Goal: Information Seeking & Learning: Learn about a topic

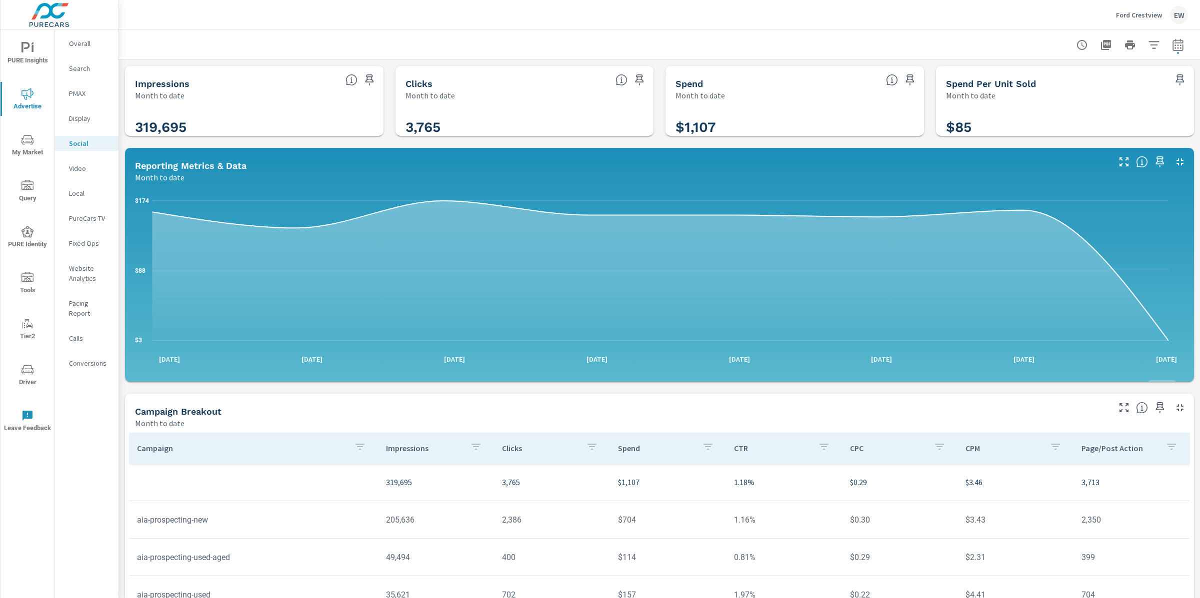
scroll to position [281, 0]
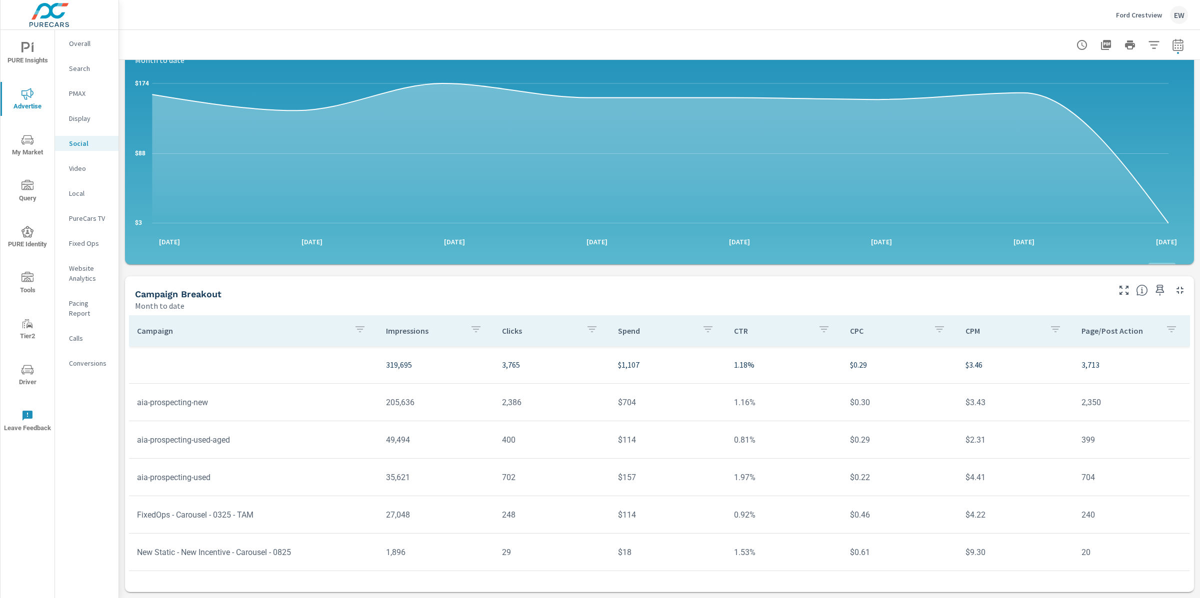
click at [1128, 15] on p "Ford Crestview" at bounding box center [1139, 14] width 46 height 9
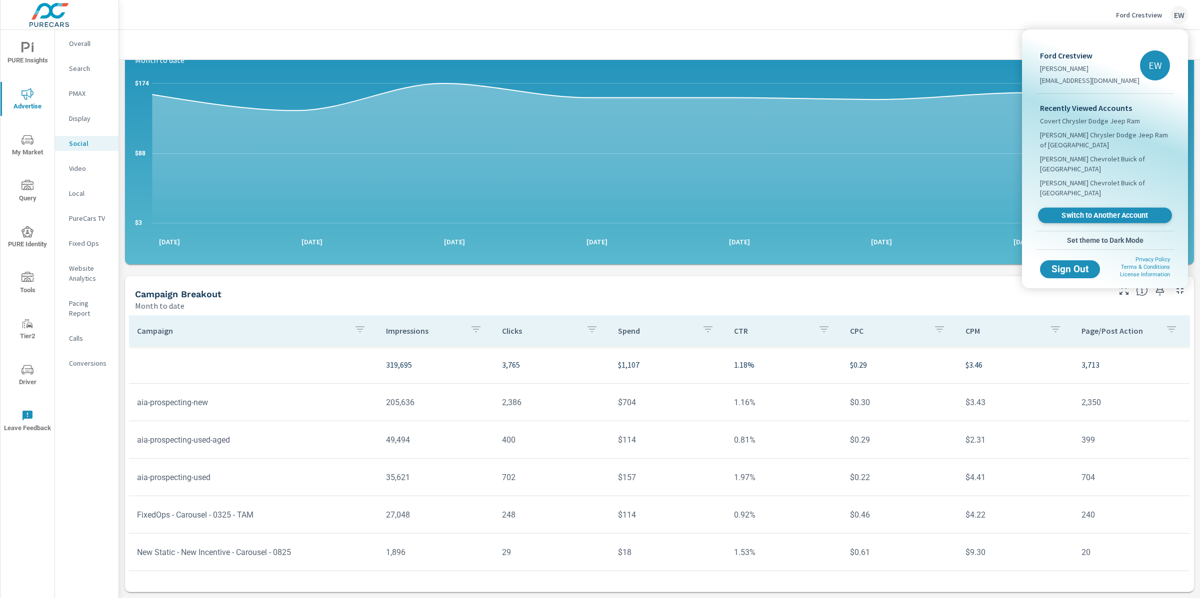
click at [1074, 220] on span "Switch to Another Account" at bounding box center [1104, 215] width 122 height 9
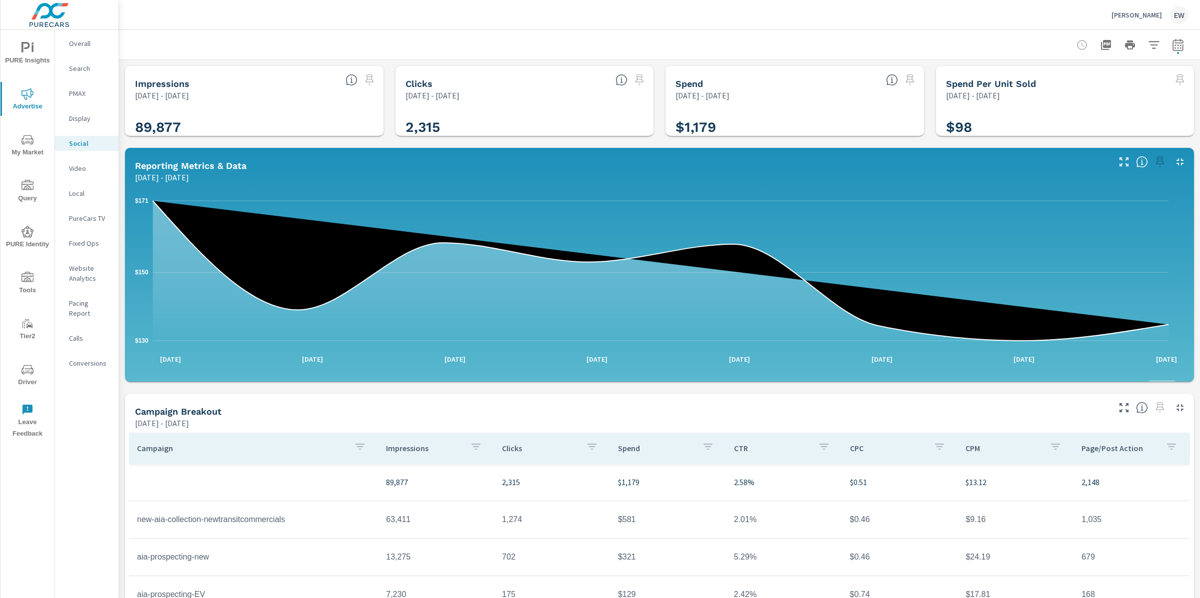
click at [30, 48] on span "PURE Insights" at bounding box center [27, 54] width 48 height 24
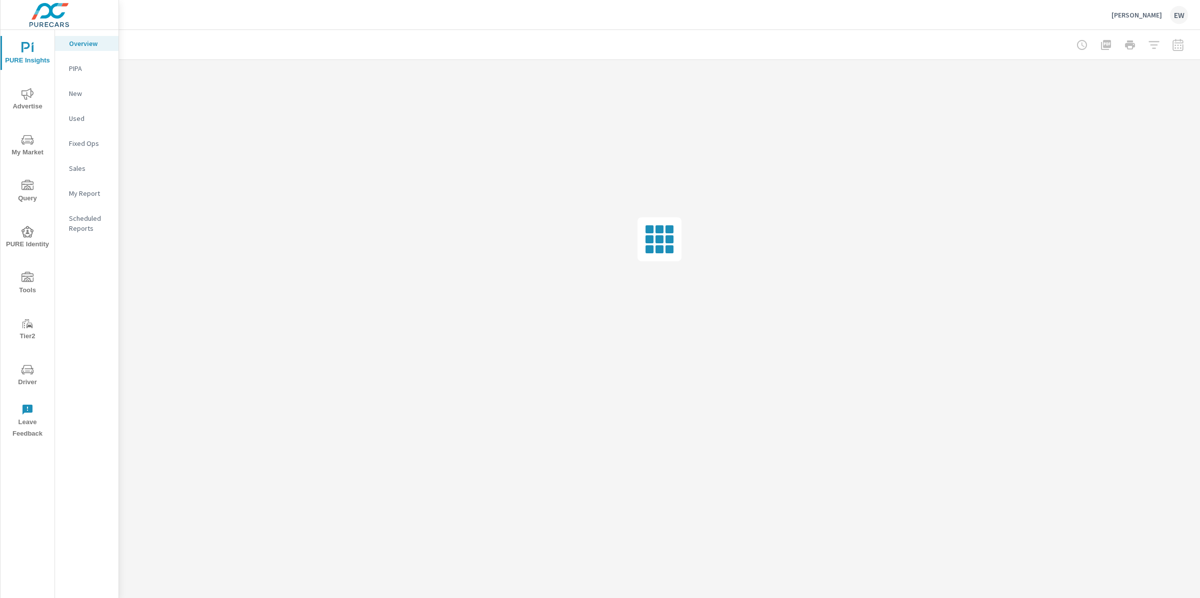
click at [1175, 46] on div at bounding box center [1130, 45] width 116 height 20
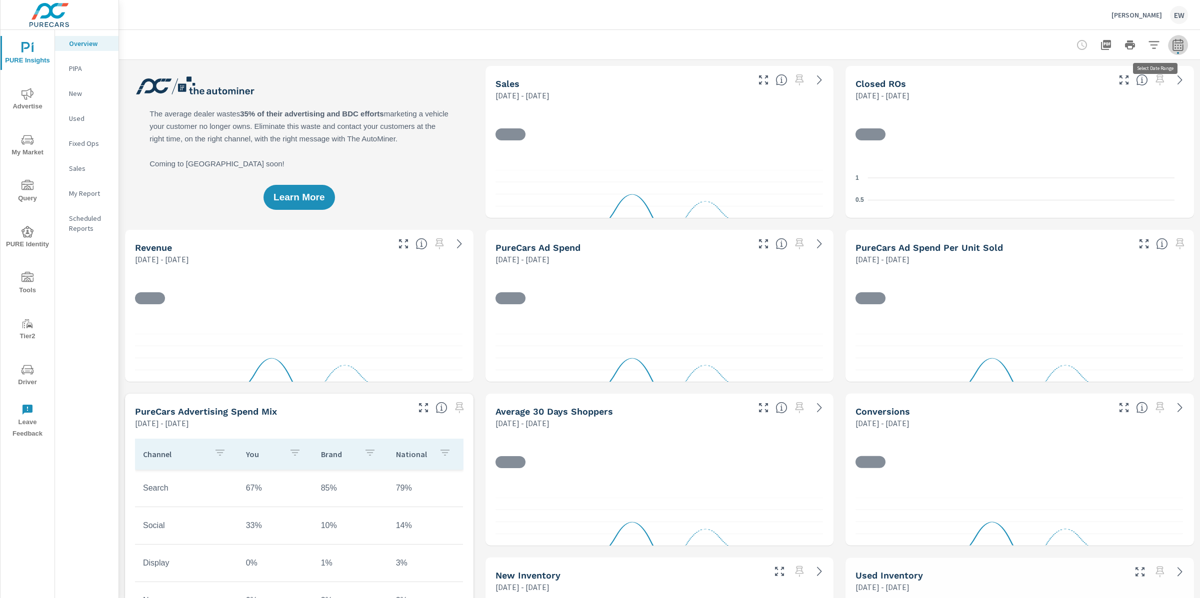
click at [1172, 46] on icon "button" at bounding box center [1178, 45] width 12 height 12
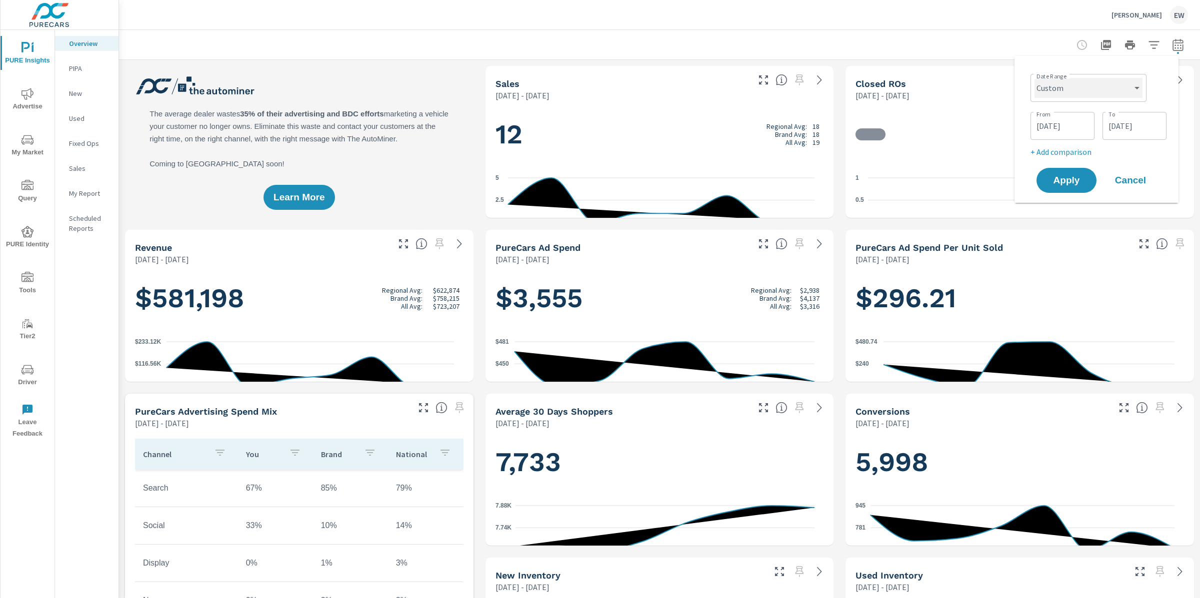
click at [1072, 88] on select "Custom Yesterday Last week Last 7 days Last 14 days Last 30 days Last 45 days L…" at bounding box center [1088, 88] width 108 height 20
select select "Last month"
click at [1061, 146] on span "Apply" at bounding box center [1066, 142] width 41 height 9
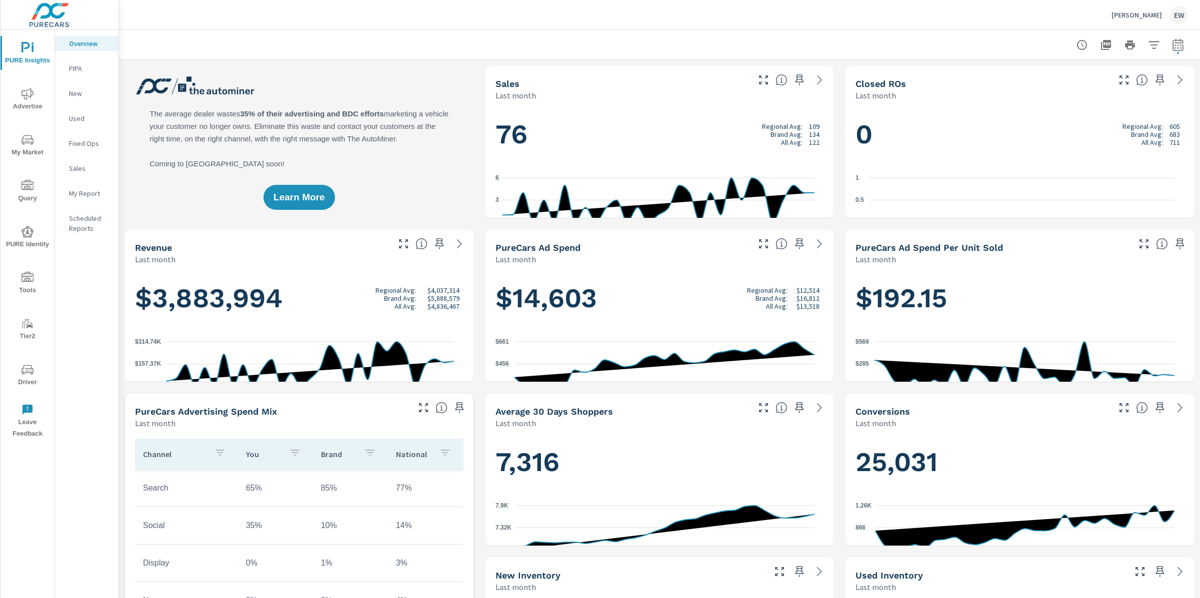
scroll to position [0, 0]
click at [1172, 46] on icon "button" at bounding box center [1178, 45] width 12 height 12
select select "Last month"
click at [1049, 117] on p "+ Add comparison" at bounding box center [1098, 114] width 128 height 12
select select "Previous period"
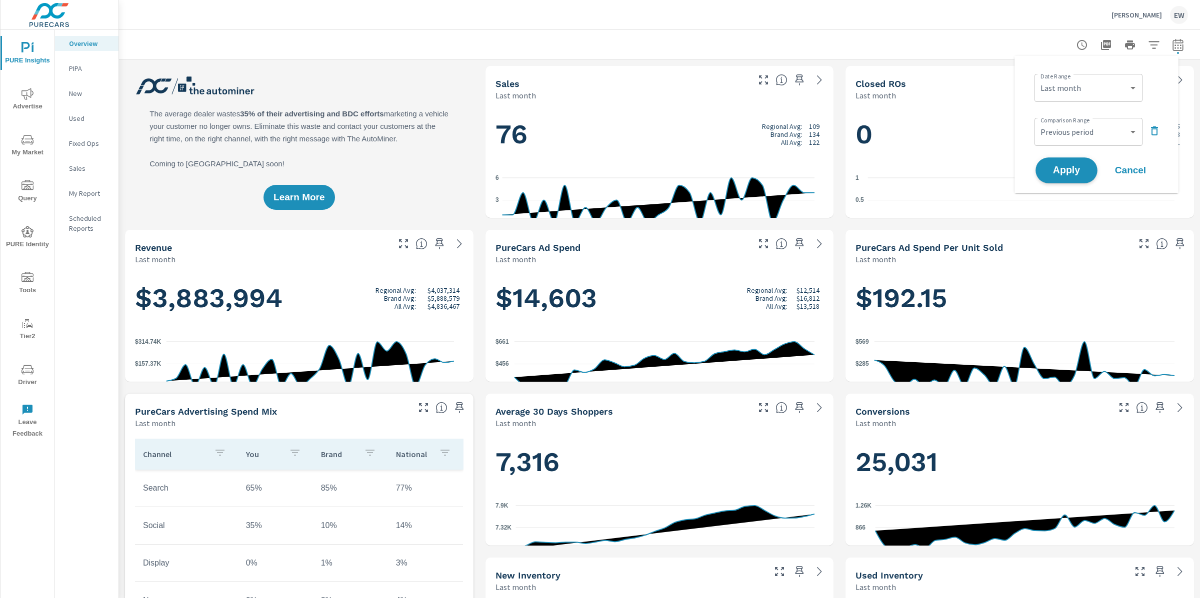
click at [1073, 174] on span "Apply" at bounding box center [1066, 170] width 41 height 9
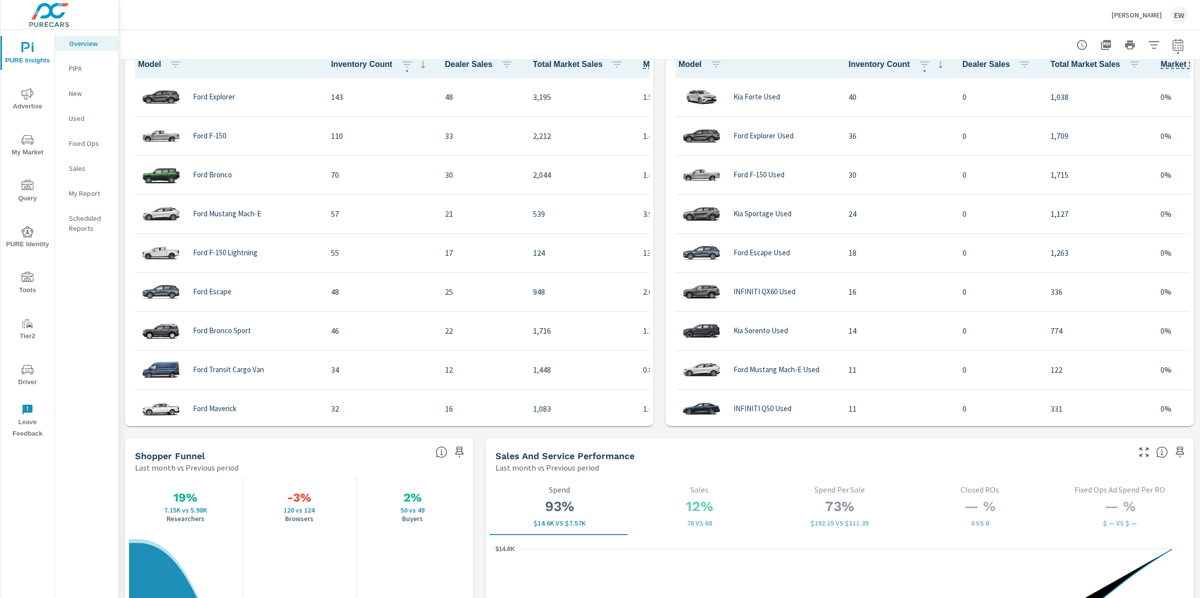
scroll to position [877, 0]
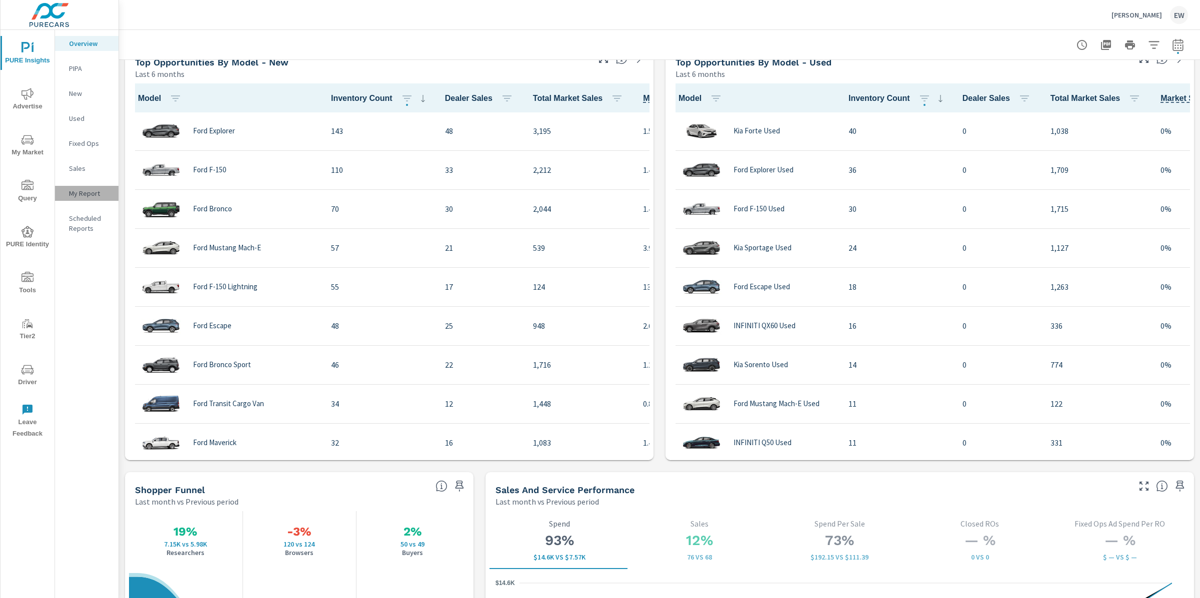
click at [81, 198] on p "My Report" at bounding box center [89, 193] width 41 height 10
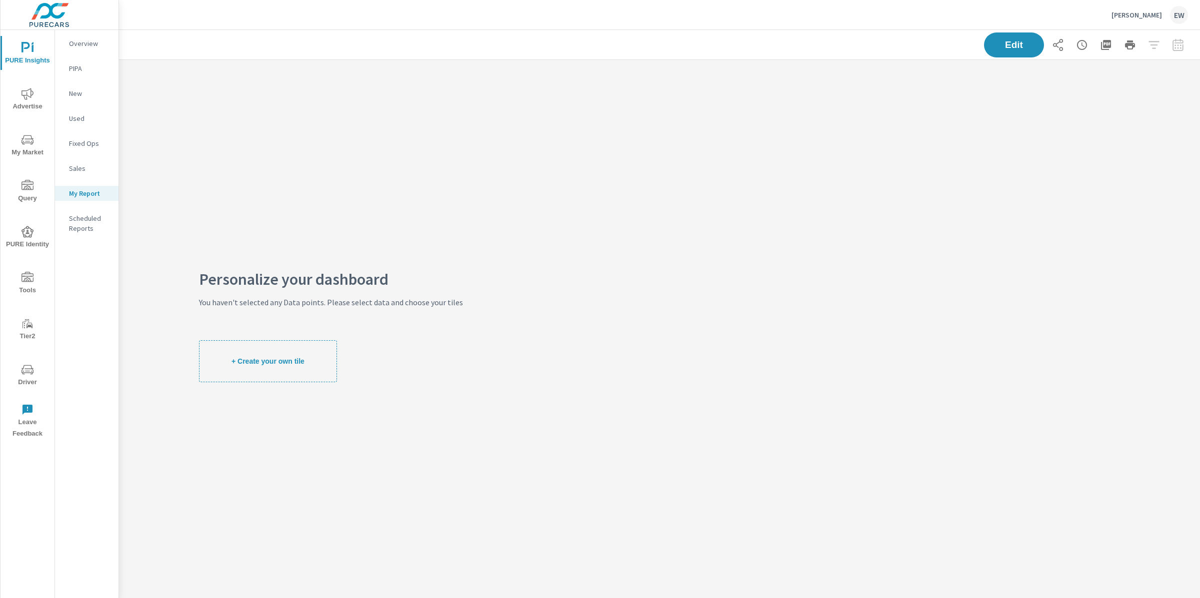
click at [81, 46] on p "Overview" at bounding box center [89, 43] width 41 height 10
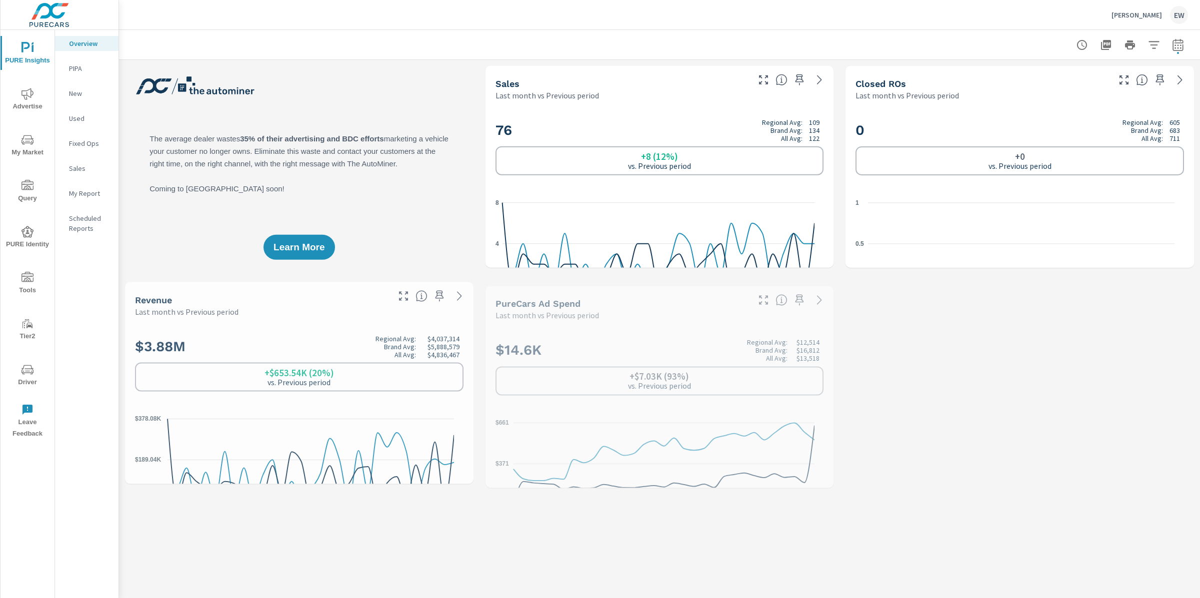
scroll to position [0, 0]
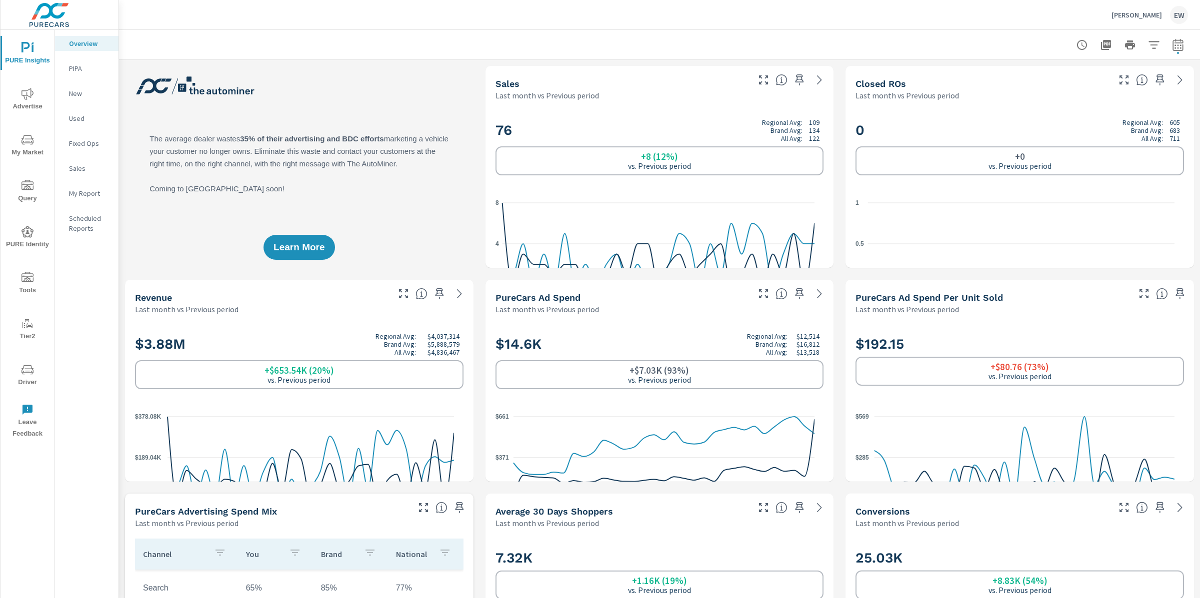
click at [77, 98] on p "New" at bounding box center [89, 93] width 41 height 10
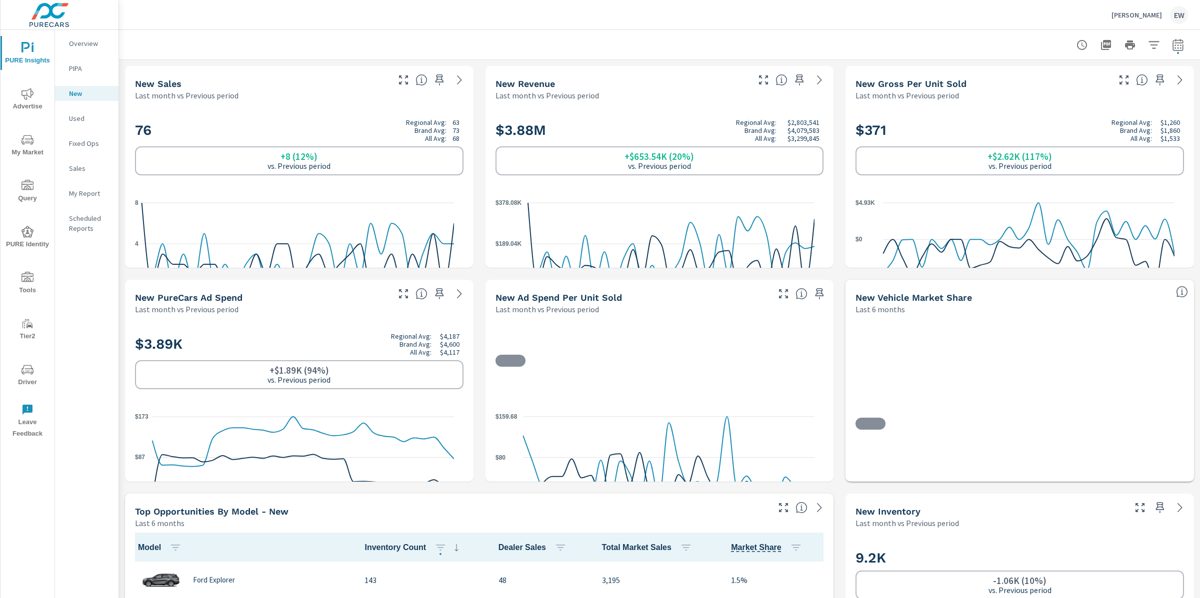
scroll to position [0, 0]
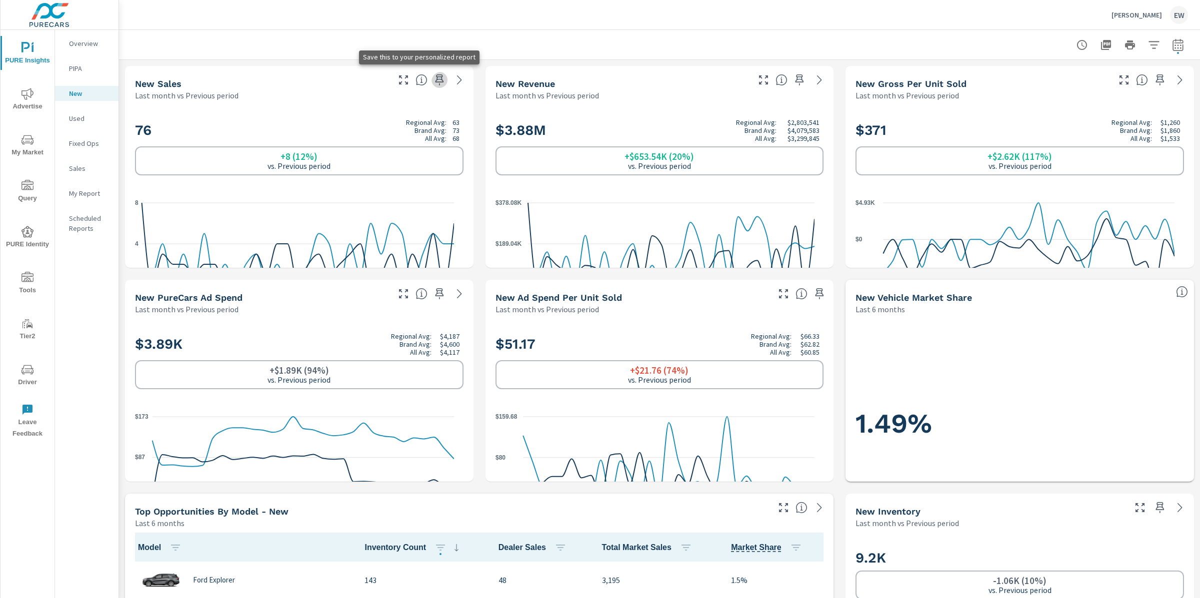
click at [433, 83] on icon "button" at bounding box center [439, 80] width 12 height 12
click at [1154, 83] on icon "button" at bounding box center [1160, 80] width 12 height 12
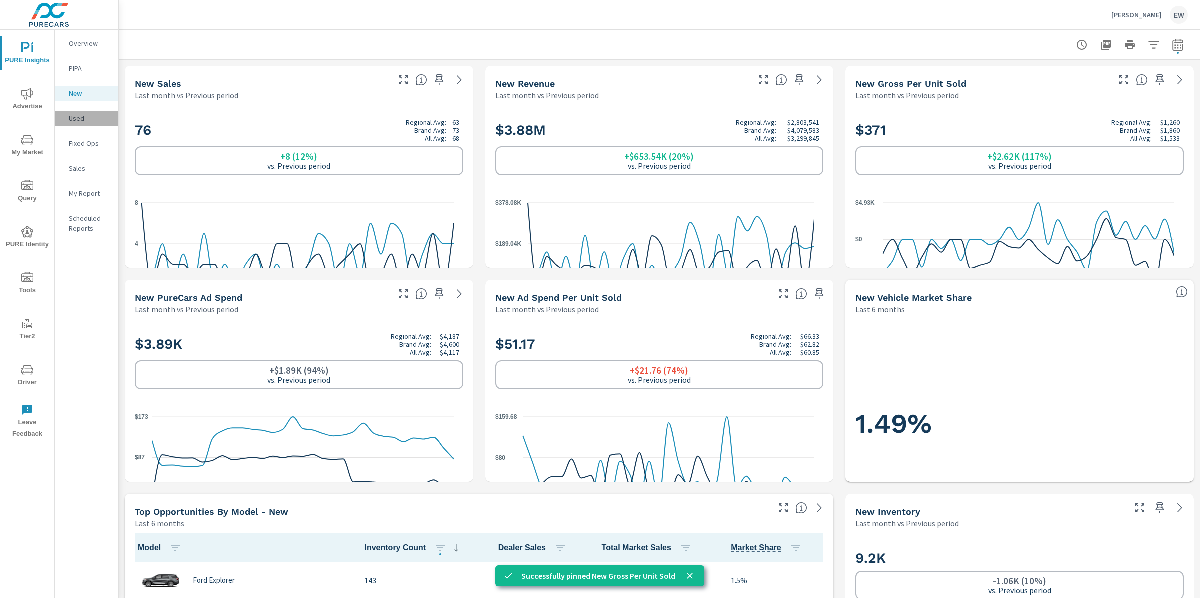
click at [78, 123] on p "Used" at bounding box center [89, 118] width 41 height 10
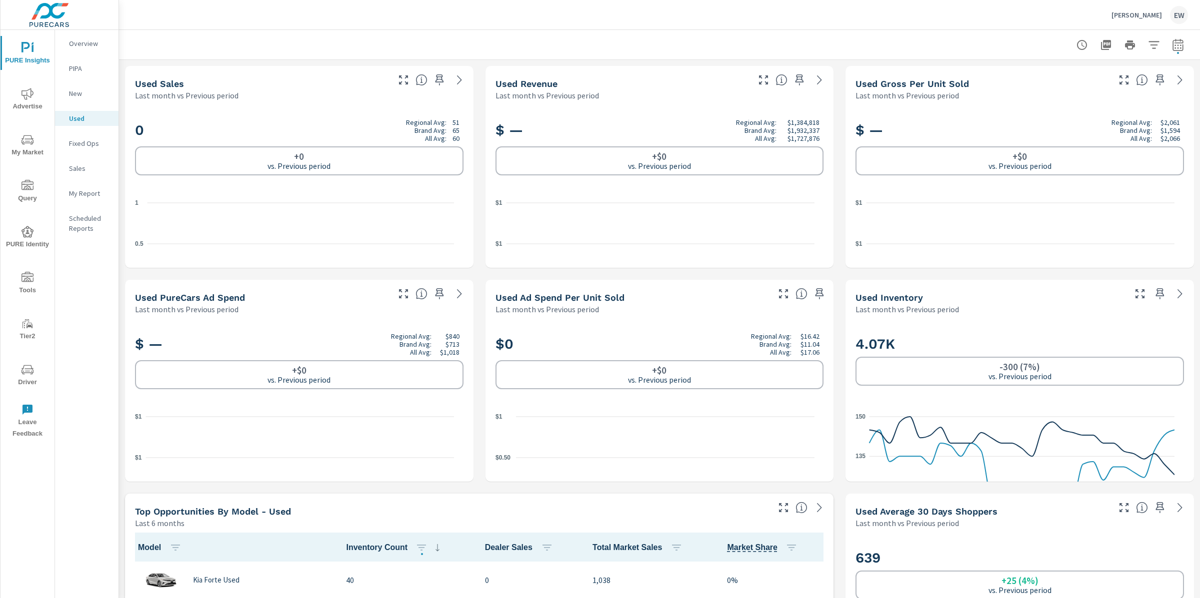
scroll to position [0, 0]
click at [89, 45] on p "Overview" at bounding box center [89, 43] width 41 height 10
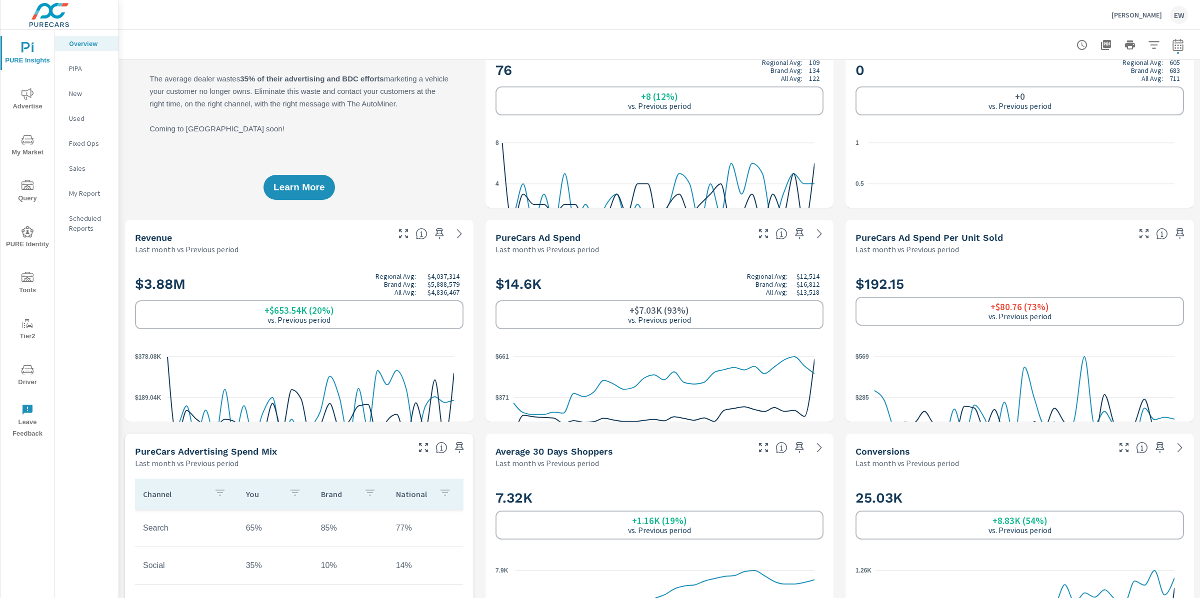
scroll to position [73, 0]
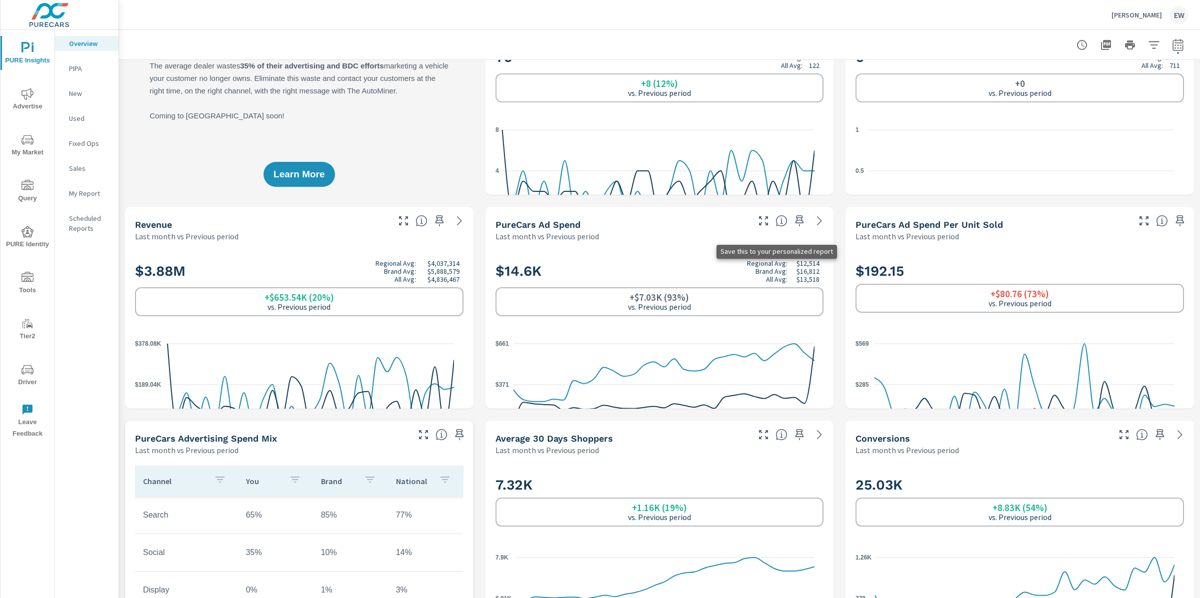
click at [793, 227] on icon "button" at bounding box center [799, 221] width 12 height 12
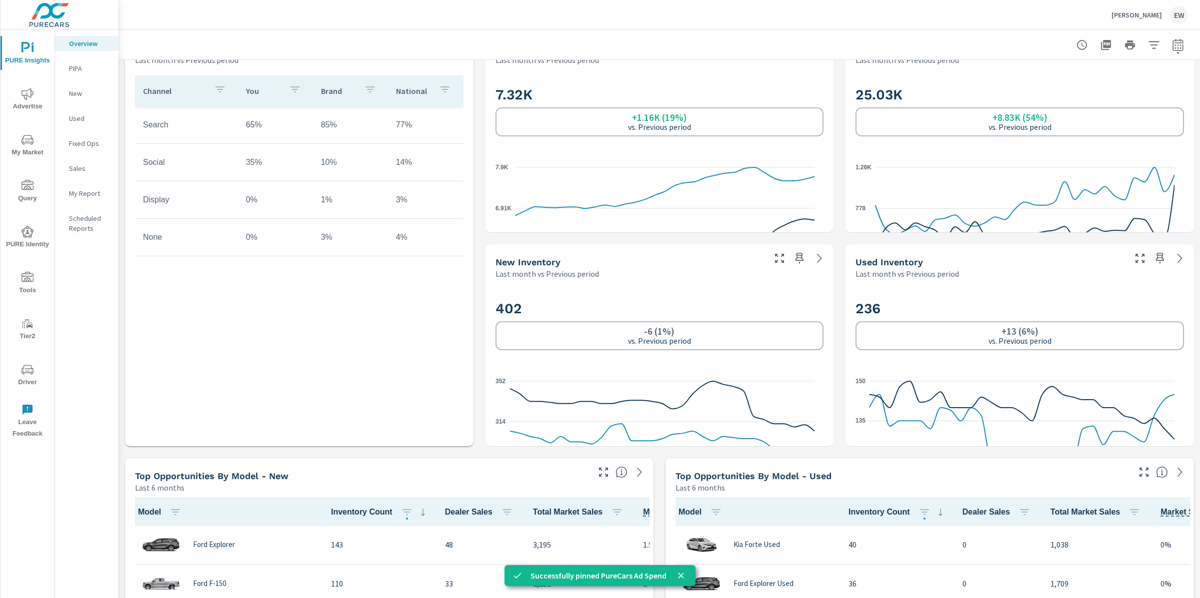
scroll to position [465, 0]
click at [795, 48] on icon "button" at bounding box center [799, 42] width 8 height 11
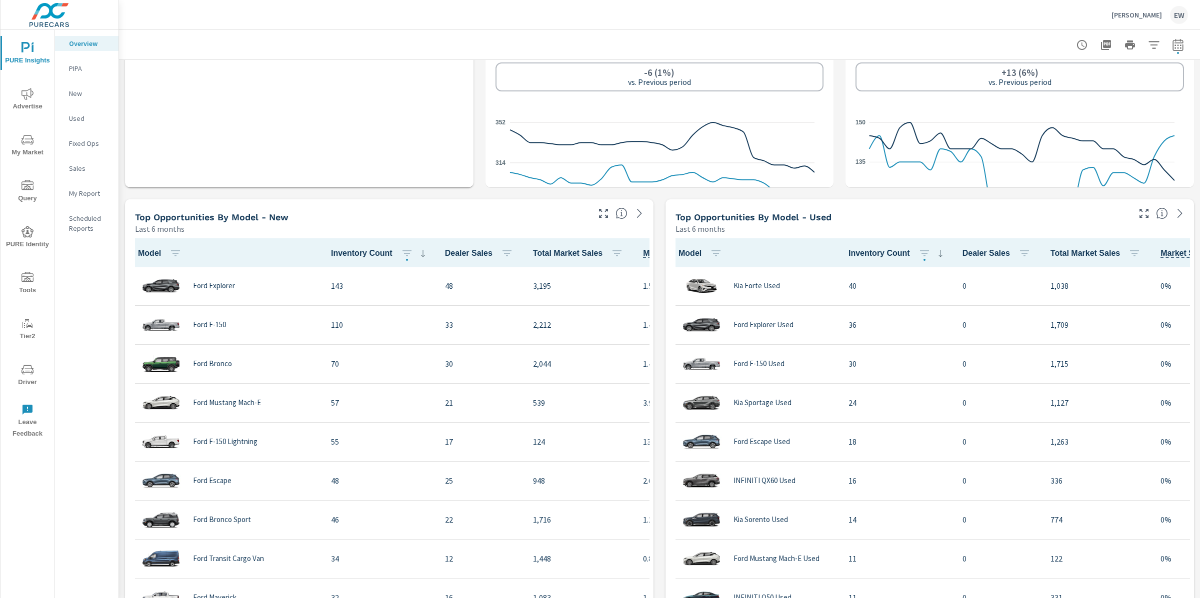
scroll to position [733, 0]
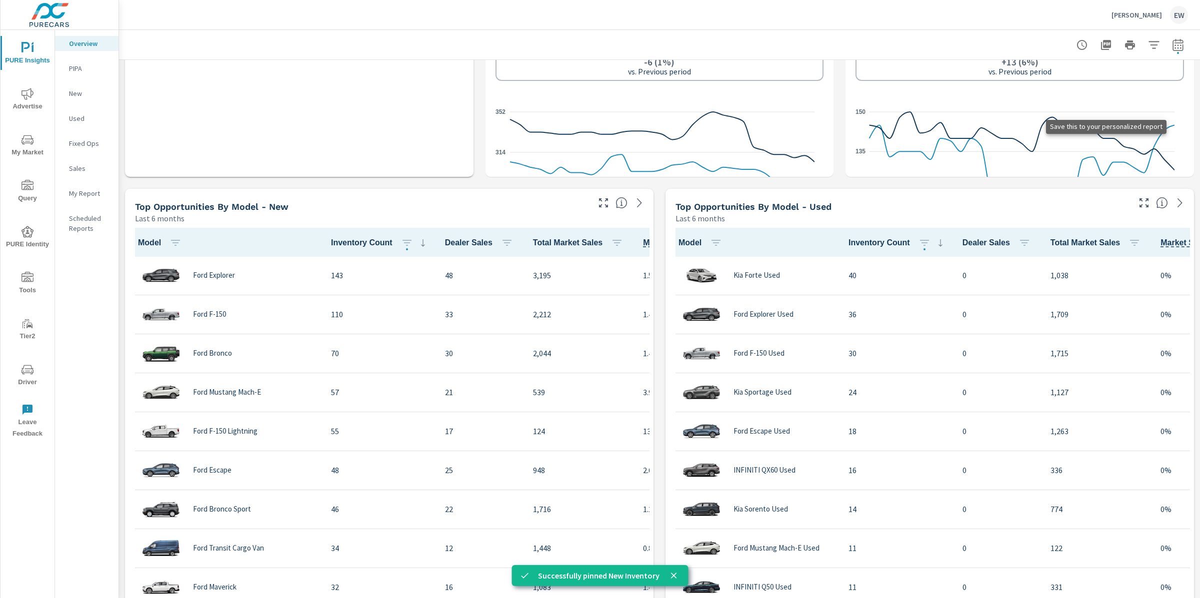
click at [474, 279] on div "Learn More The average dealer wastes 35% of their advertising and BDC efforts m…" at bounding box center [659, 397] width 1081 height 2140
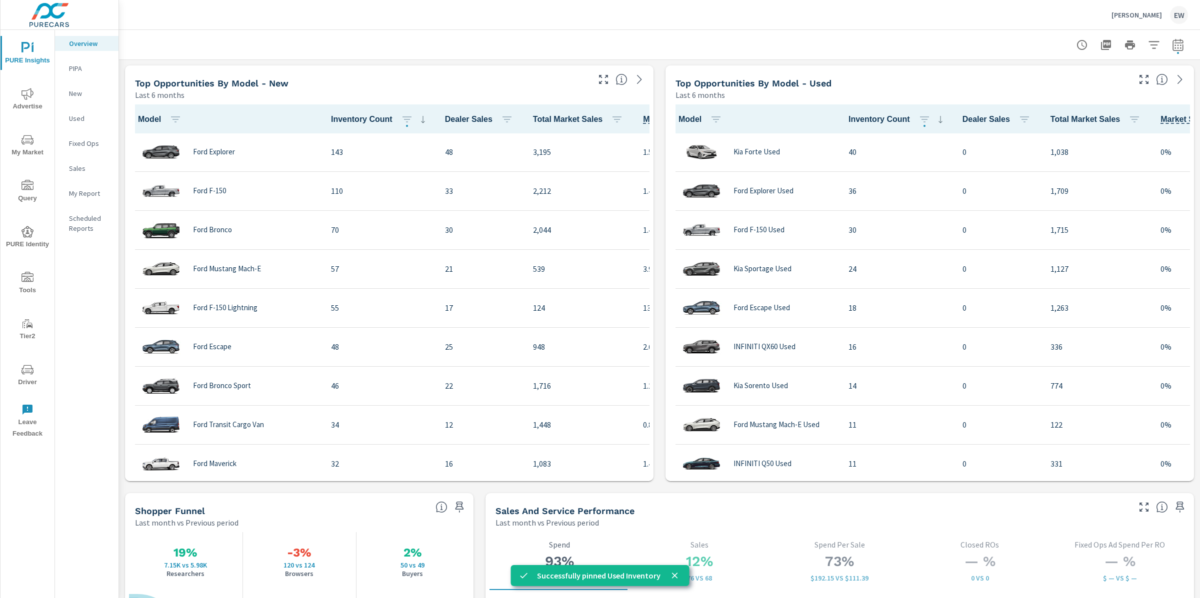
scroll to position [922, 0]
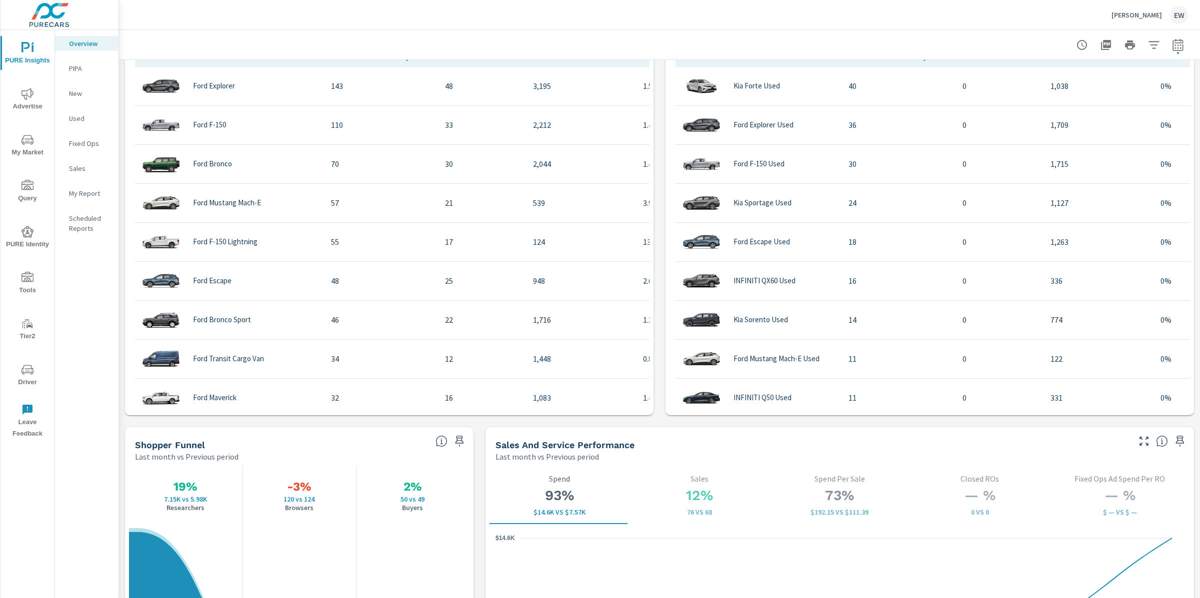
click at [124, 282] on div "Learn More The average dealer wastes 35% of their advertising and BDC efforts m…" at bounding box center [659, 208] width 1081 height 2140
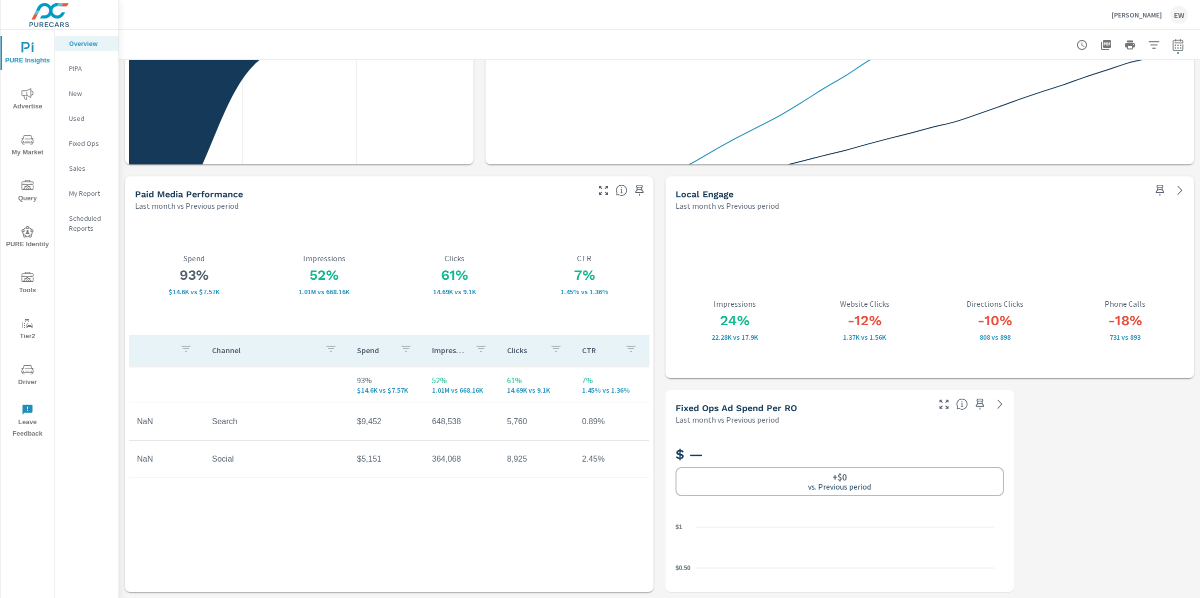
scroll to position [2021, 0]
click at [37, 94] on span "Advertise" at bounding box center [27, 100] width 48 height 24
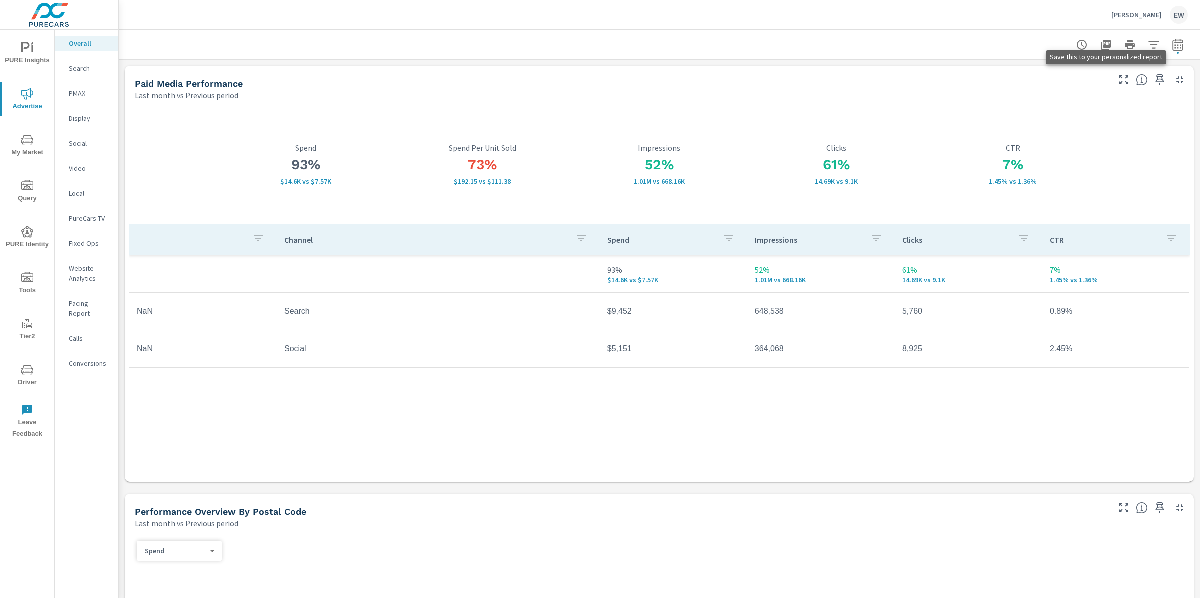
click at [1154, 83] on icon "button" at bounding box center [1160, 80] width 12 height 12
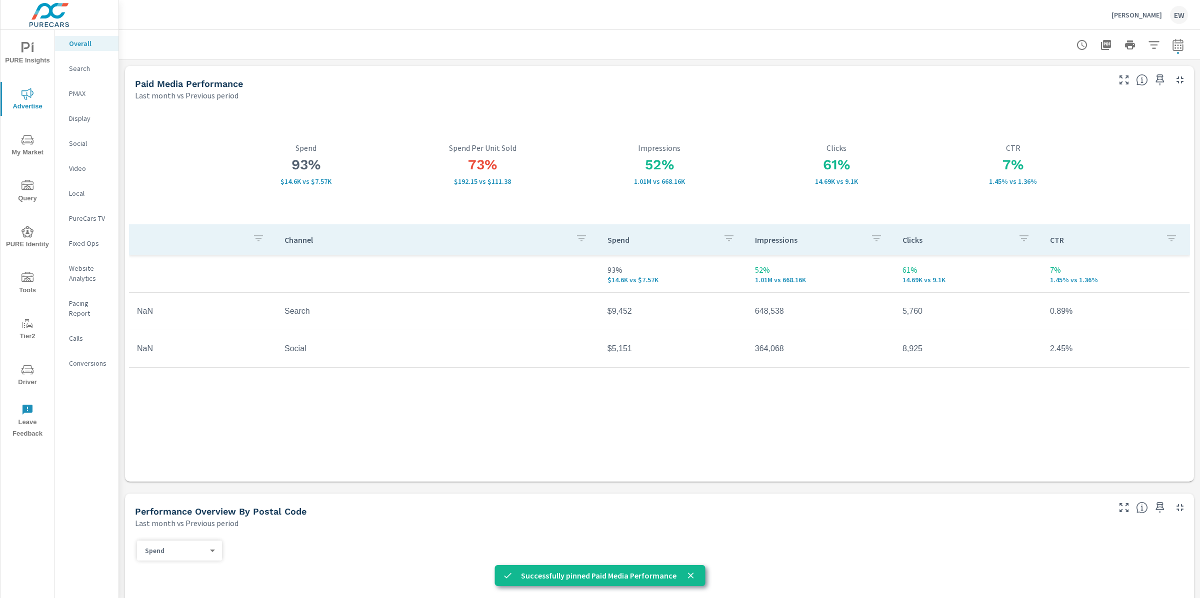
click at [78, 71] on p "Search" at bounding box center [89, 68] width 41 height 10
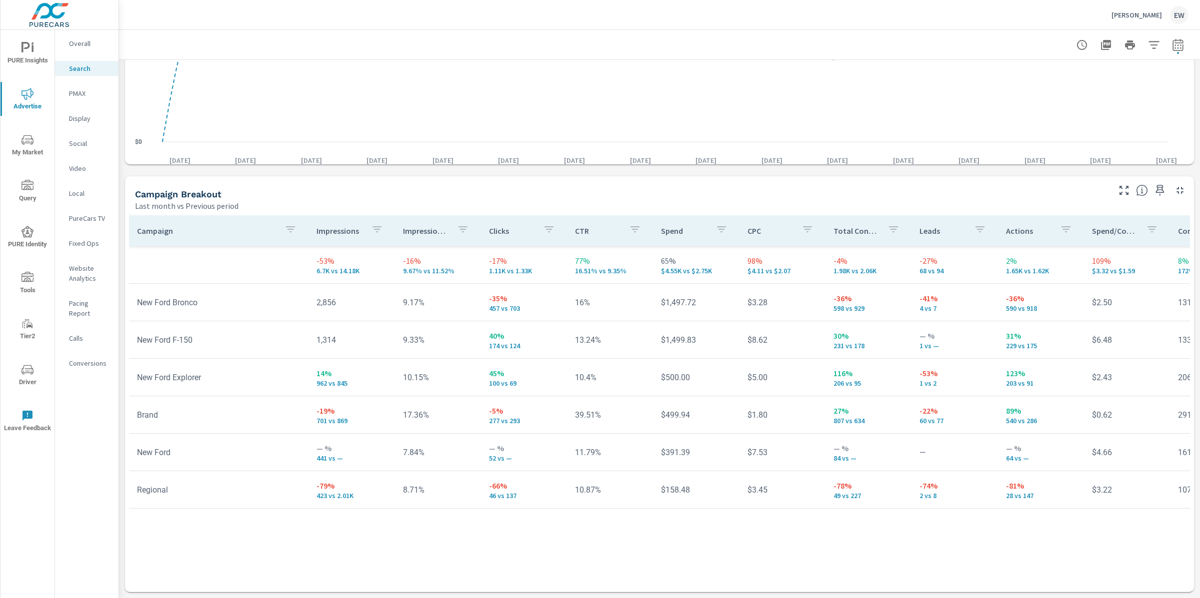
scroll to position [1200, 0]
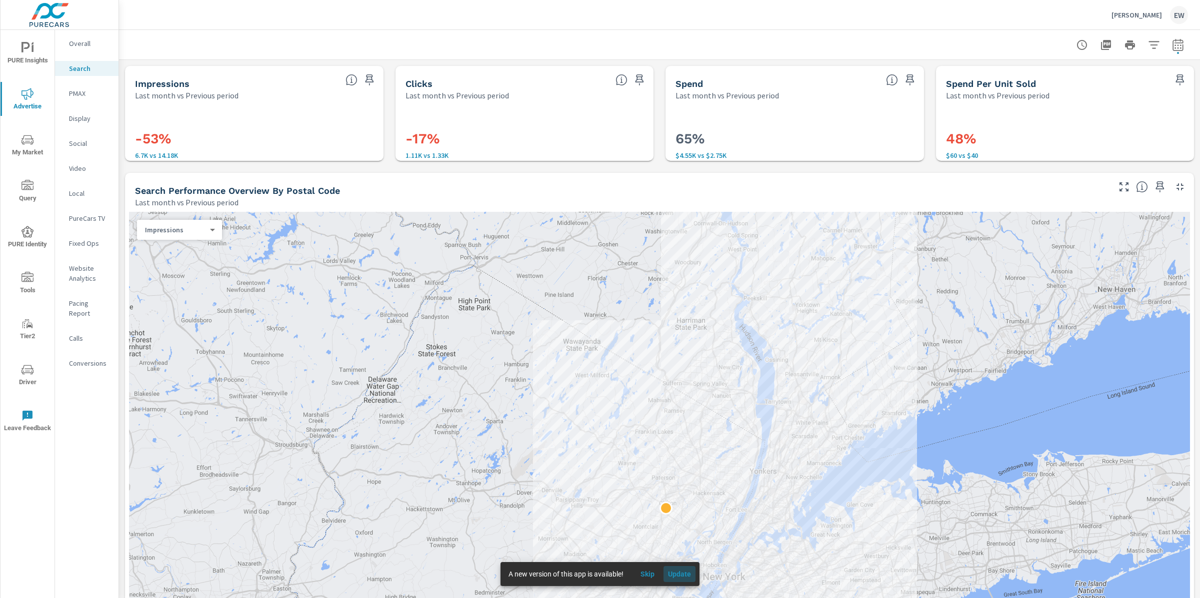
click at [691, 574] on span "Update" at bounding box center [679, 574] width 24 height 9
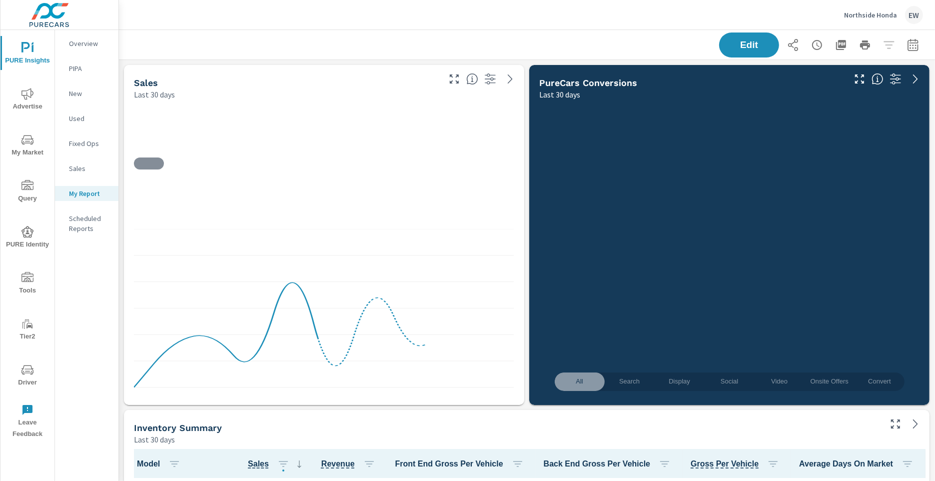
scroll to position [3589, 826]
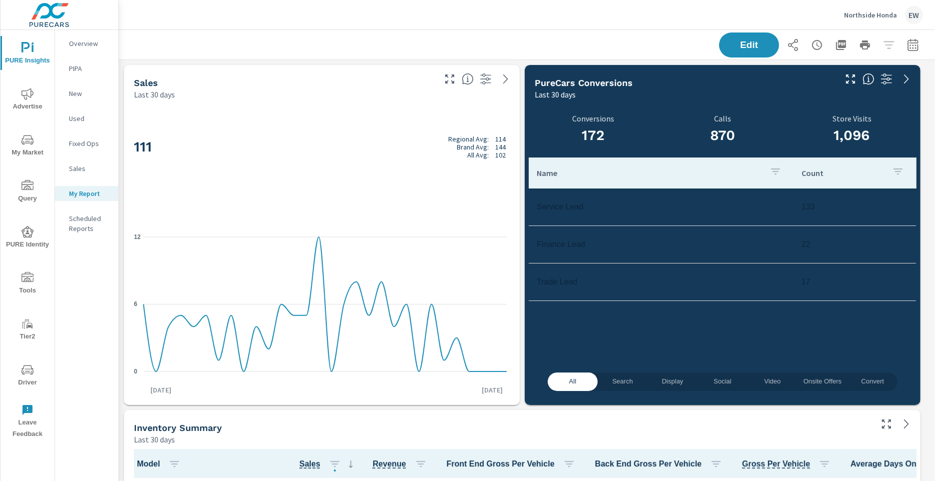
scroll to position [0, 0]
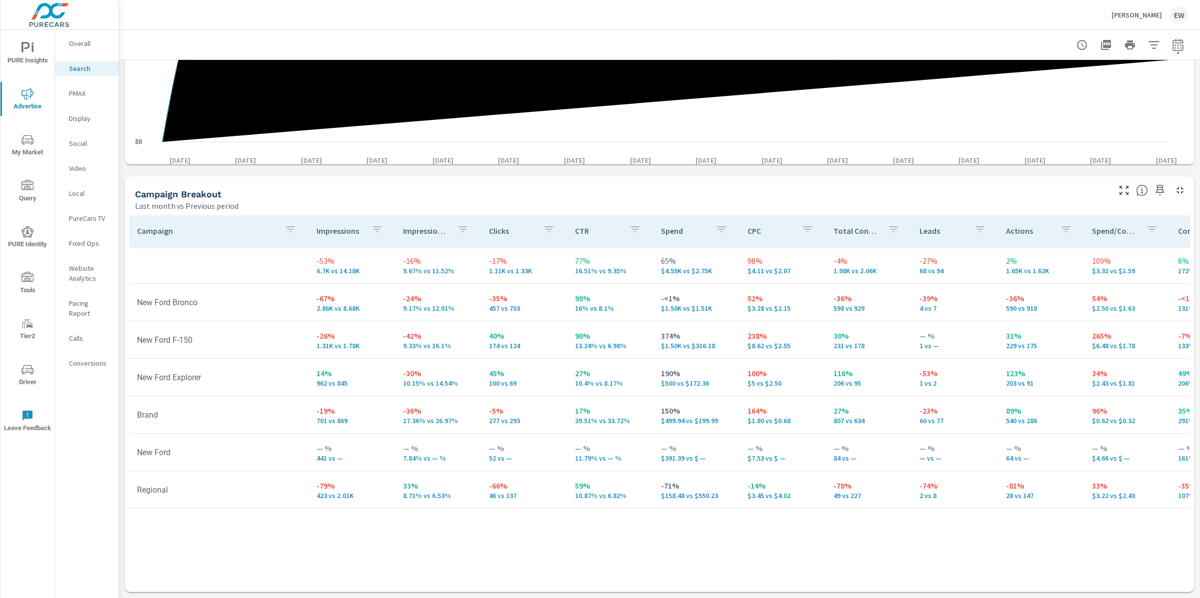
scroll to position [1103, 0]
click at [1154, 184] on icon "button" at bounding box center [1160, 190] width 12 height 12
click at [78, 98] on p "PMAX" at bounding box center [89, 93] width 41 height 10
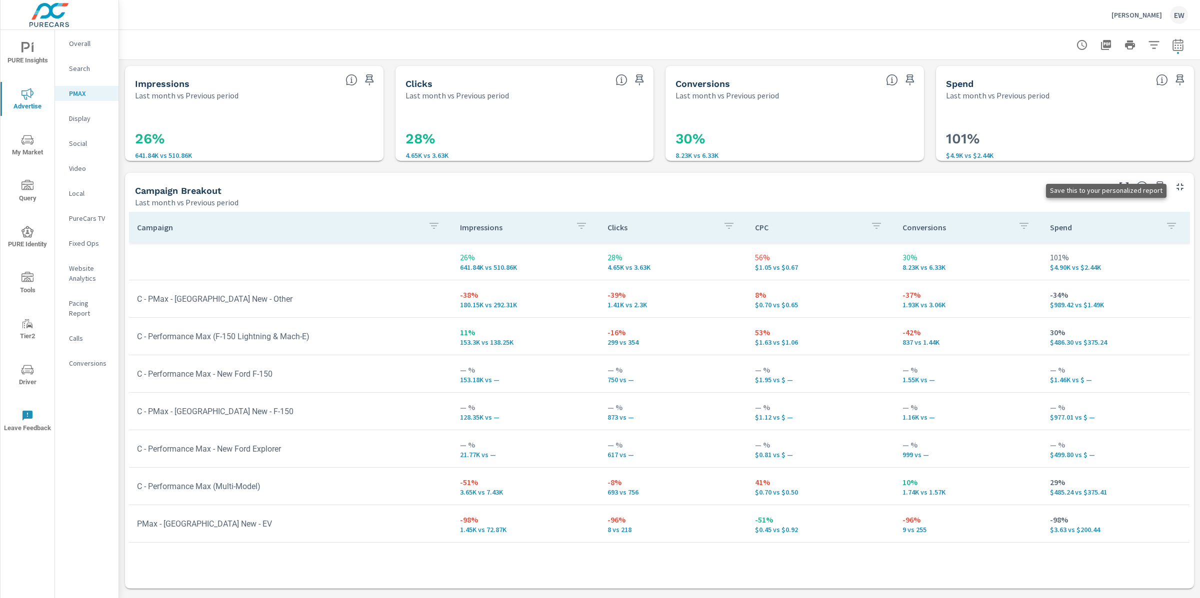
click at [1156, 192] on icon "button" at bounding box center [1160, 186] width 8 height 11
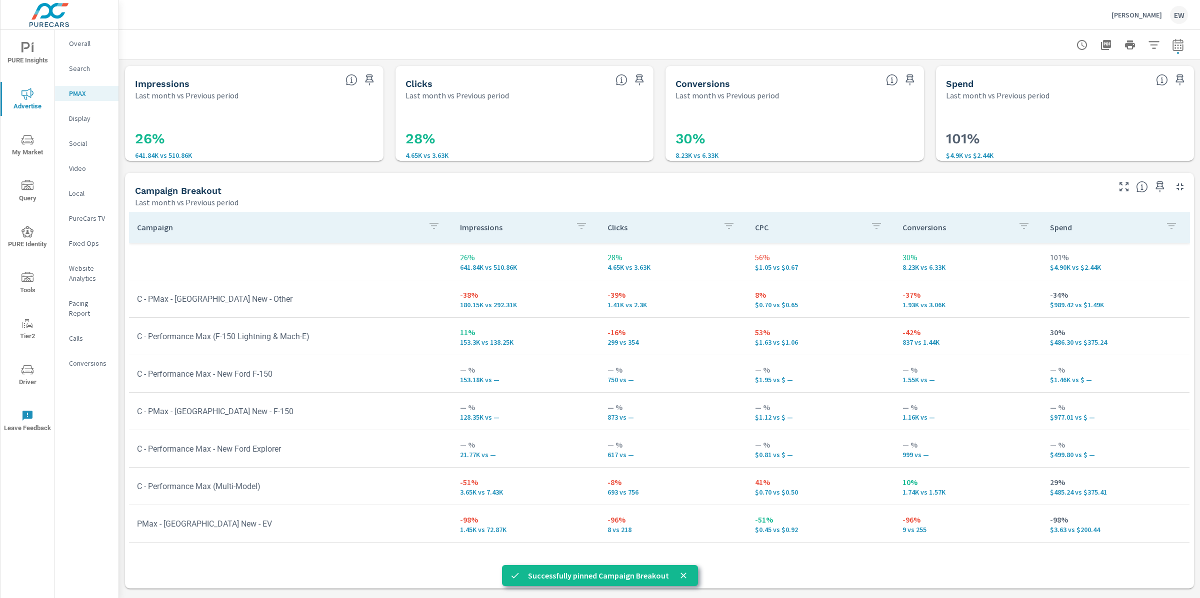
click at [79, 148] on p "Social" at bounding box center [89, 143] width 41 height 10
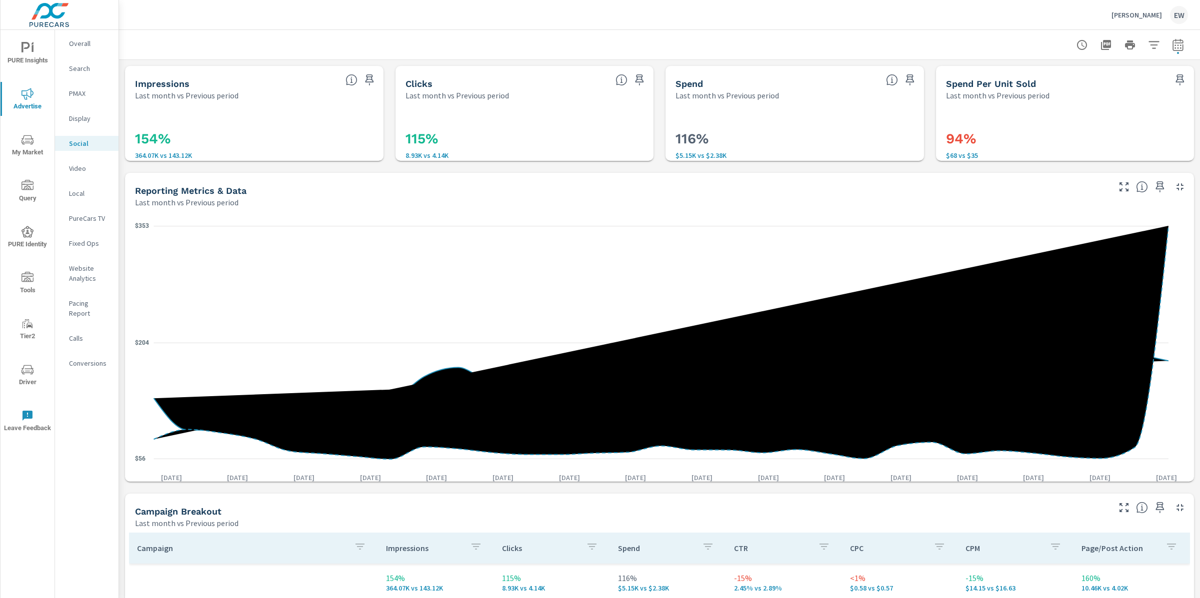
click at [122, 193] on div "Impressions Last month vs Previous period 154% 364.07K vs 143.12K Clicks Last m…" at bounding box center [659, 488] width 1081 height 856
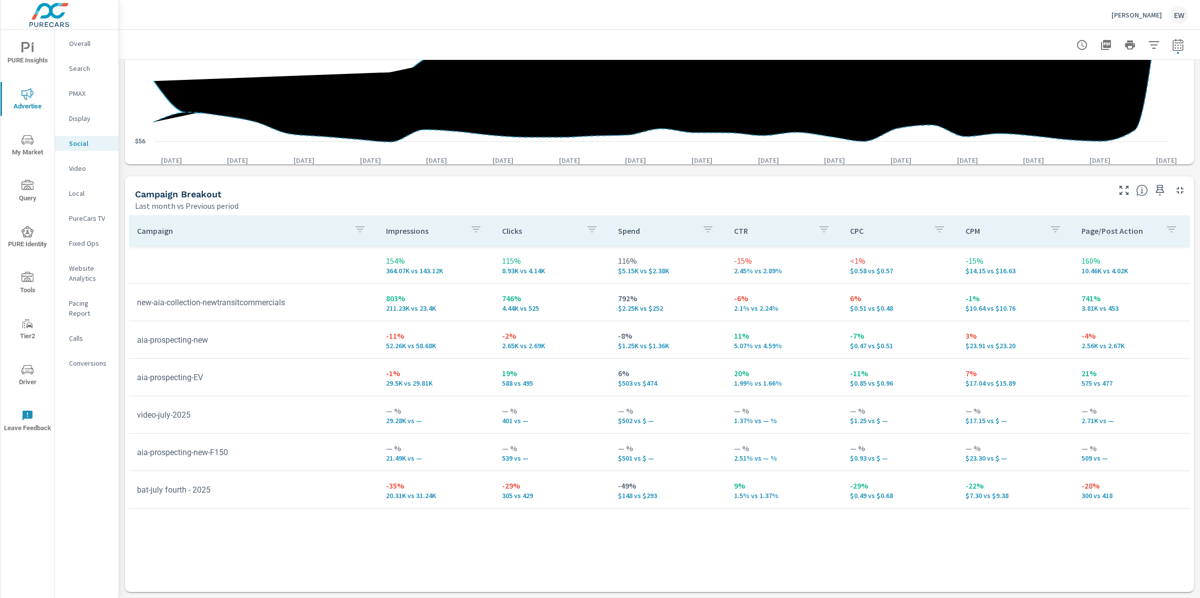
scroll to position [531, 0]
click at [1154, 184] on icon "button" at bounding box center [1160, 190] width 12 height 12
click at [74, 173] on p "Video" at bounding box center [89, 168] width 41 height 10
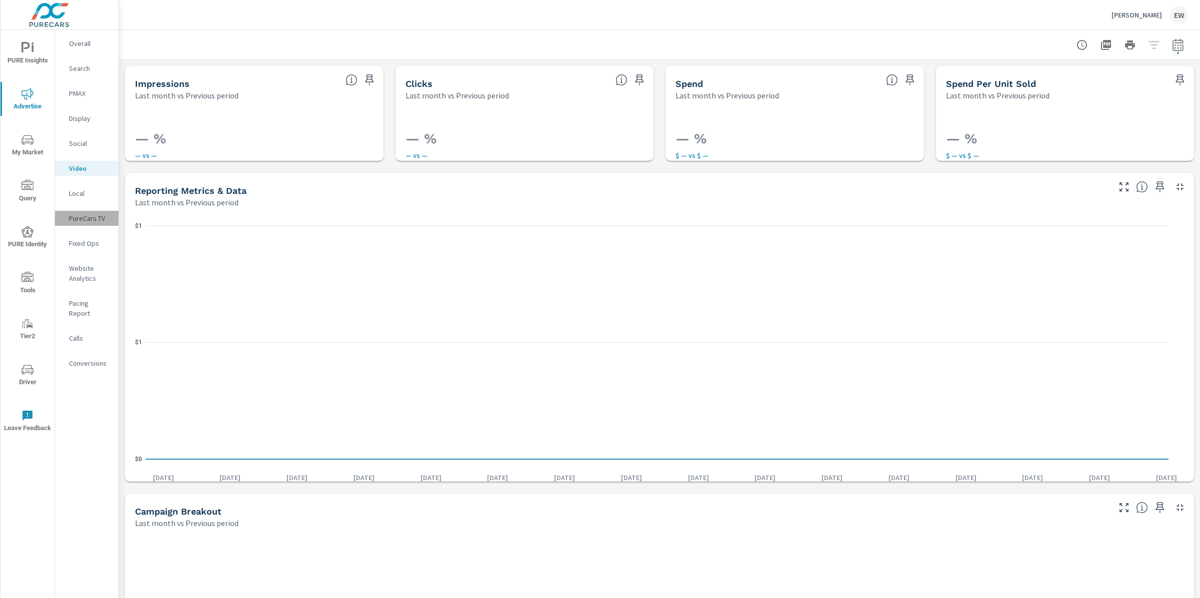
click at [76, 223] on p "PureCars TV" at bounding box center [89, 218] width 41 height 10
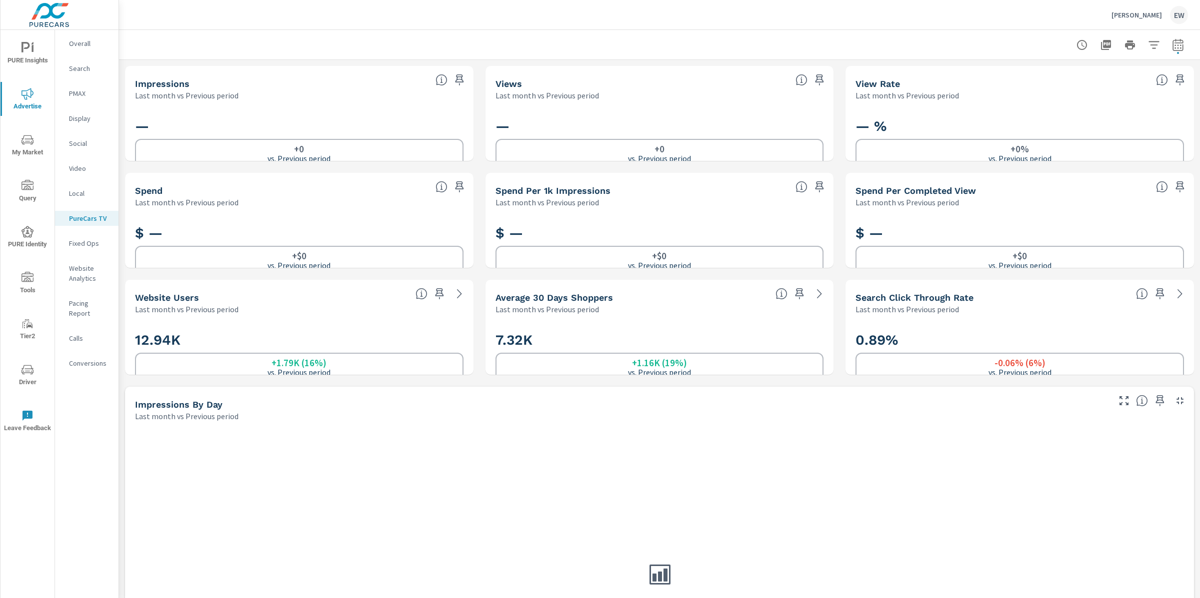
click at [75, 123] on p "Display" at bounding box center [89, 118] width 41 height 10
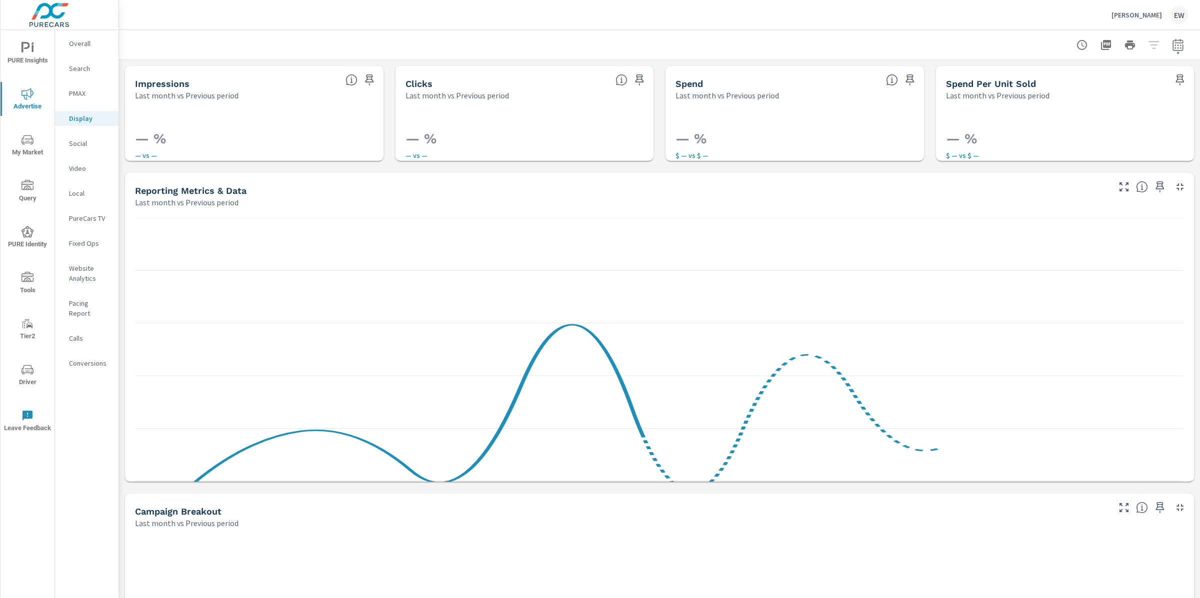
click at [88, 368] on p "Conversions" at bounding box center [89, 363] width 41 height 10
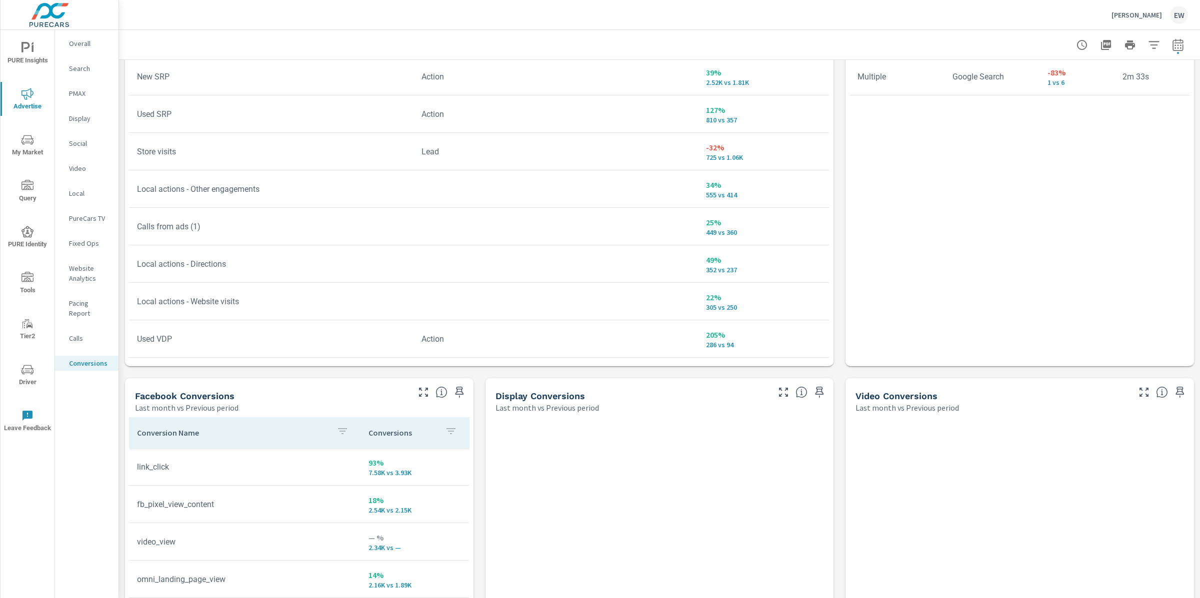
scroll to position [691, 0]
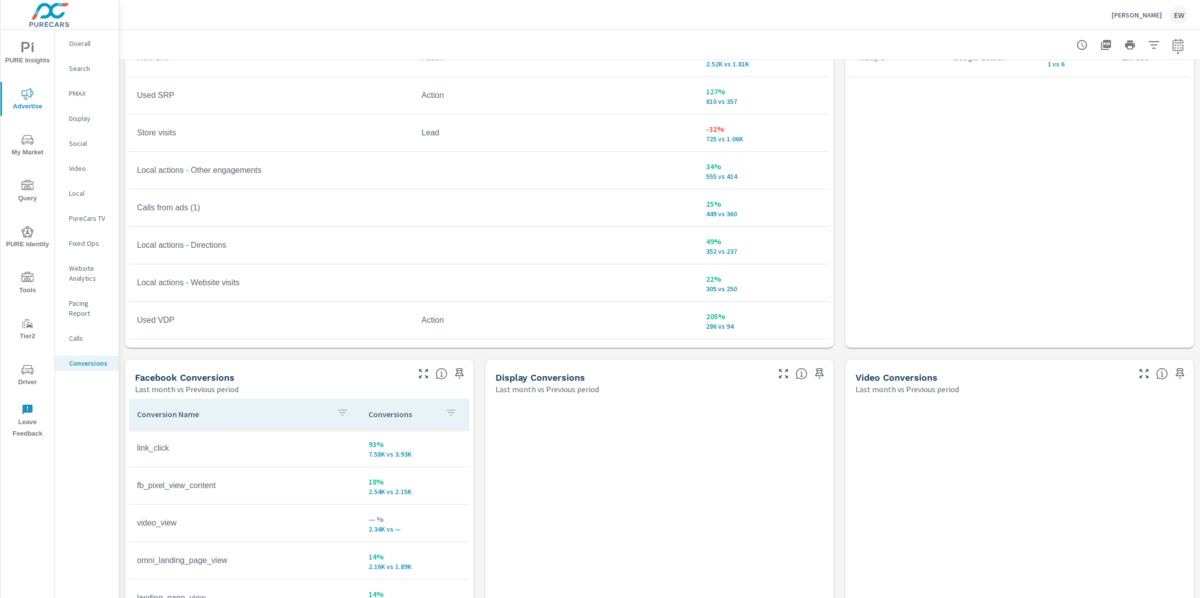
scroll to position [664, 0]
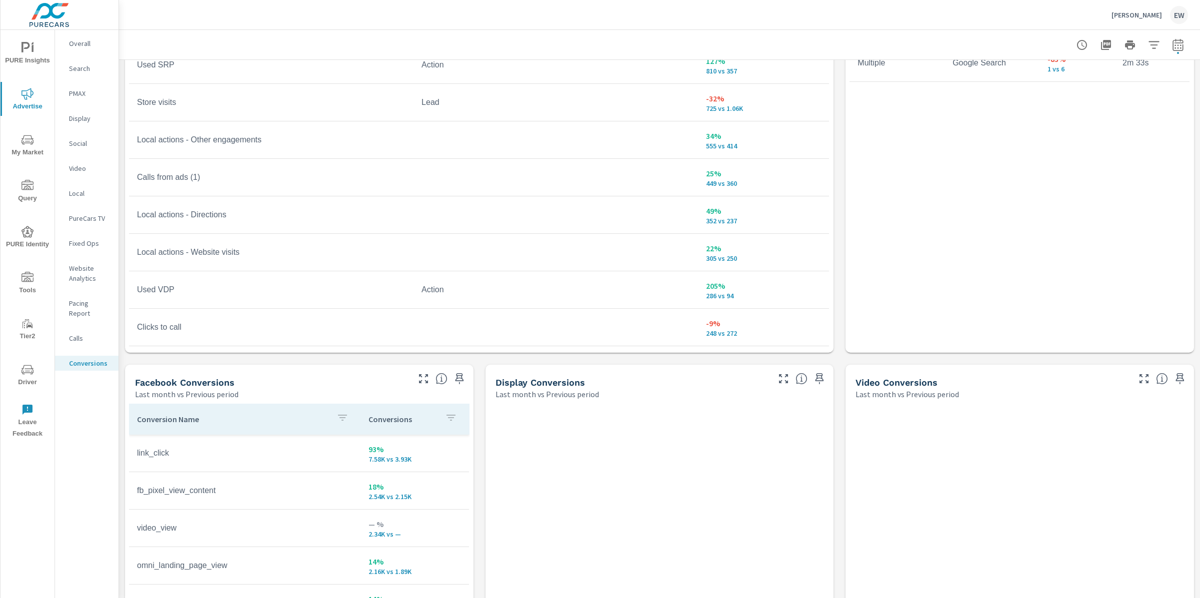
scroll to position [53, 0]
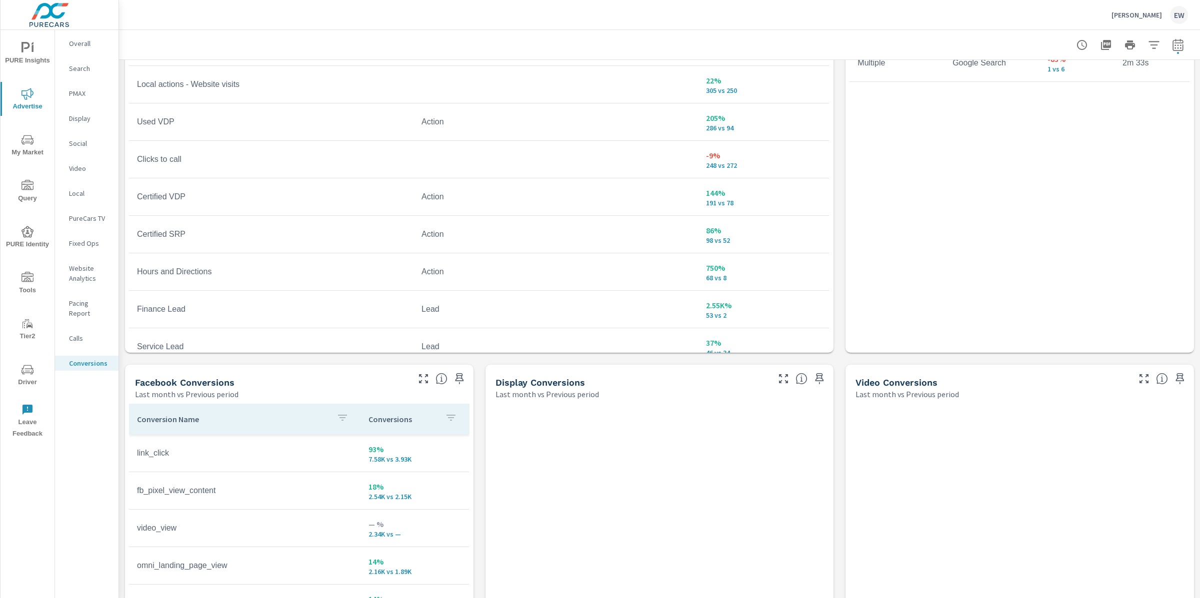
scroll to position [204, 0]
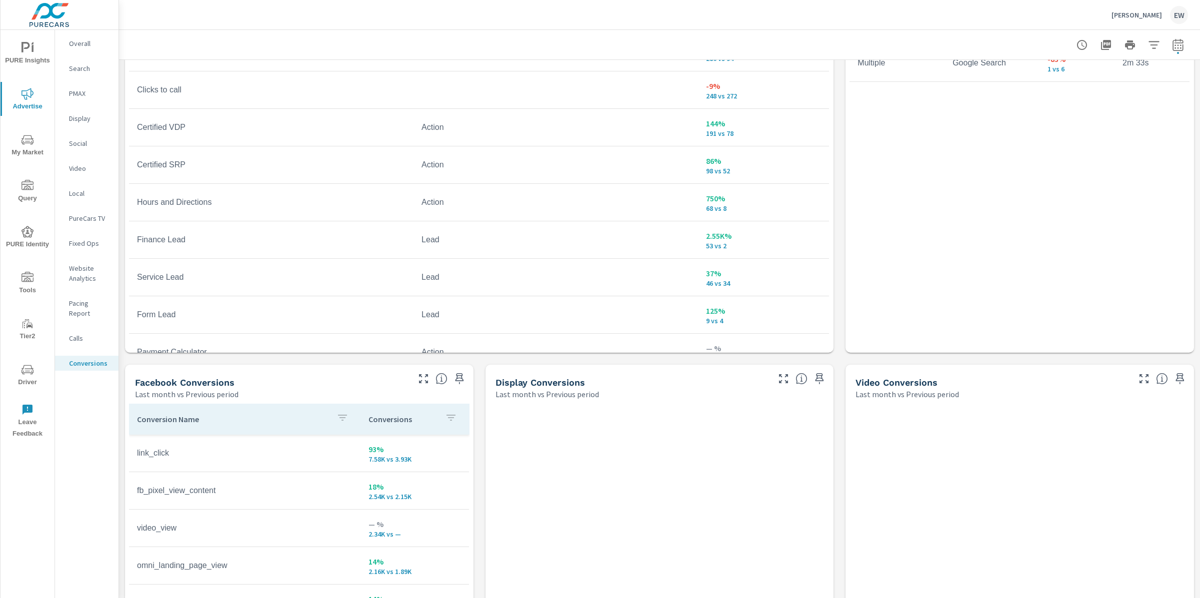
scroll to position [298, 0]
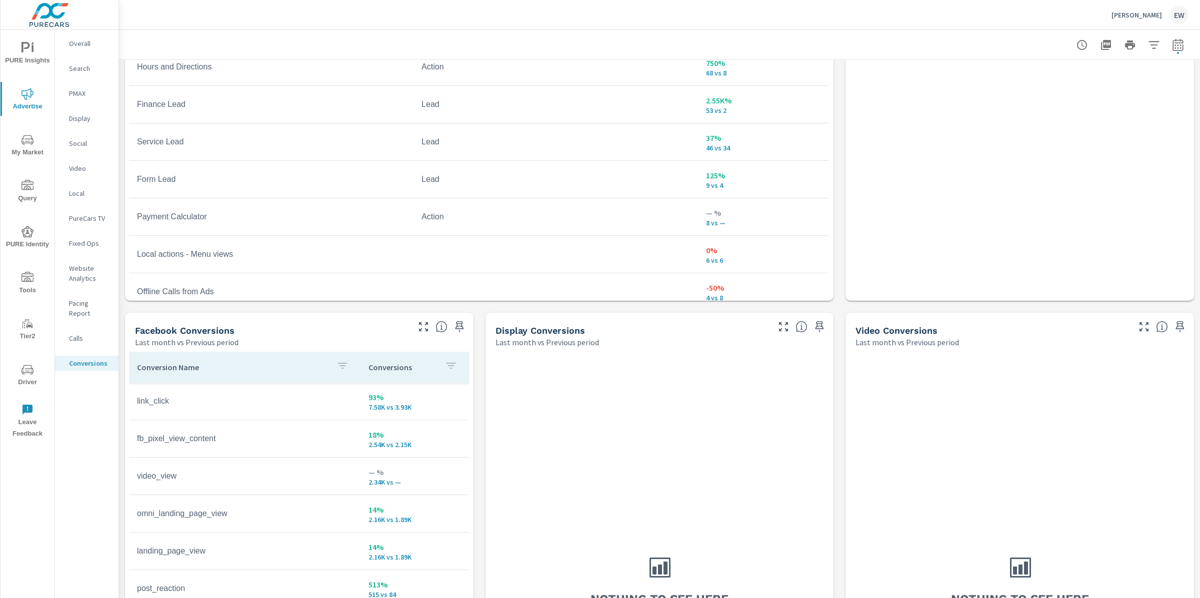
scroll to position [716, 0]
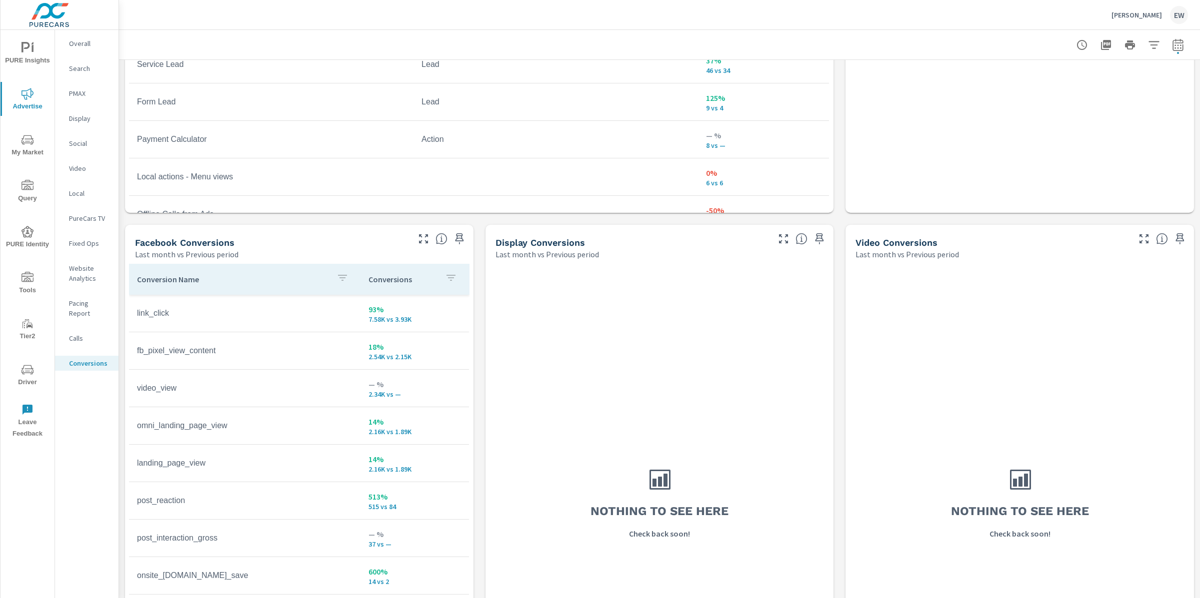
scroll to position [343, 0]
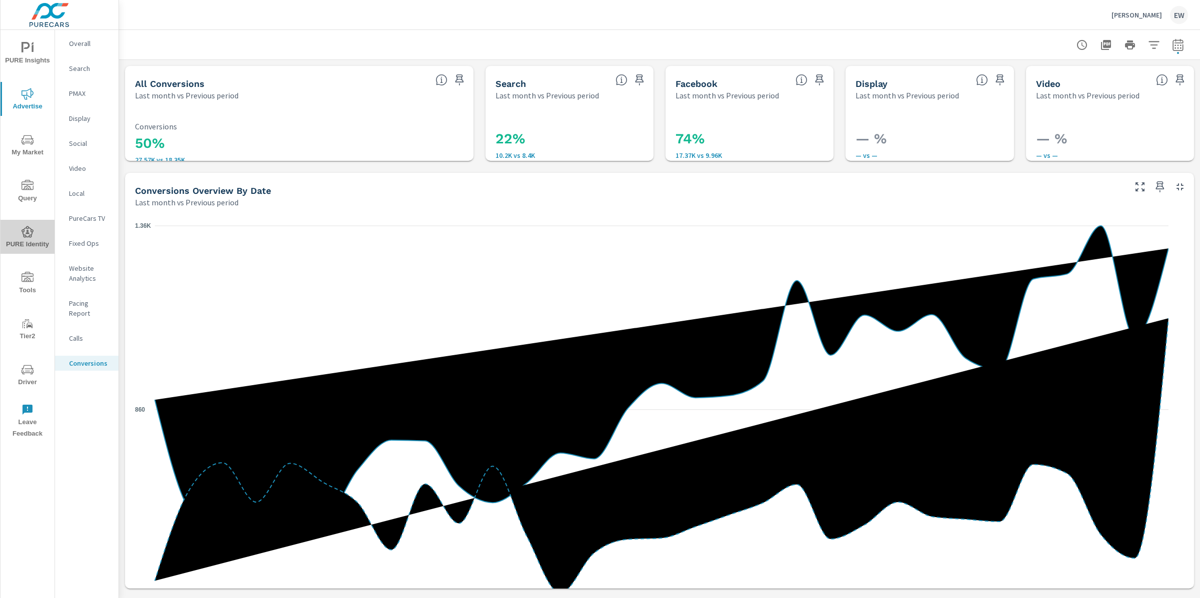
click at [23, 234] on span "PURE Identity" at bounding box center [27, 238] width 48 height 24
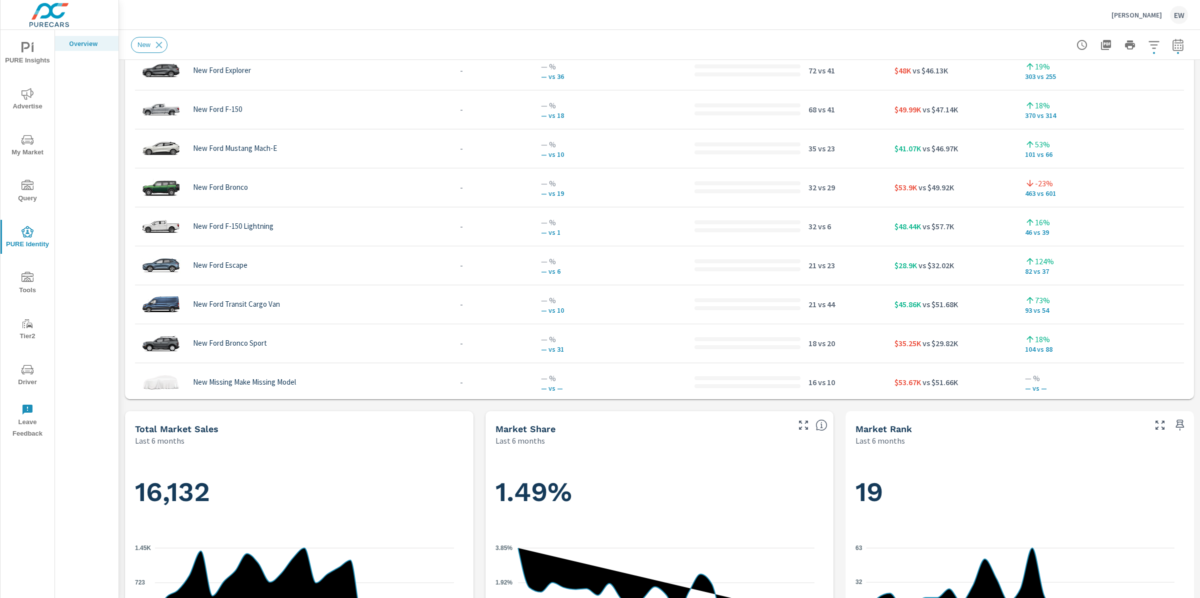
scroll to position [0, 0]
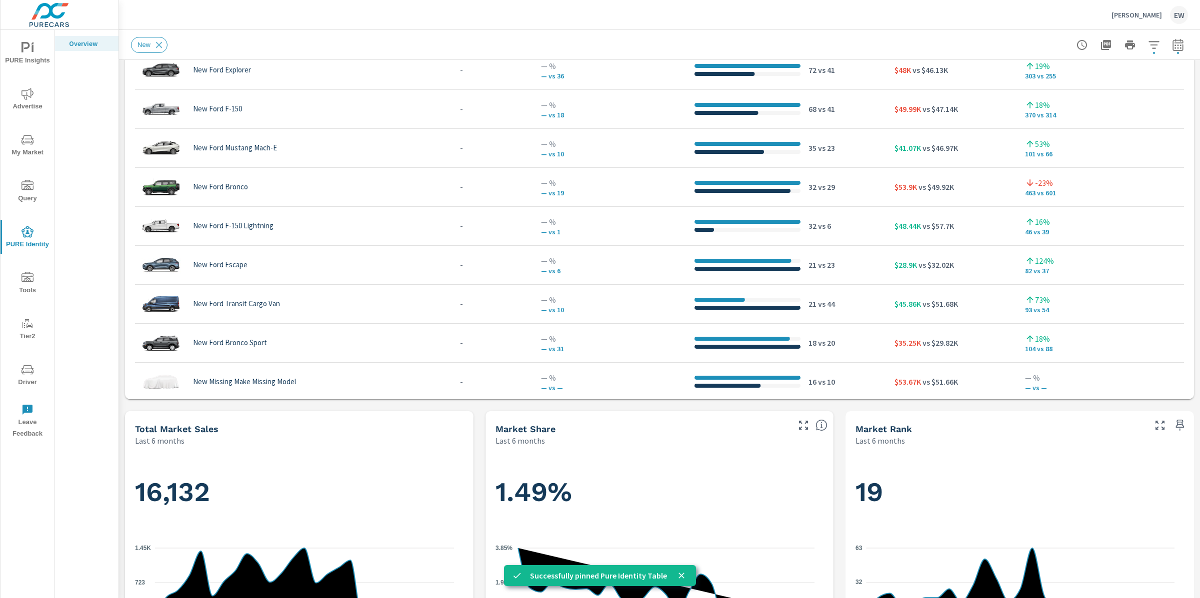
click at [27, 42] on icon "nav menu" at bounding box center [27, 48] width 12 height 12
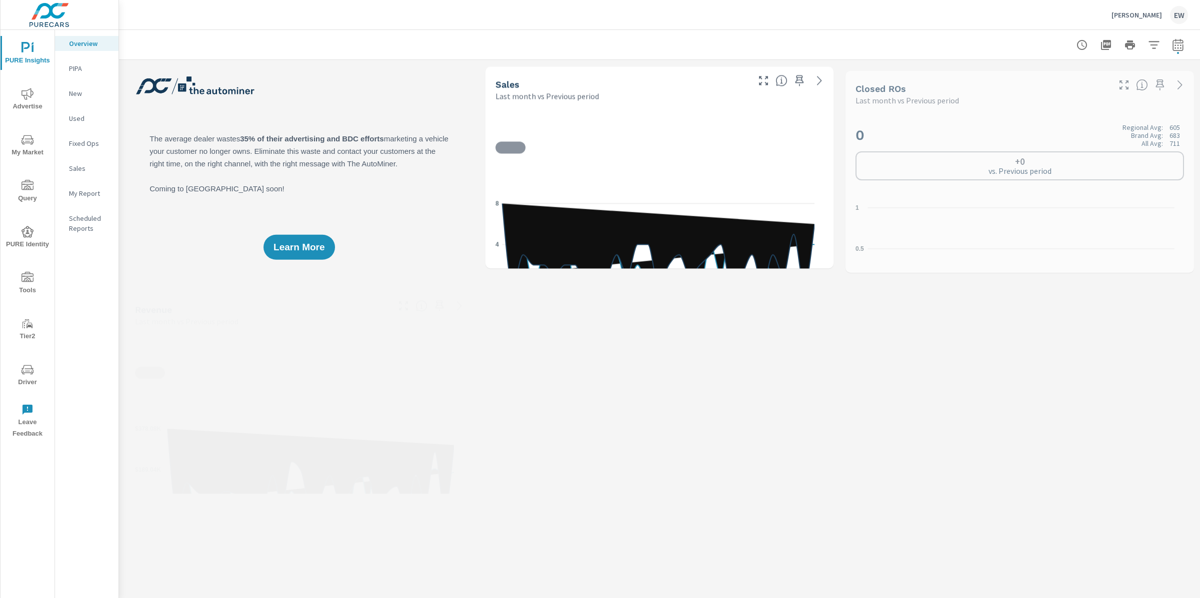
click at [93, 198] on p "My Report" at bounding box center [89, 193] width 41 height 10
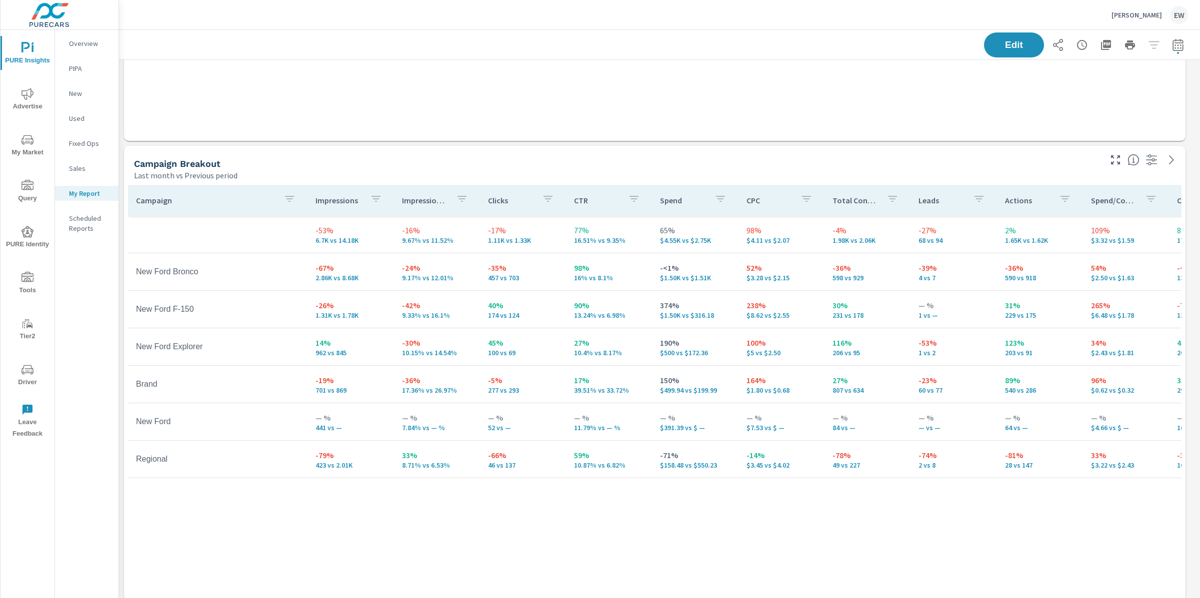
scroll to position [900, 0]
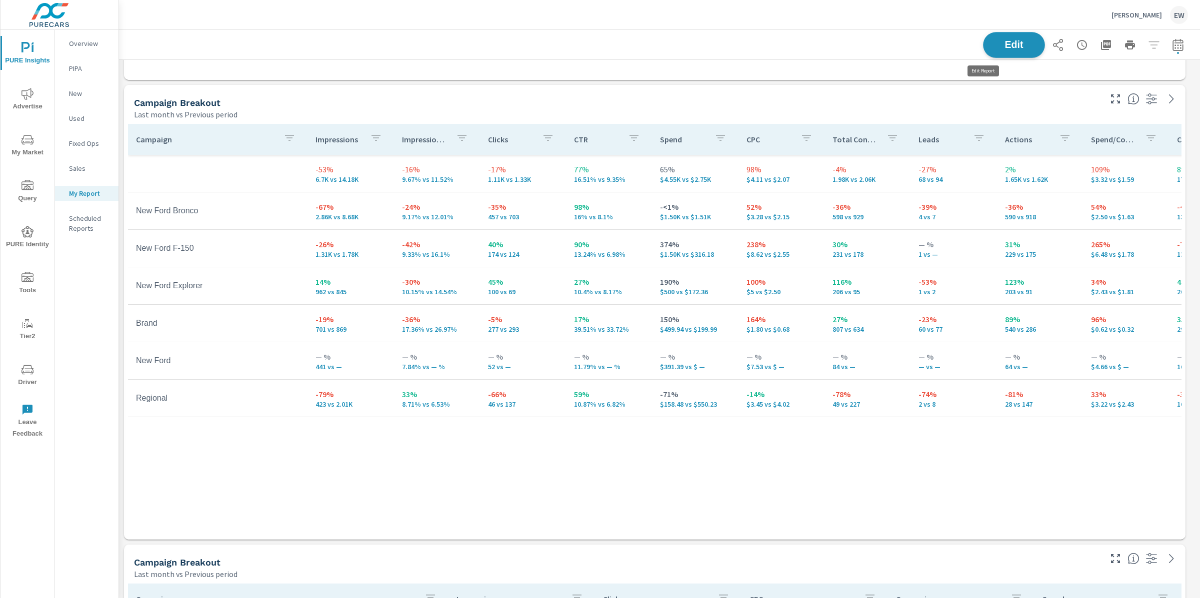
click at [993, 41] on span "Edit" at bounding box center [1013, 44] width 41 height 9
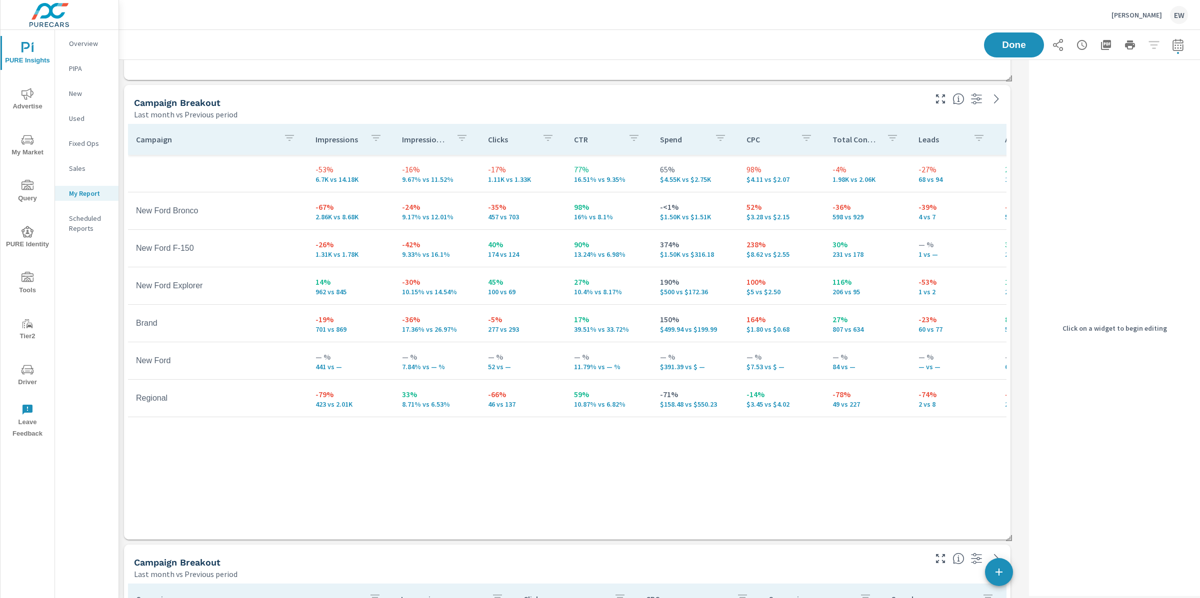
scroll to position [2784, 916]
click at [441, 108] on div "Campaign Breakout" at bounding box center [523, 102] width 778 height 11
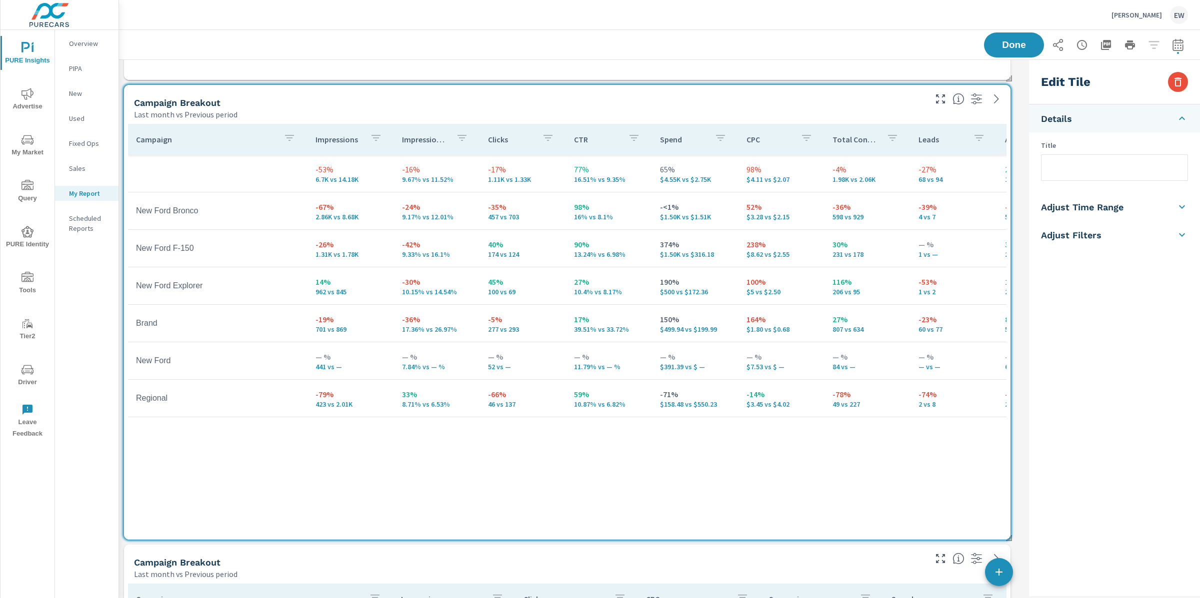
click at [1058, 173] on input "text" at bounding box center [1114, 167] width 146 height 25
type input "Google Ads"
click at [1022, 252] on div "New Sales Last month vs Previous period 76 Regional Avg: 63 Brand Avg: 73 All A…" at bounding box center [659, 542] width 1081 height 2765
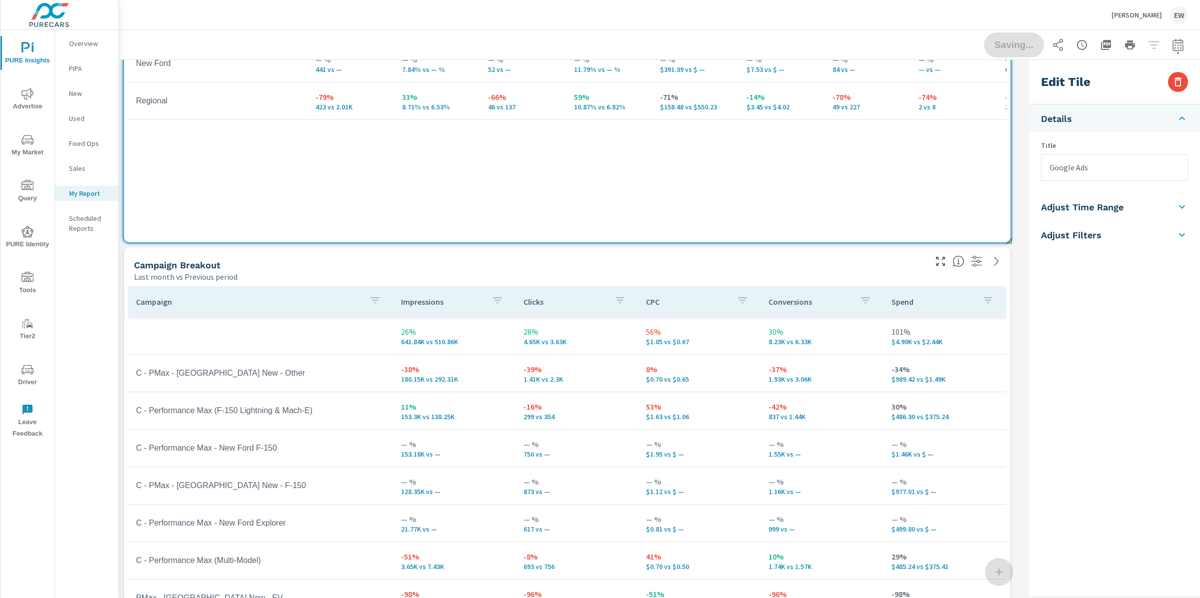
scroll to position [0, 0]
click at [288, 263] on div "Campaign Breakout" at bounding box center [523, 264] width 778 height 11
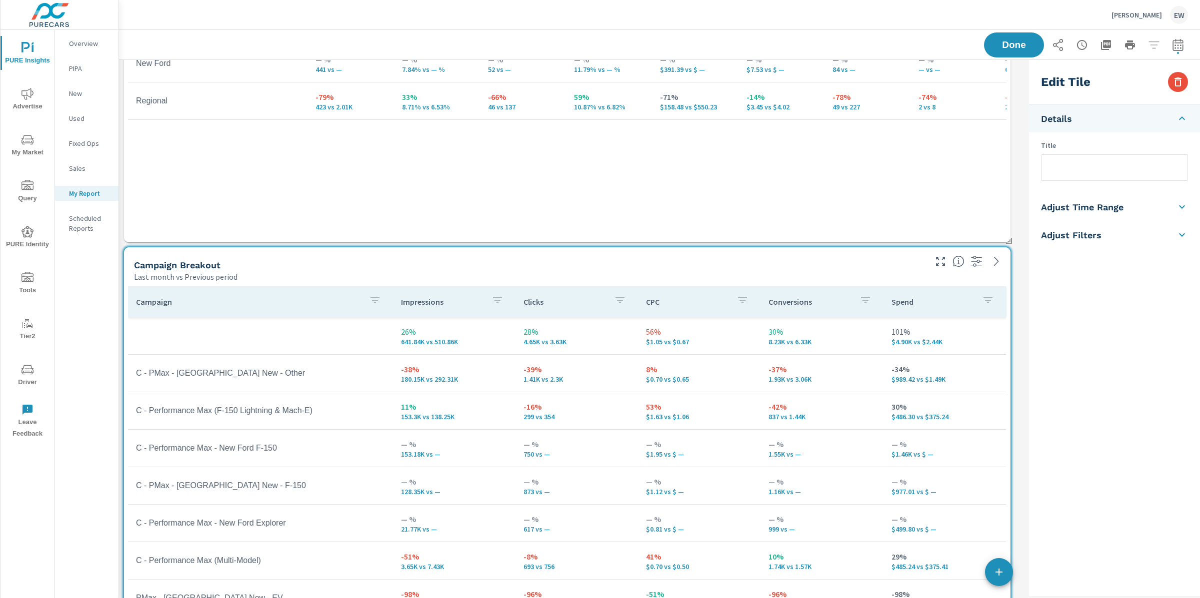
click at [1058, 175] on input "text" at bounding box center [1114, 167] width 146 height 25
type input "All PMax"
click at [1017, 186] on div "New Sales Last month vs Previous period 76 Regional Avg: 63 Brand Avg: 73 All A…" at bounding box center [659, 245] width 1081 height 2765
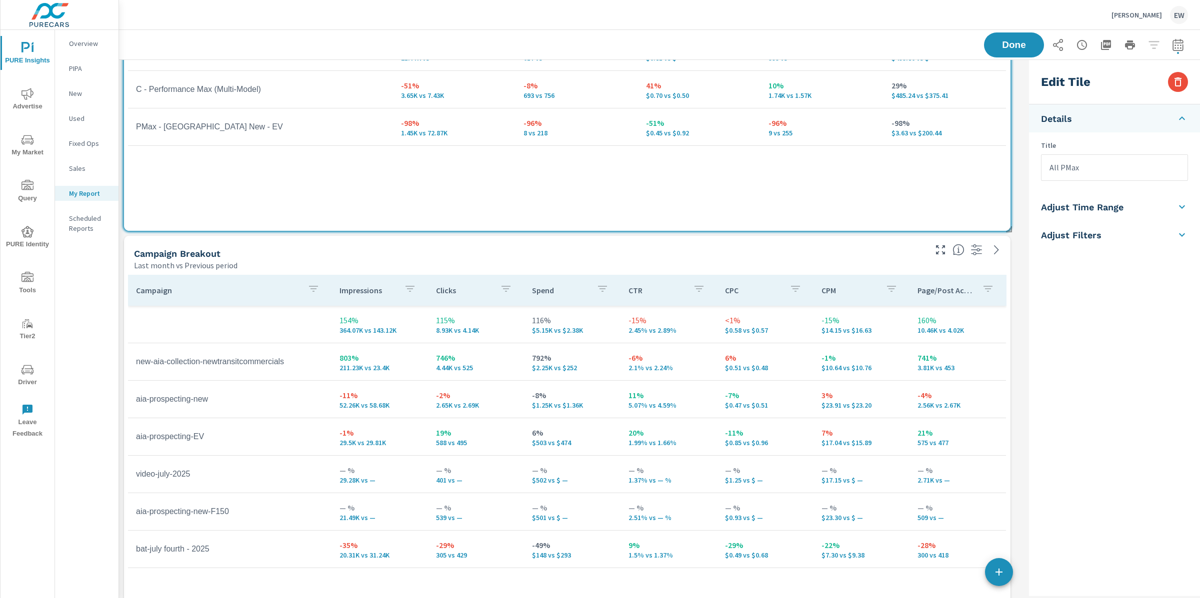
scroll to position [1703, 0]
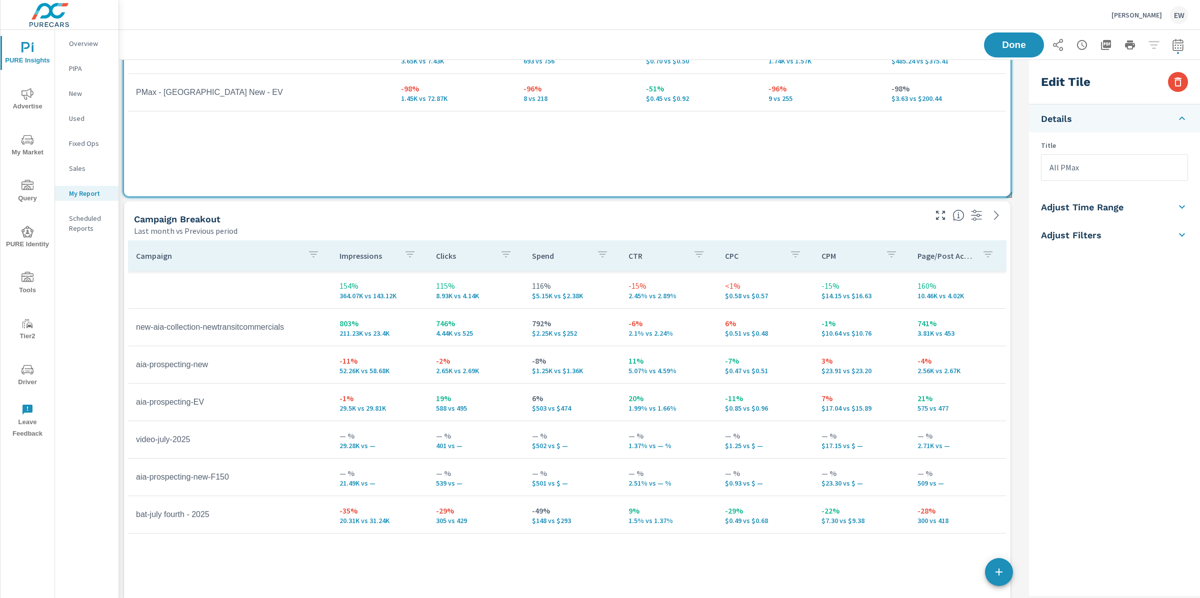
click at [861, 217] on div "Campaign Breakout" at bounding box center [523, 218] width 778 height 11
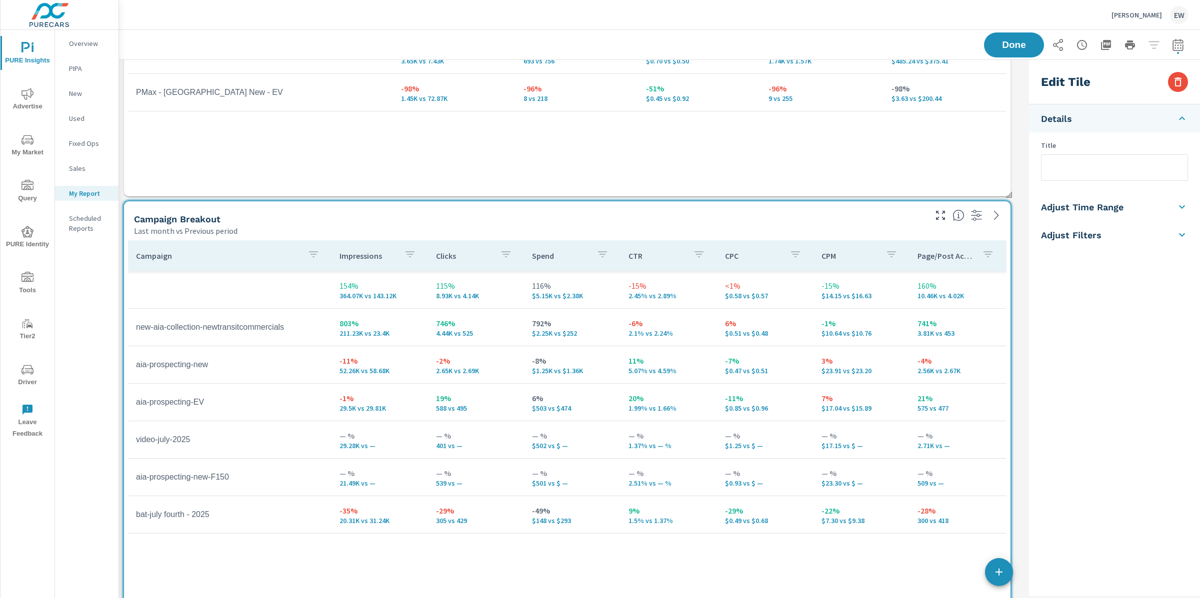
click at [1067, 179] on input "text" at bounding box center [1114, 167] width 146 height 25
type input "Social"
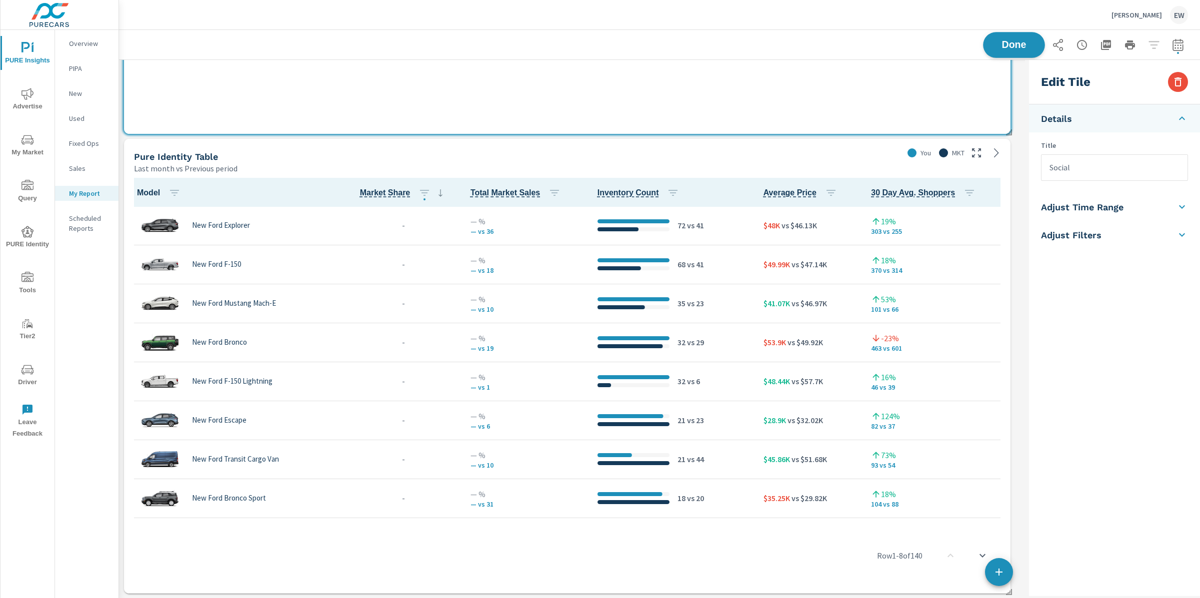
scroll to position [2784, 916]
click at [993, 45] on span "Done" at bounding box center [1013, 44] width 41 height 9
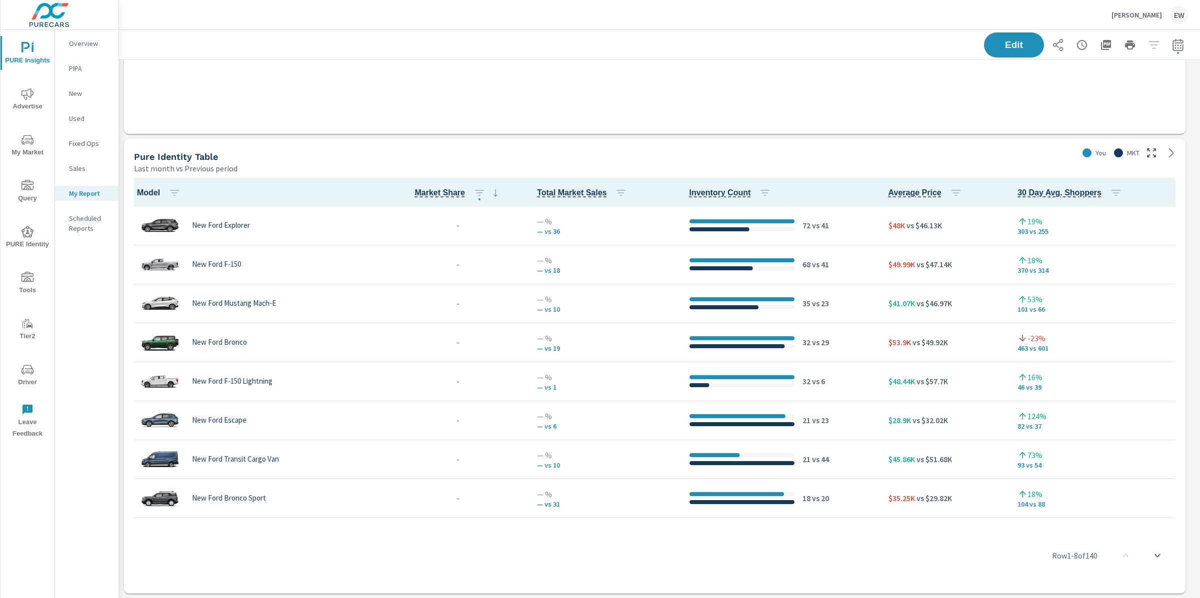
scroll to position [2784, 1091]
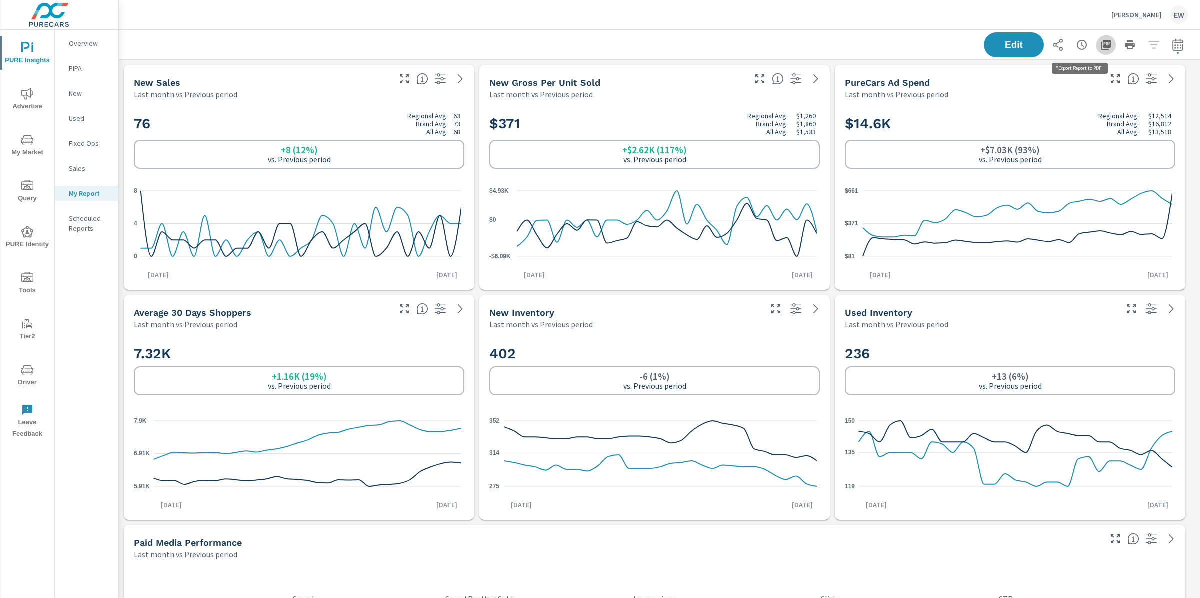
click at [1100, 43] on icon "button" at bounding box center [1106, 45] width 12 height 12
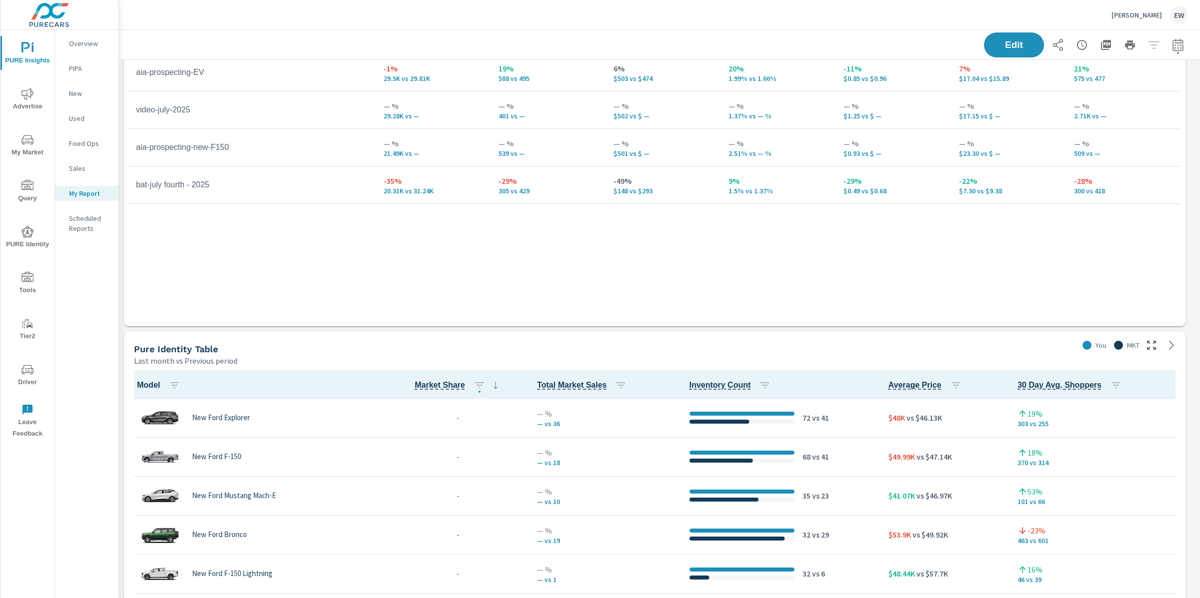
scroll to position [2226, 0]
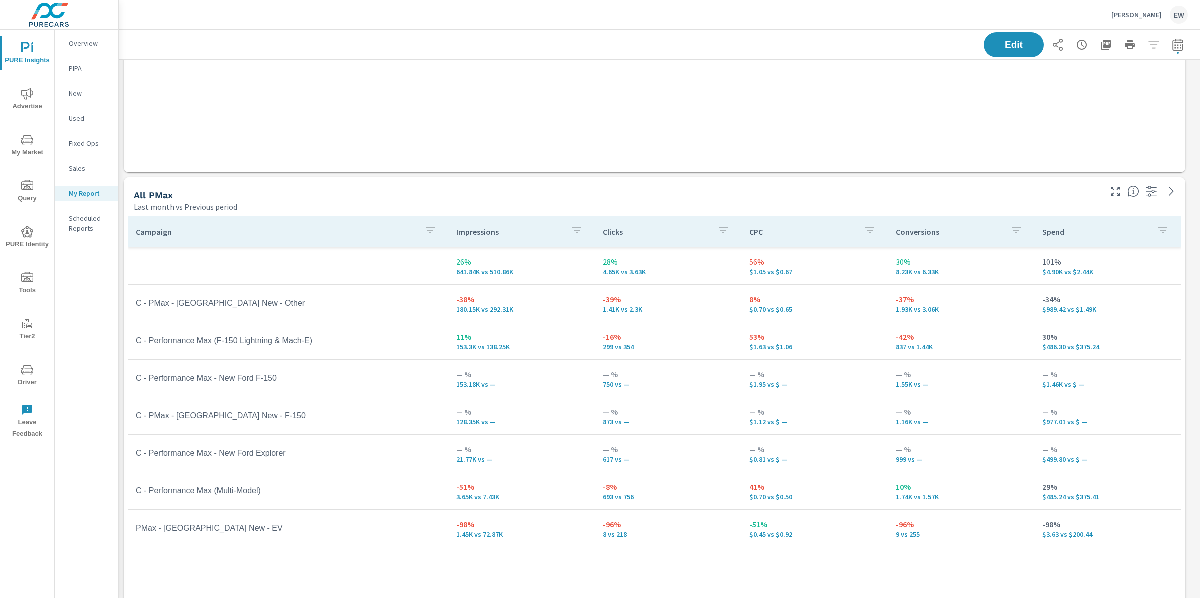
scroll to position [1140, 0]
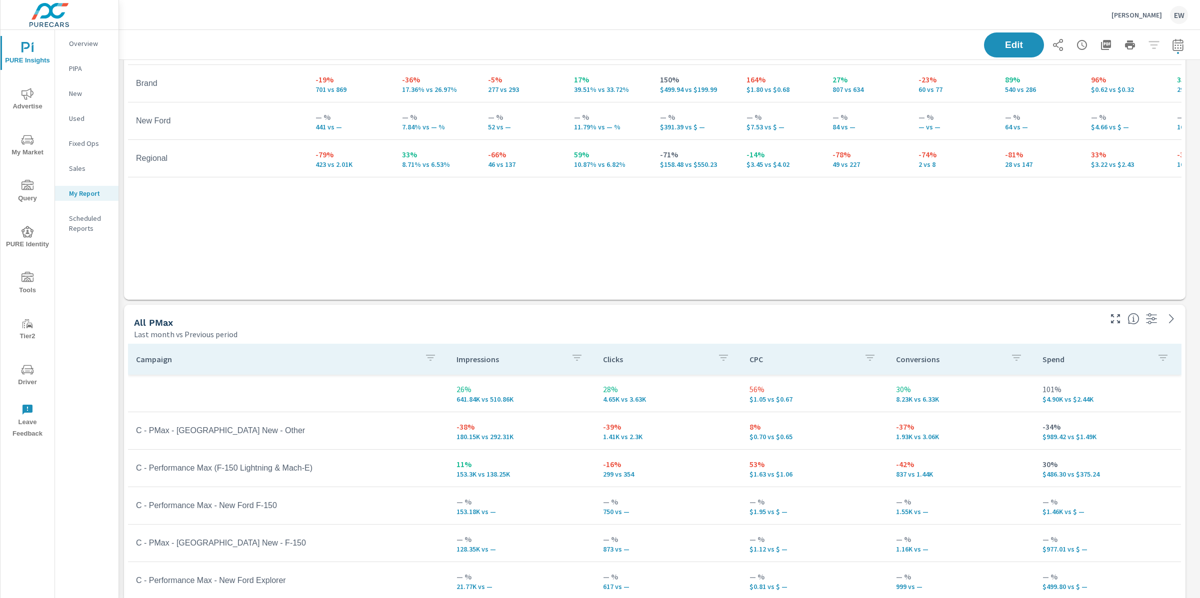
click at [1135, 14] on p "Fette Ford" at bounding box center [1136, 14] width 50 height 9
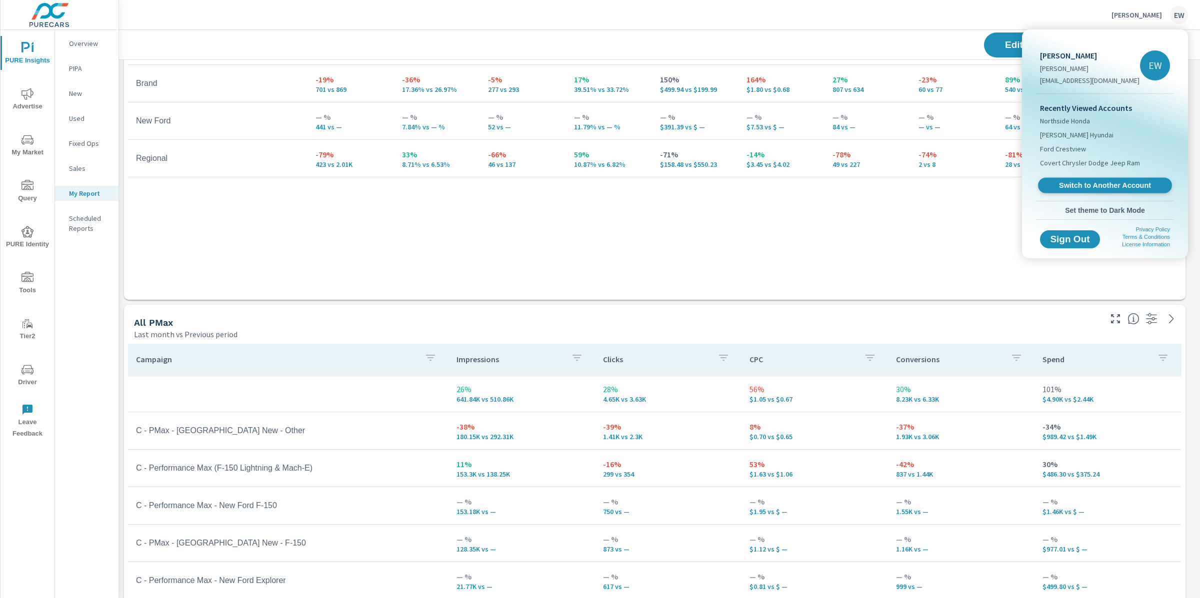
click at [1069, 190] on span "Switch to Another Account" at bounding box center [1104, 185] width 122 height 9
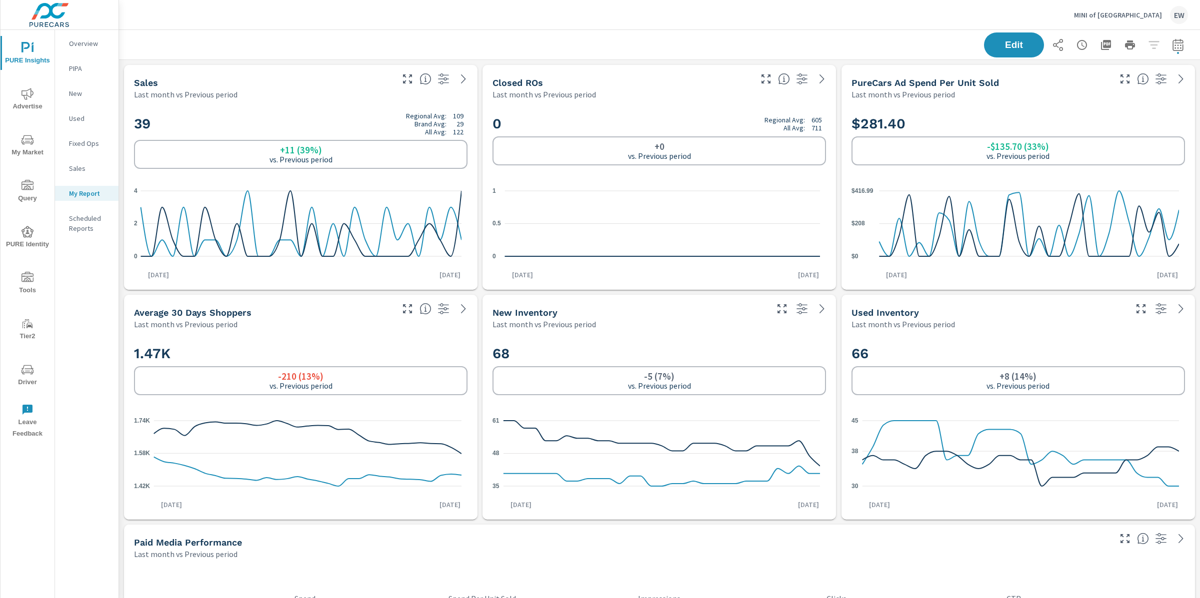
scroll to position [2094, 1091]
click at [73, 98] on p "New" at bounding box center [89, 93] width 41 height 10
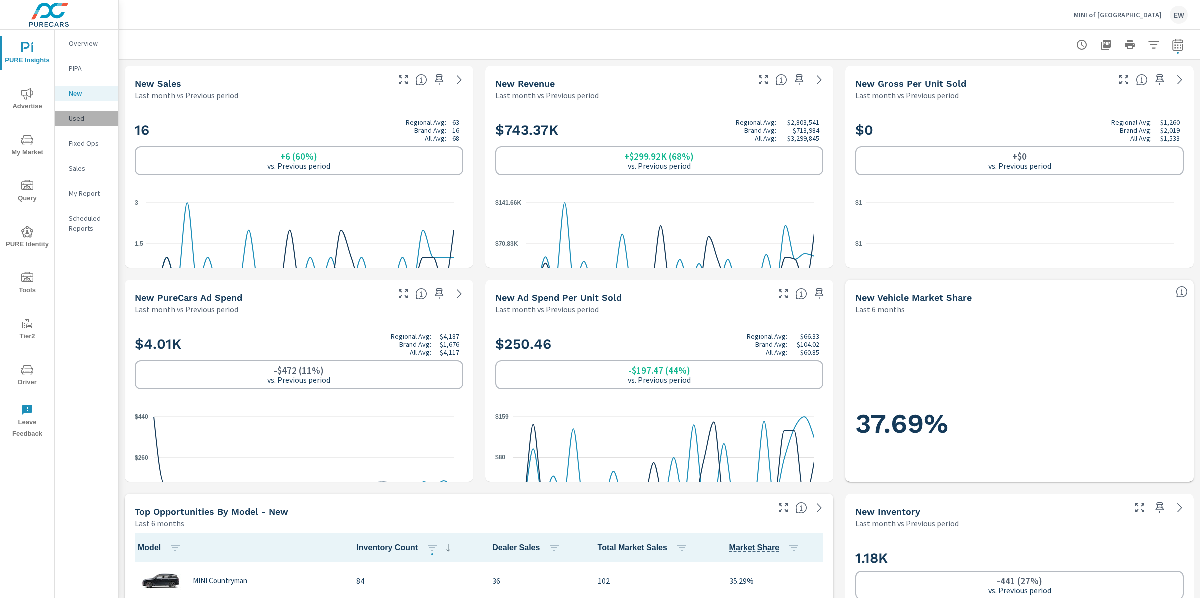
click at [82, 123] on p "Used" at bounding box center [89, 118] width 41 height 10
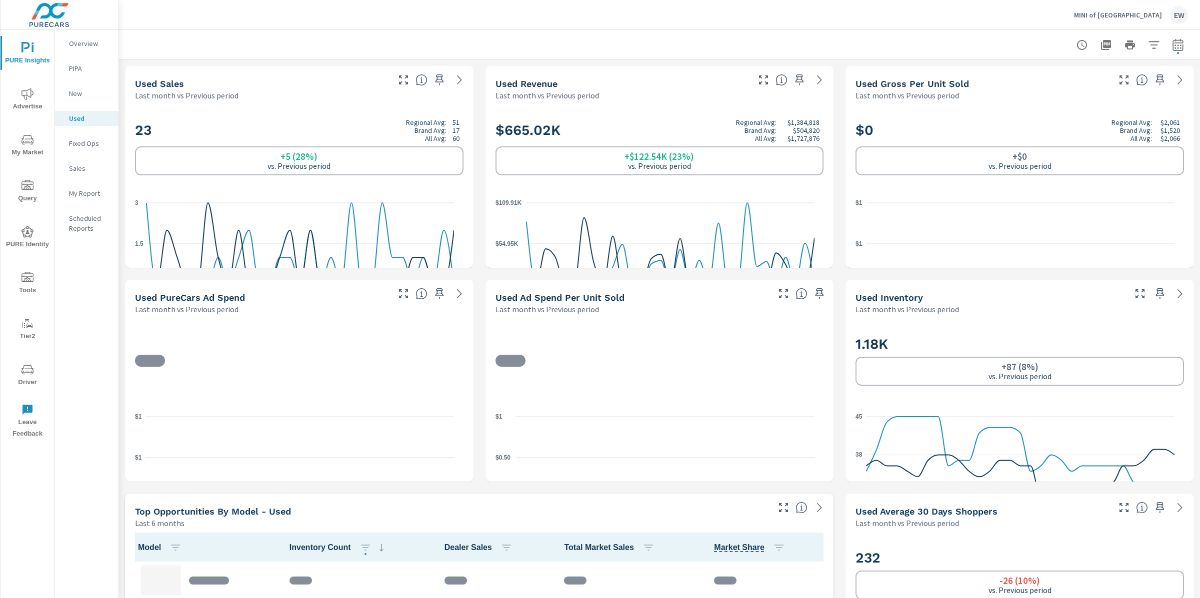
scroll to position [0, 0]
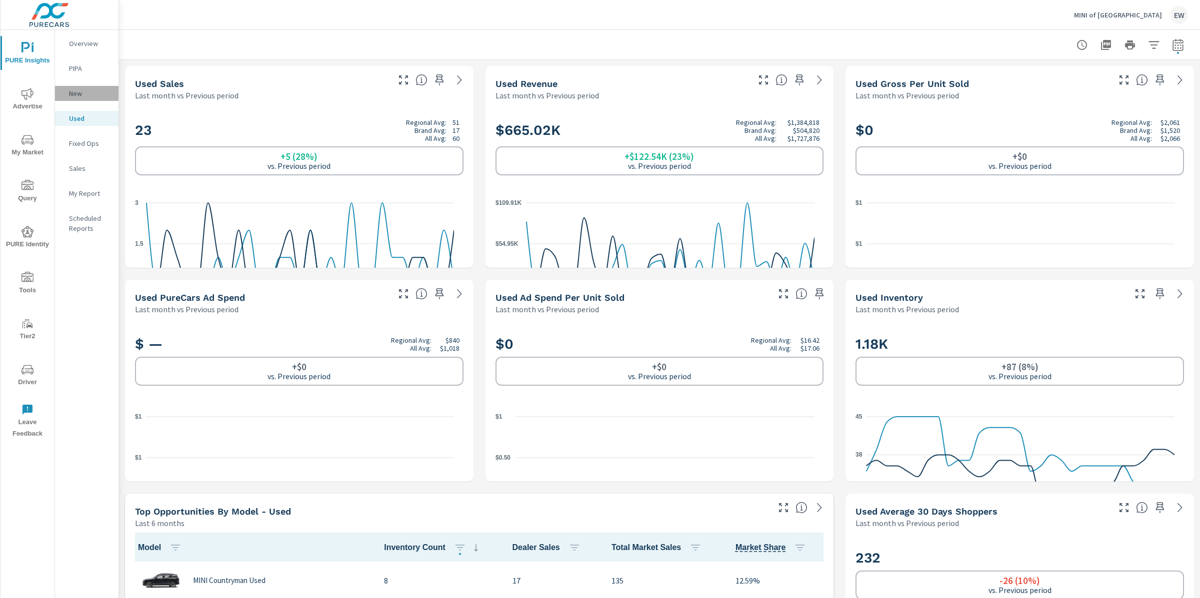
click at [81, 98] on p "New" at bounding box center [89, 93] width 41 height 10
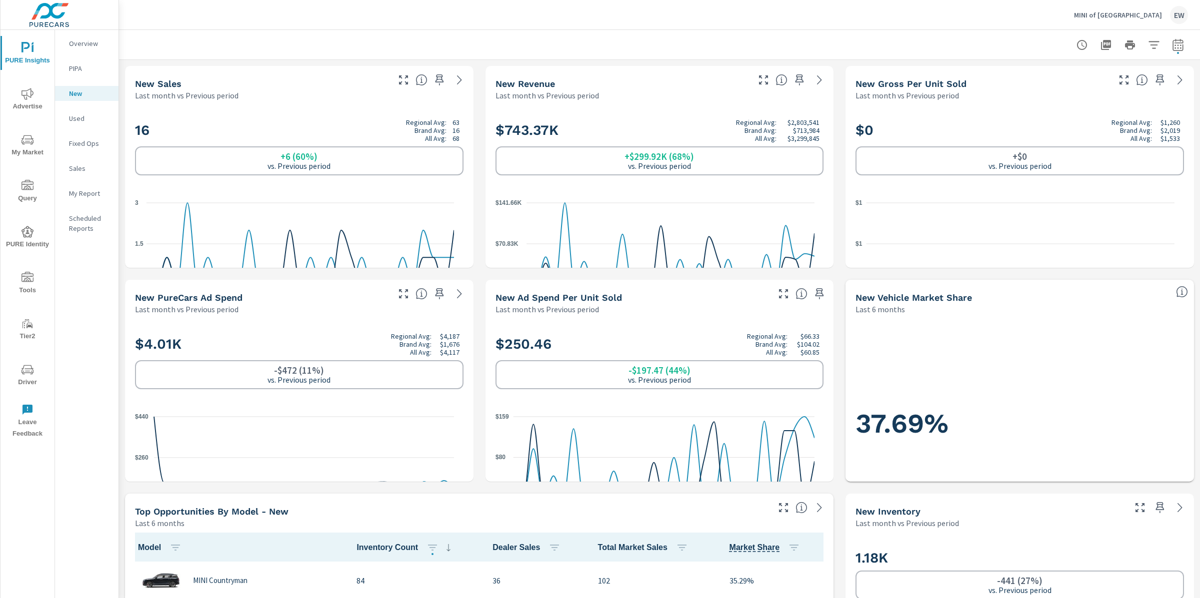
click at [77, 123] on p "Used" at bounding box center [89, 118] width 41 height 10
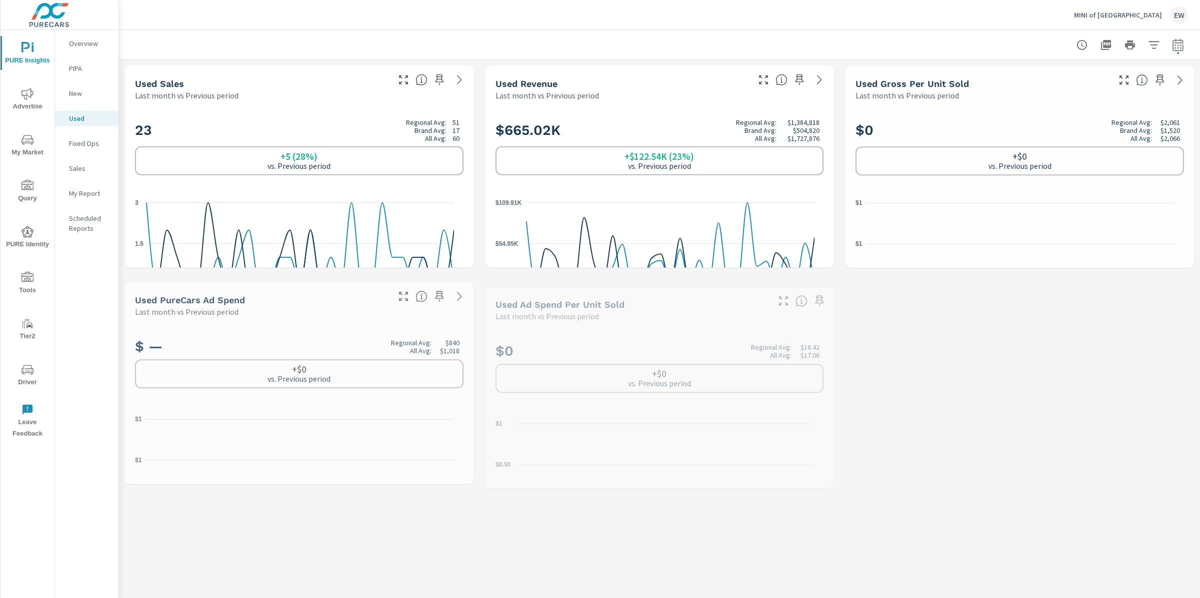
scroll to position [0, 0]
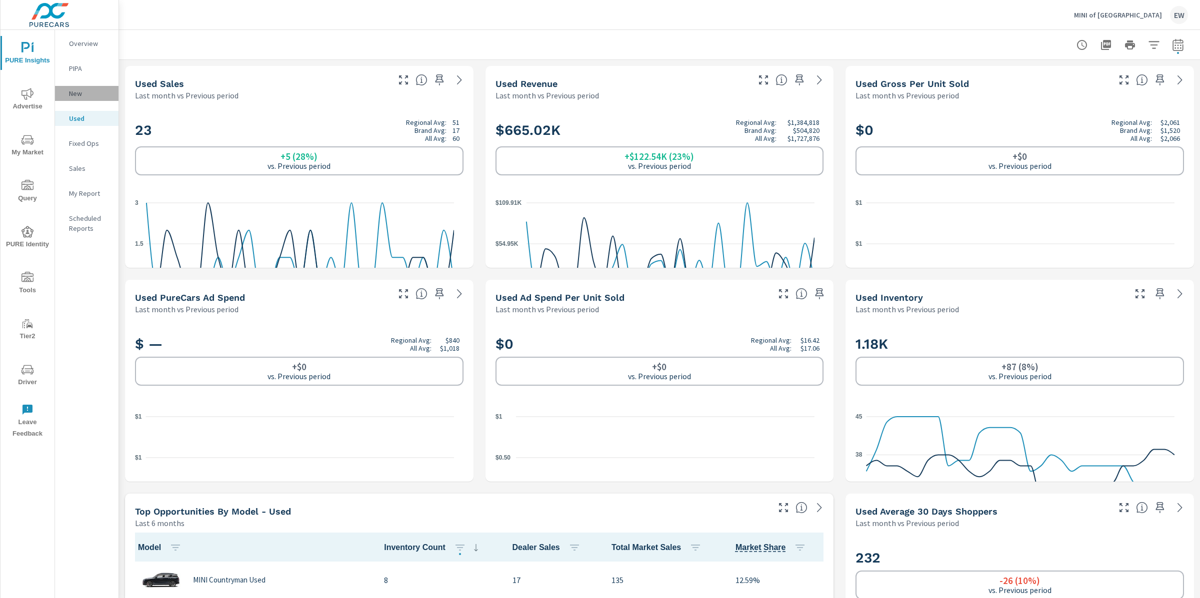
click at [78, 98] on p "New" at bounding box center [89, 93] width 41 height 10
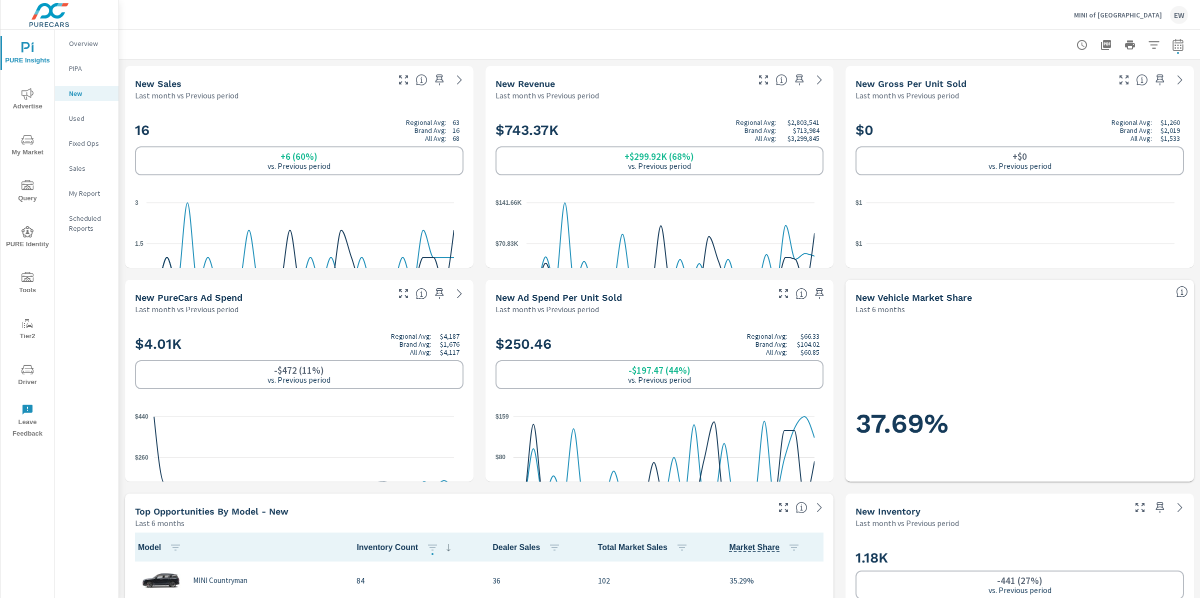
click at [86, 45] on p "Overview" at bounding box center [89, 43] width 41 height 10
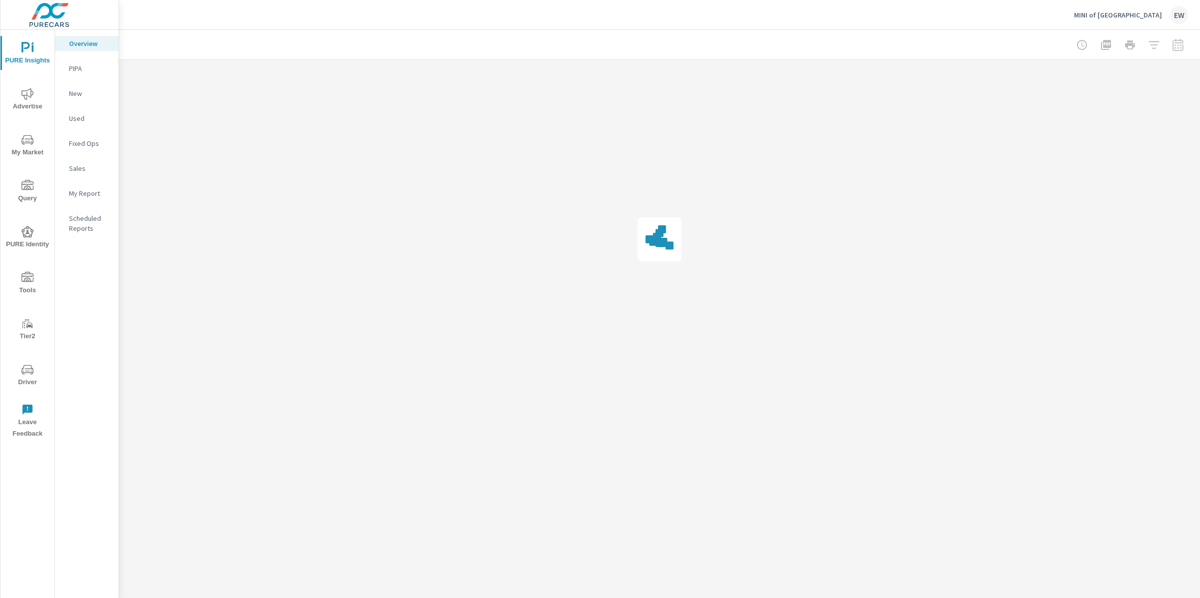
click at [28, 94] on icon "nav menu" at bounding box center [27, 93] width 12 height 11
click at [88, 283] on p "Website Analytics" at bounding box center [89, 273] width 41 height 20
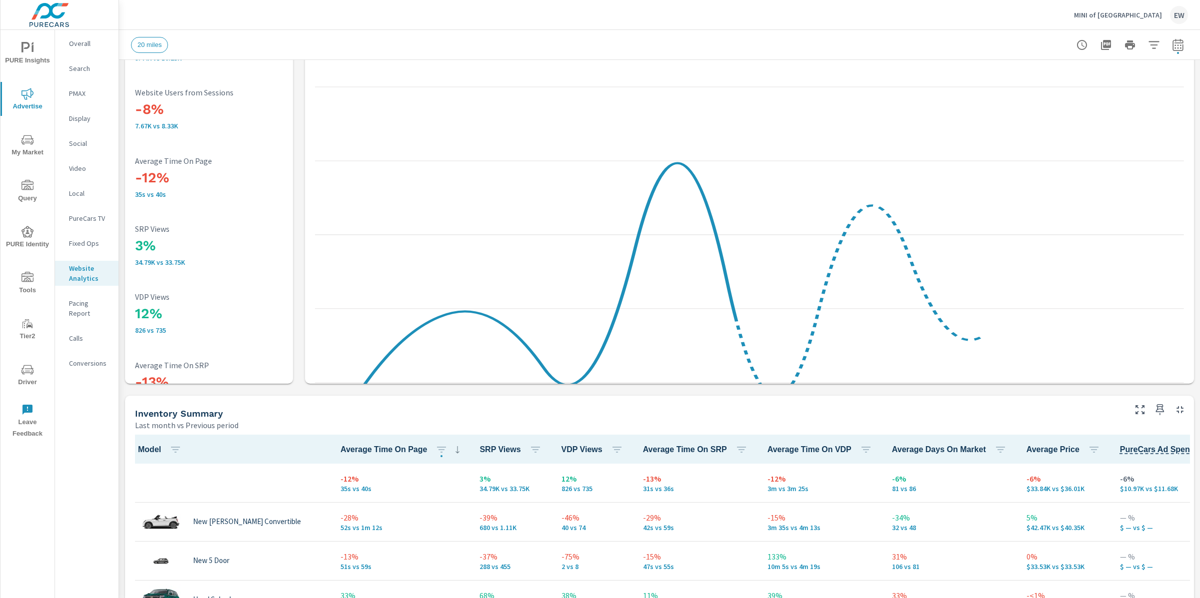
scroll to position [0, 0]
drag, startPoint x: 137, startPoint y: 269, endPoint x: 187, endPoint y: 268, distance: 50.0
click at [187, 266] on p "34.79K vs 33.75K" at bounding box center [209, 262] width 148 height 8
drag, startPoint x: 135, startPoint y: 332, endPoint x: 172, endPoint y: 332, distance: 37.5
click at [172, 332] on div "-8% 9.44K vs 10.25K Sessions -8% 7.67K vs 8.33K Website Users from Sessions -12…" at bounding box center [209, 245] width 160 height 477
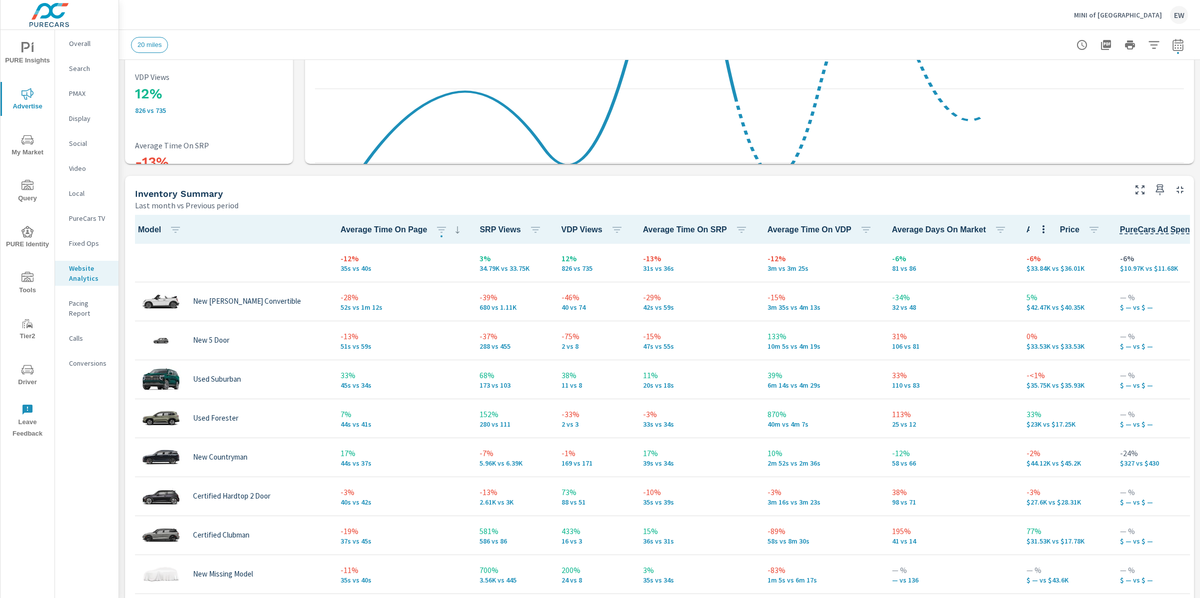
scroll to position [321, 0]
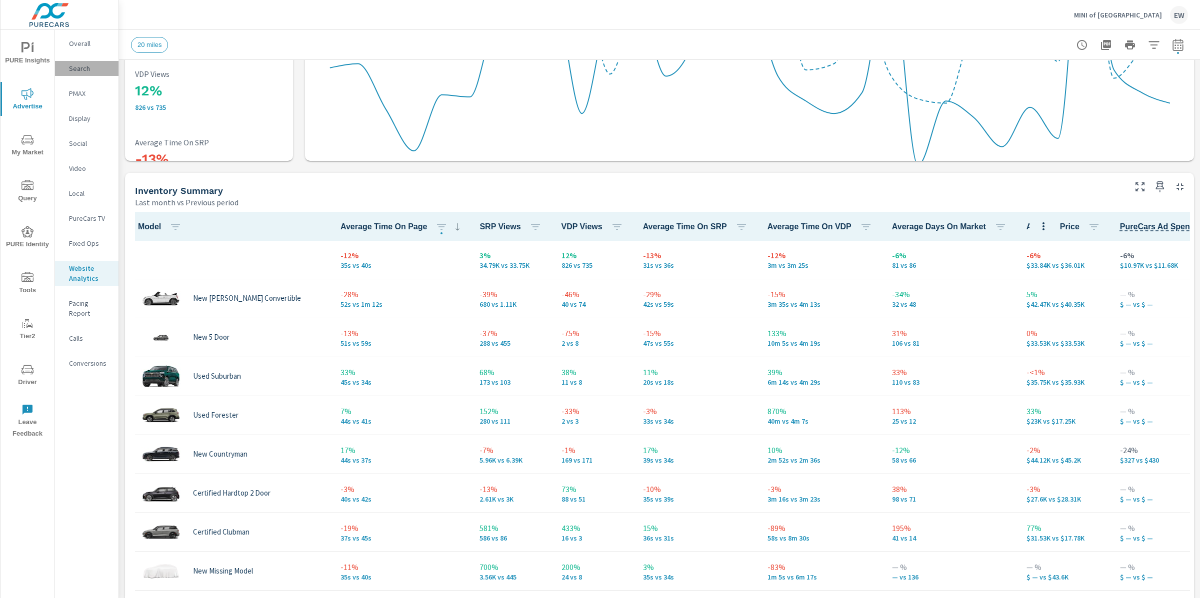
click at [80, 73] on p "Search" at bounding box center [89, 68] width 41 height 10
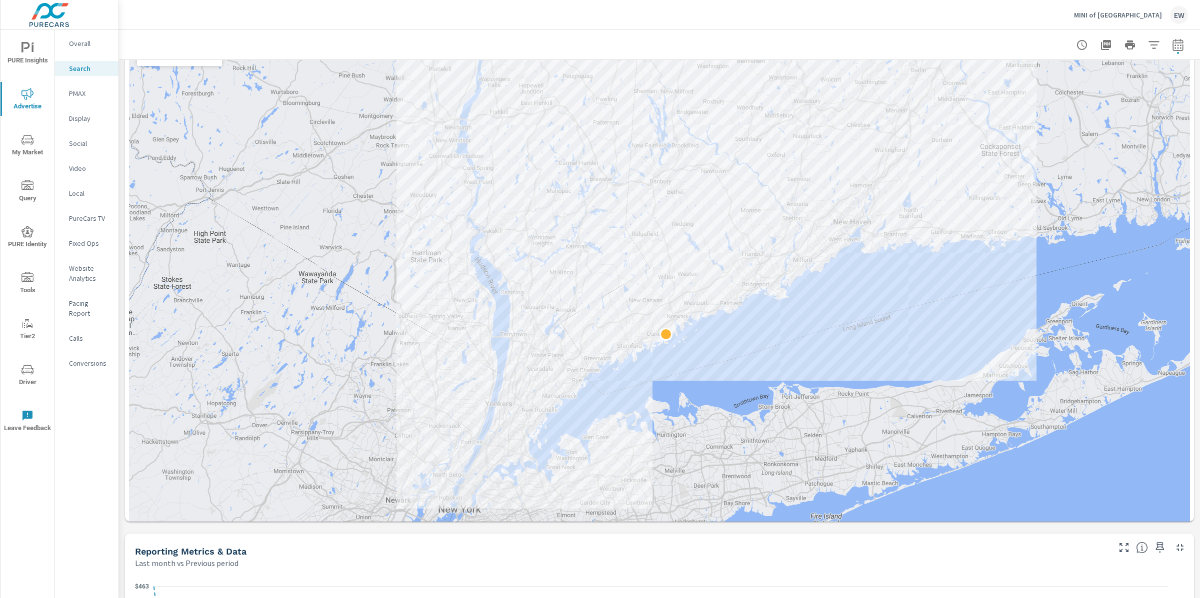
scroll to position [234, 0]
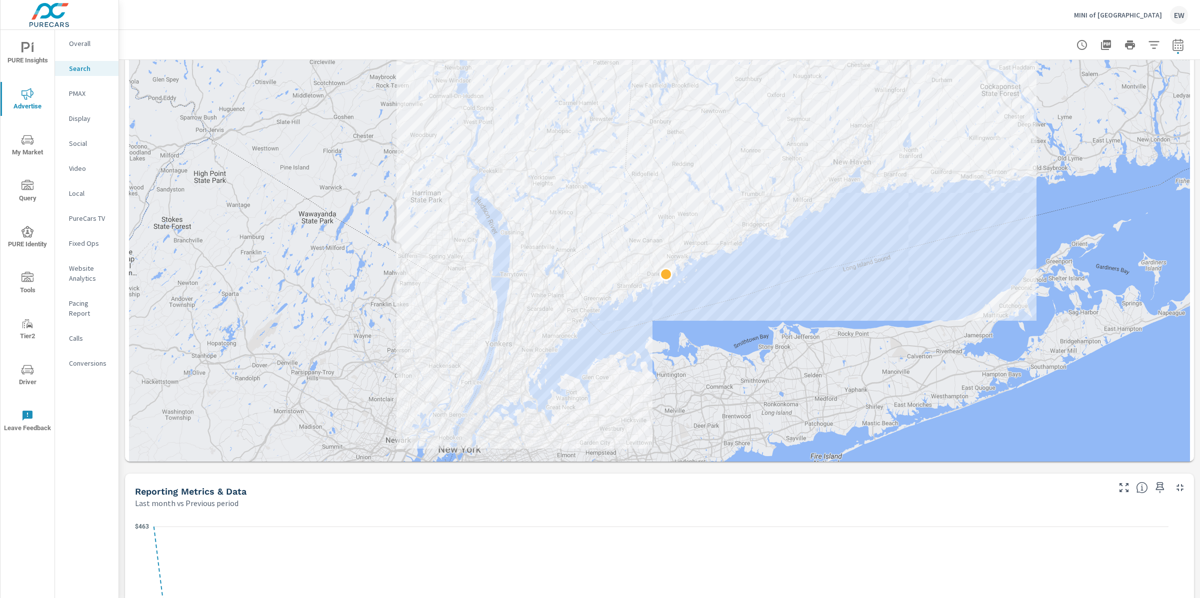
click at [123, 167] on div "Impressions Last month vs Previous period 1% 23.83K vs 23.56K Clicks Last month…" at bounding box center [659, 521] width 1081 height 1391
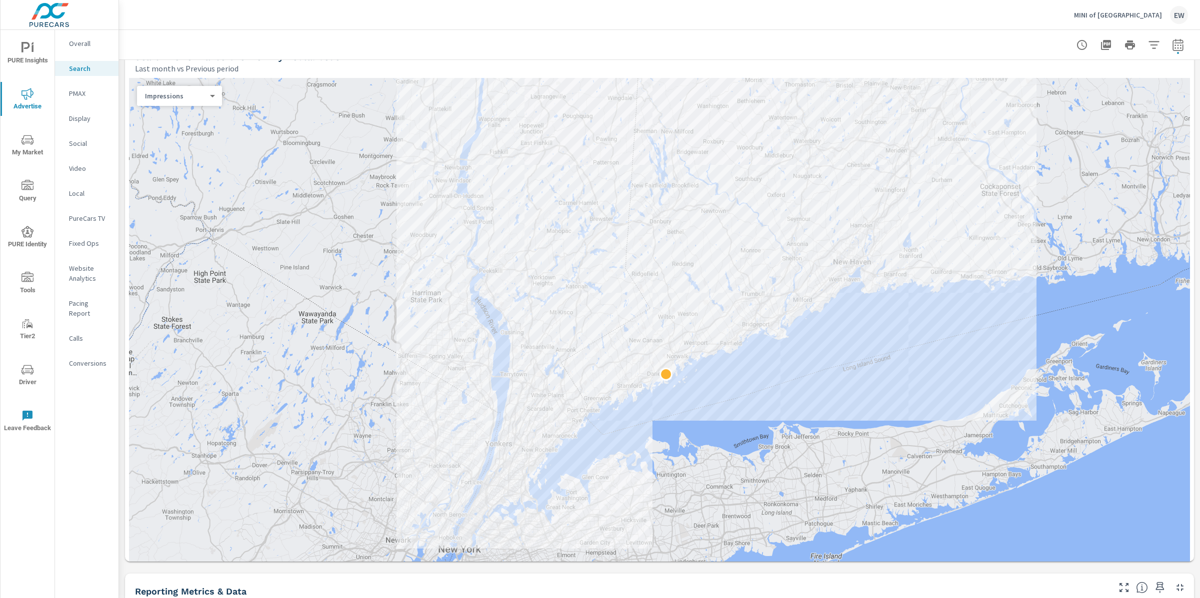
scroll to position [127, 0]
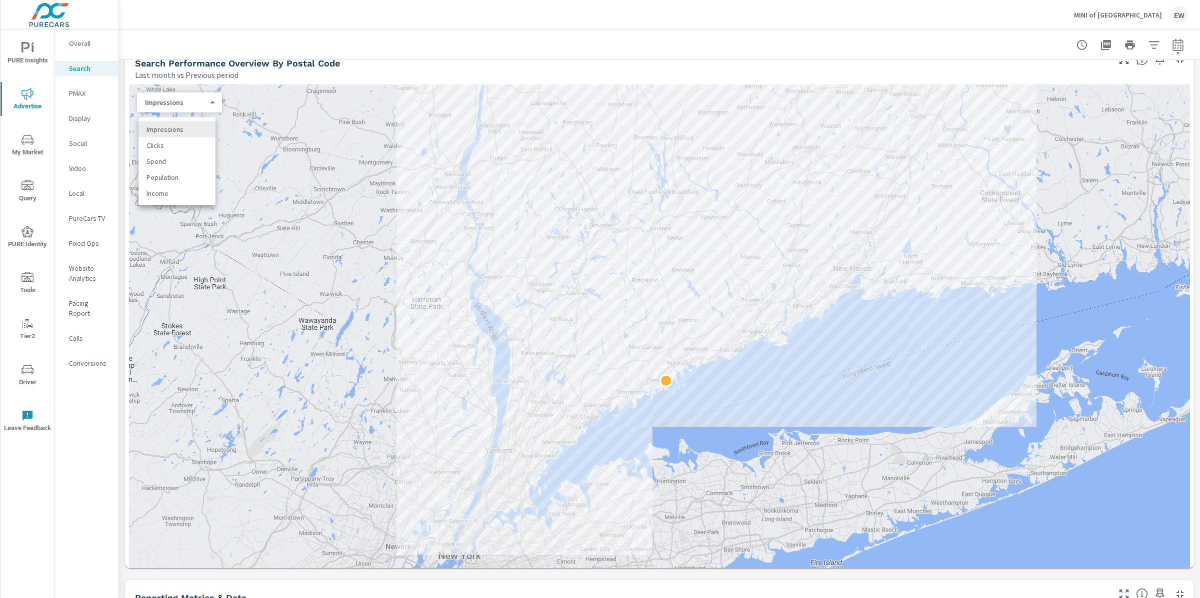
click at [173, 134] on body "PURE Insights Advertise My Market Query PURE Identity Tools Tier2 Driver Leave …" at bounding box center [600, 299] width 1200 height 598
click at [124, 215] on div at bounding box center [600, 299] width 1200 height 598
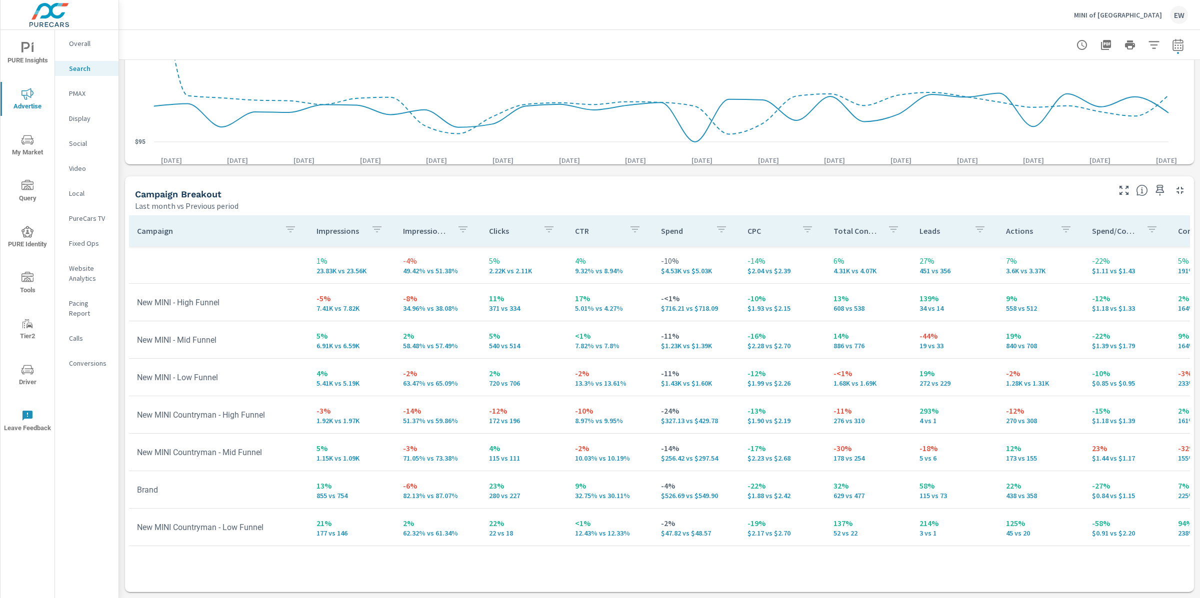
scroll to position [961, 0]
click at [80, 98] on p "PMAX" at bounding box center [89, 93] width 41 height 10
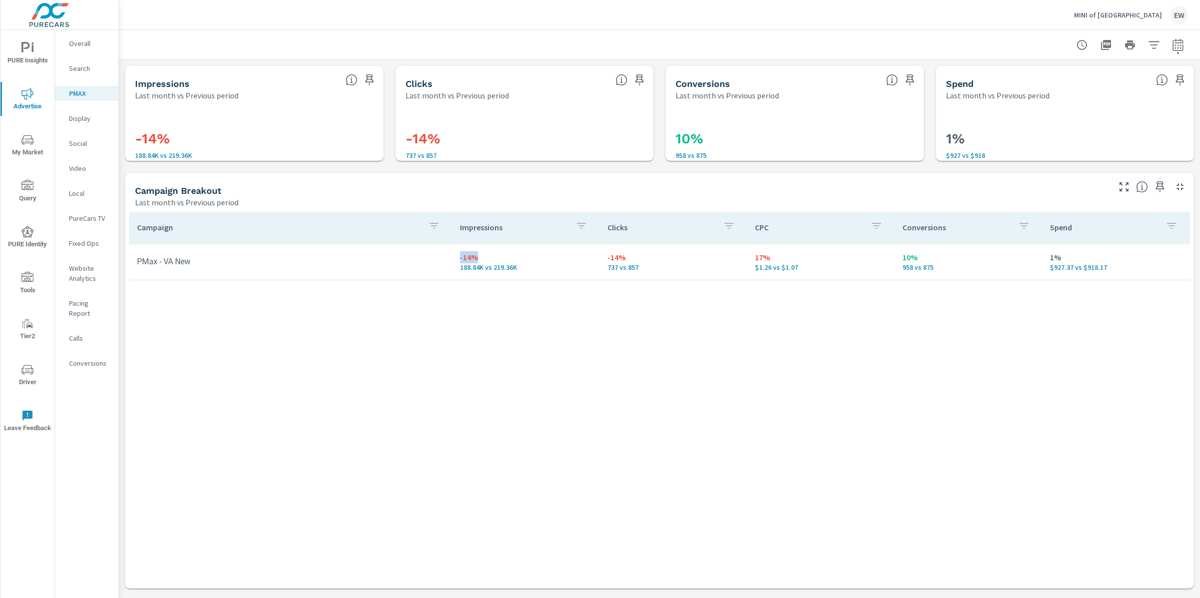
drag, startPoint x: 454, startPoint y: 288, endPoint x: 484, endPoint y: 289, distance: 29.5
click at [484, 279] on td "-14% 188.84K vs 219.36K" at bounding box center [525, 261] width 147 height 36
drag, startPoint x: 599, startPoint y: 289, endPoint x: 629, endPoint y: 288, distance: 30.5
click at [629, 279] on td "-14% 737 vs 857" at bounding box center [672, 261] width 147 height 36
drag, startPoint x: 928, startPoint y: 303, endPoint x: 885, endPoint y: 303, distance: 43.5
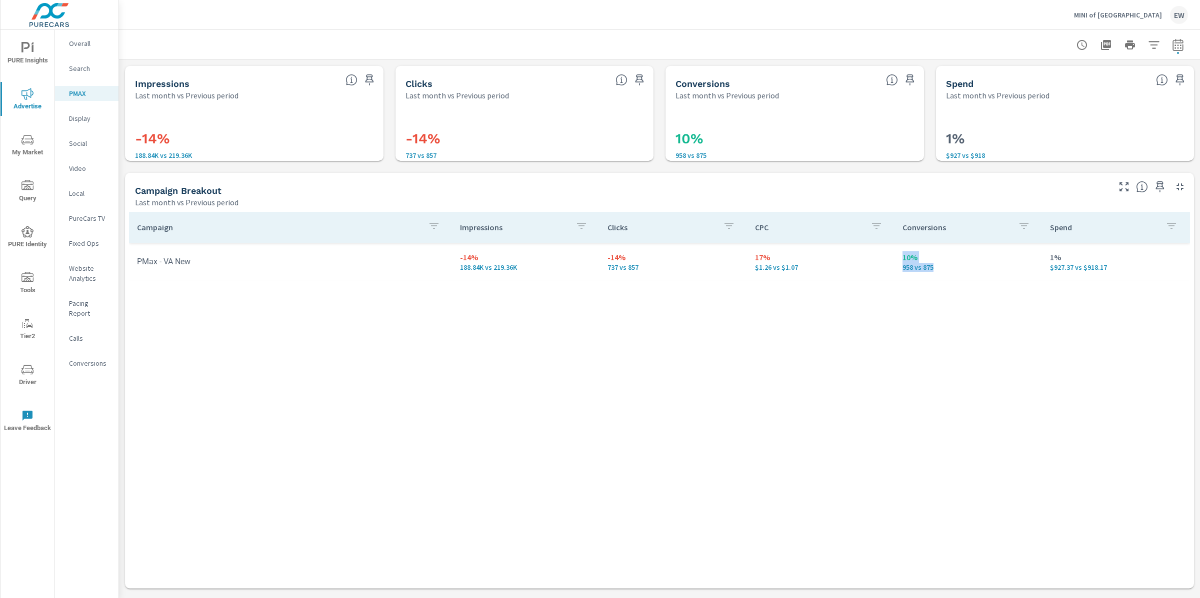
click at [885, 280] on tr "PMax - VA New -14% 188.84K vs 219.36K -14% 737 vs 857 17% $1.26 vs $1.07 10% 95…" at bounding box center [659, 261] width 1060 height 37
click at [874, 271] on p "$1.26 vs $1.07" at bounding box center [820, 267] width 131 height 8
click at [79, 148] on p "Social" at bounding box center [89, 143] width 41 height 10
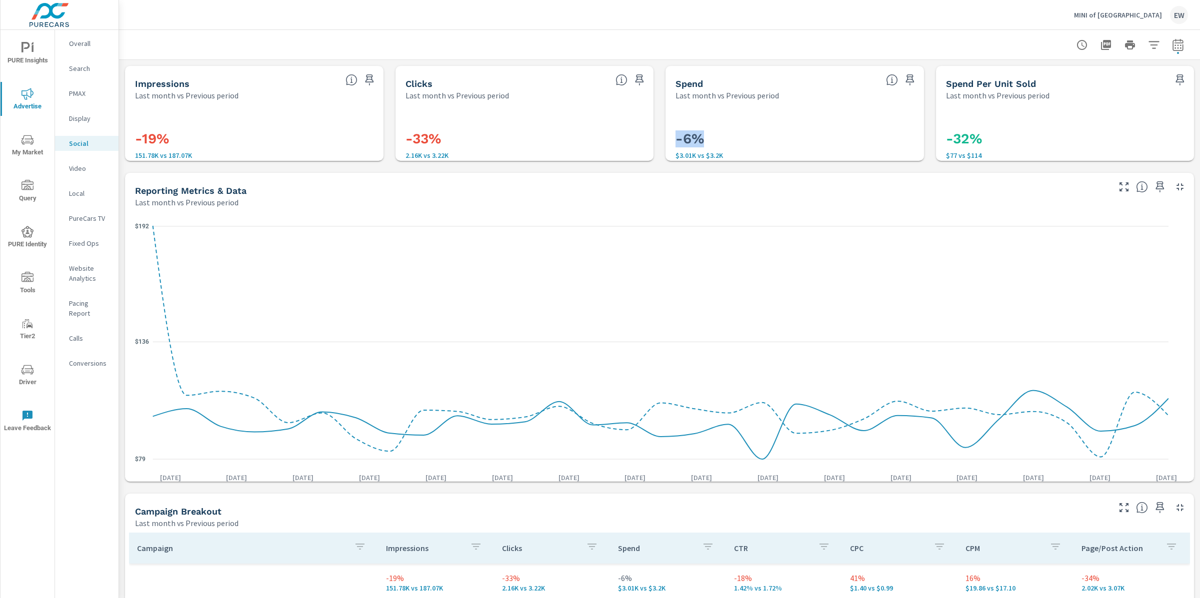
drag, startPoint x: 675, startPoint y: 138, endPoint x: 720, endPoint y: 137, distance: 45.0
click at [720, 137] on h3 "-6%" at bounding box center [794, 138] width 238 height 17
click at [124, 195] on div "Impressions Last month vs Previous period -19% 151.78K vs 187.07K Clicks Last m…" at bounding box center [659, 488] width 1081 height 856
click at [120, 93] on div "Impressions Last month vs Previous period -19% 151.78K vs 187.07K Clicks Last m…" at bounding box center [659, 488] width 1081 height 856
click at [121, 130] on div "Impressions Last month vs Previous period -19% 151.78K vs 187.07K Clicks Last m…" at bounding box center [659, 488] width 1081 height 856
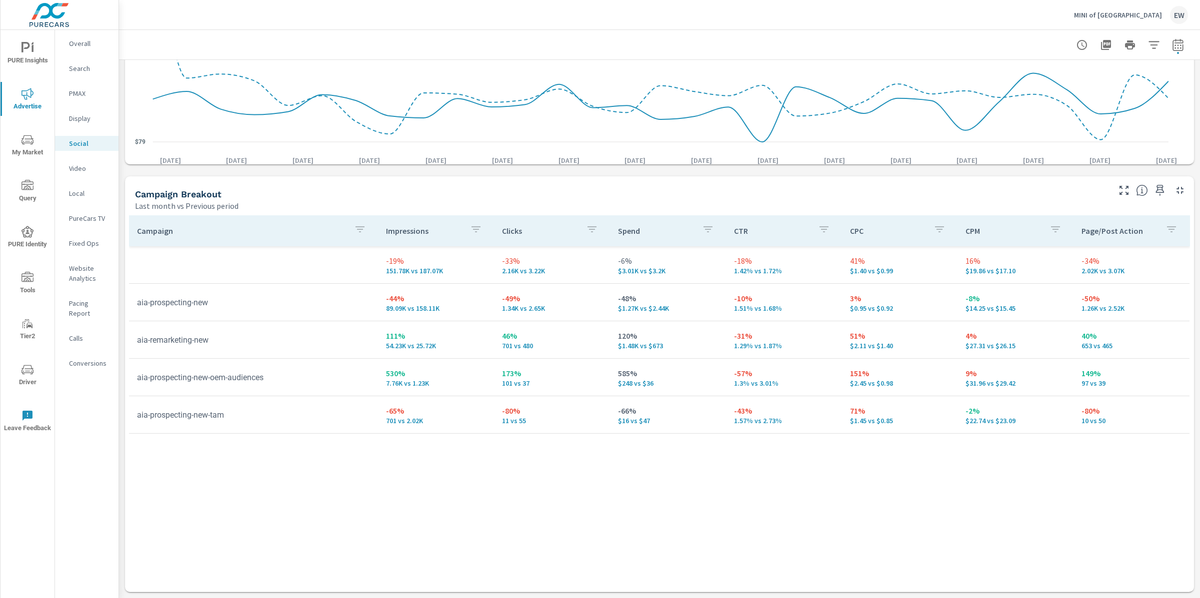
scroll to position [491, 0]
drag, startPoint x: 844, startPoint y: 166, endPoint x: 857, endPoint y: 168, distance: 13.2
click at [857, 226] on p "CPC" at bounding box center [888, 231] width 76 height 10
click at [831, 247] on td "-18% 1.42% vs 1.72%" at bounding box center [784, 265] width 116 height 36
drag, startPoint x: 839, startPoint y: 199, endPoint x: 869, endPoint y: 198, distance: 30.5
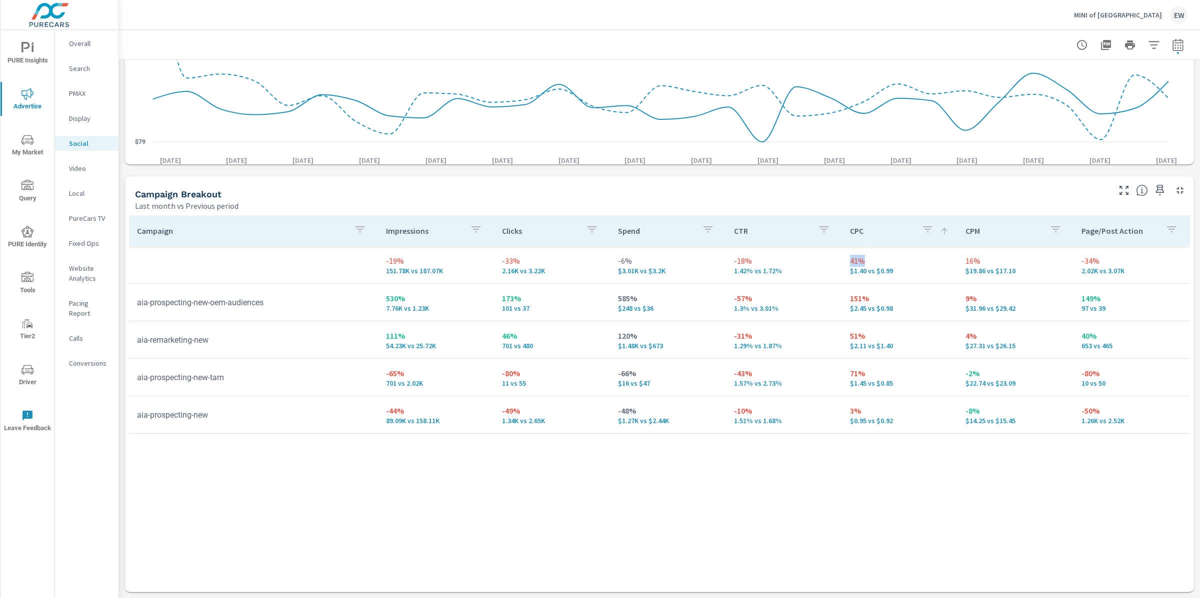
click at [869, 247] on td "41% $1.40 vs $0.99" at bounding box center [900, 265] width 116 height 36
click at [880, 255] on p "41%" at bounding box center [900, 261] width 100 height 12
drag, startPoint x: 525, startPoint y: 197, endPoint x: 495, endPoint y: 196, distance: 30.0
click at [495, 247] on td "-33% 2.16K vs 3.22K" at bounding box center [552, 265] width 116 height 36
click at [89, 173] on p "Video" at bounding box center [89, 168] width 41 height 10
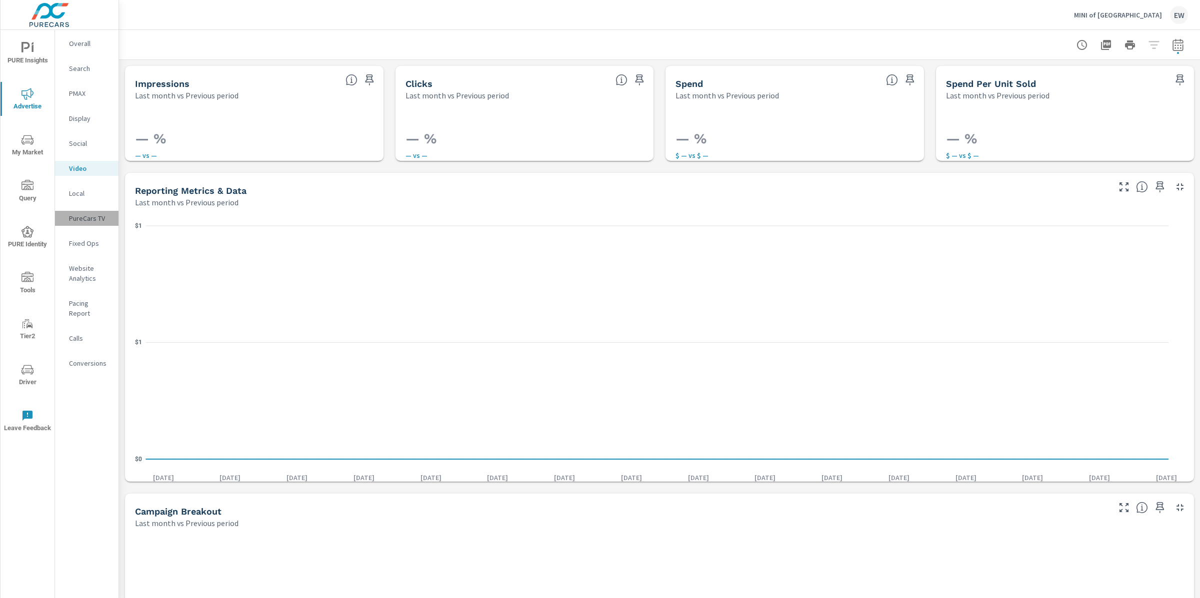
click at [82, 223] on p "PureCars TV" at bounding box center [89, 218] width 41 height 10
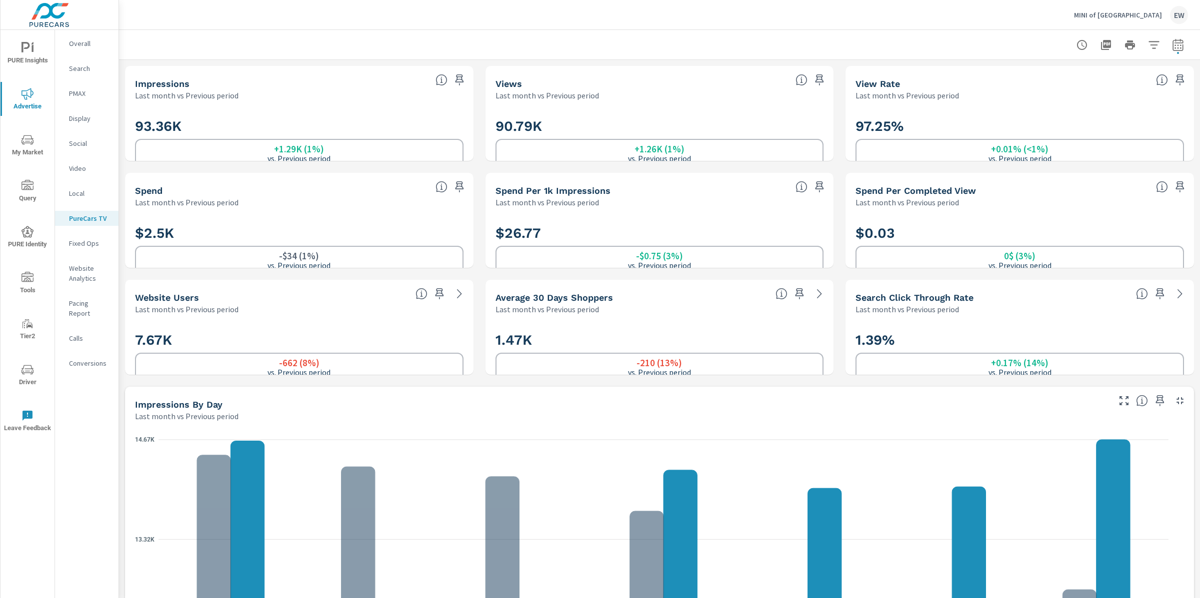
scroll to position [0, 0]
drag, startPoint x: 189, startPoint y: 260, endPoint x: 147, endPoint y: 261, distance: 42.5
click at [147, 242] on h2 "$2.5K" at bounding box center [299, 232] width 328 height 17
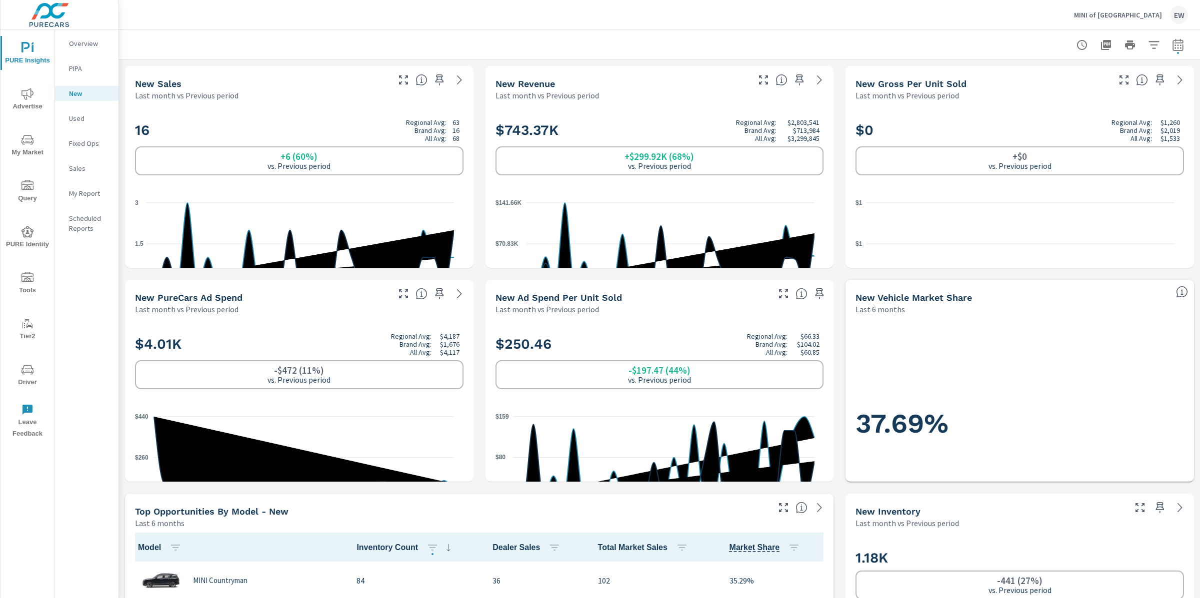
click at [1126, 13] on p "MINI of [GEOGRAPHIC_DATA]" at bounding box center [1118, 14] width 88 height 9
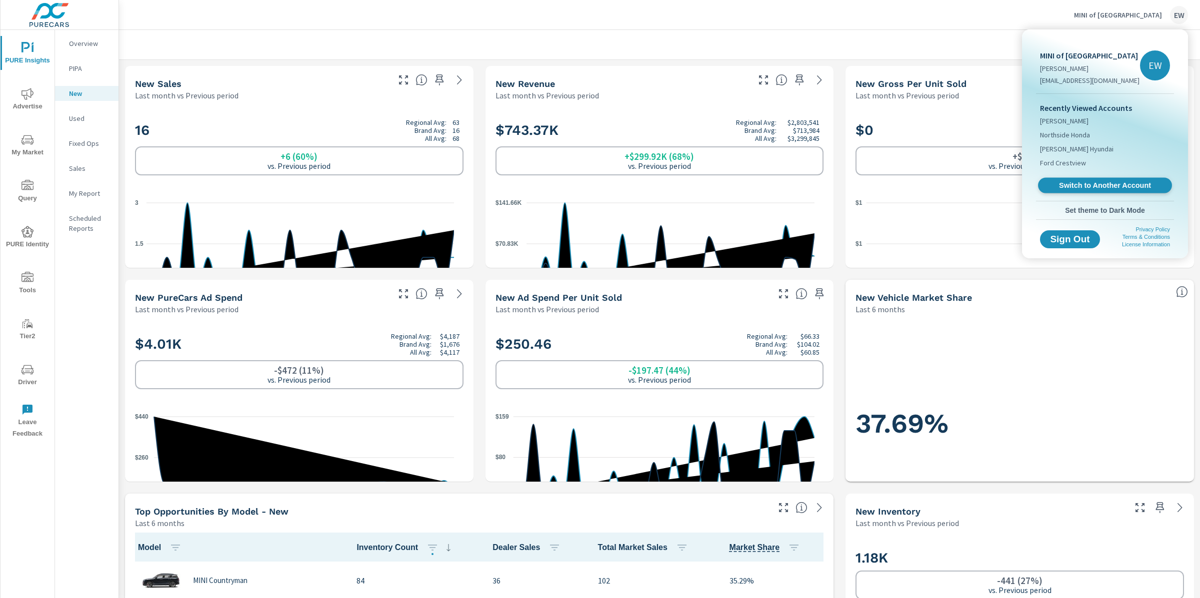
click at [1059, 190] on span "Switch to Another Account" at bounding box center [1104, 185] width 122 height 9
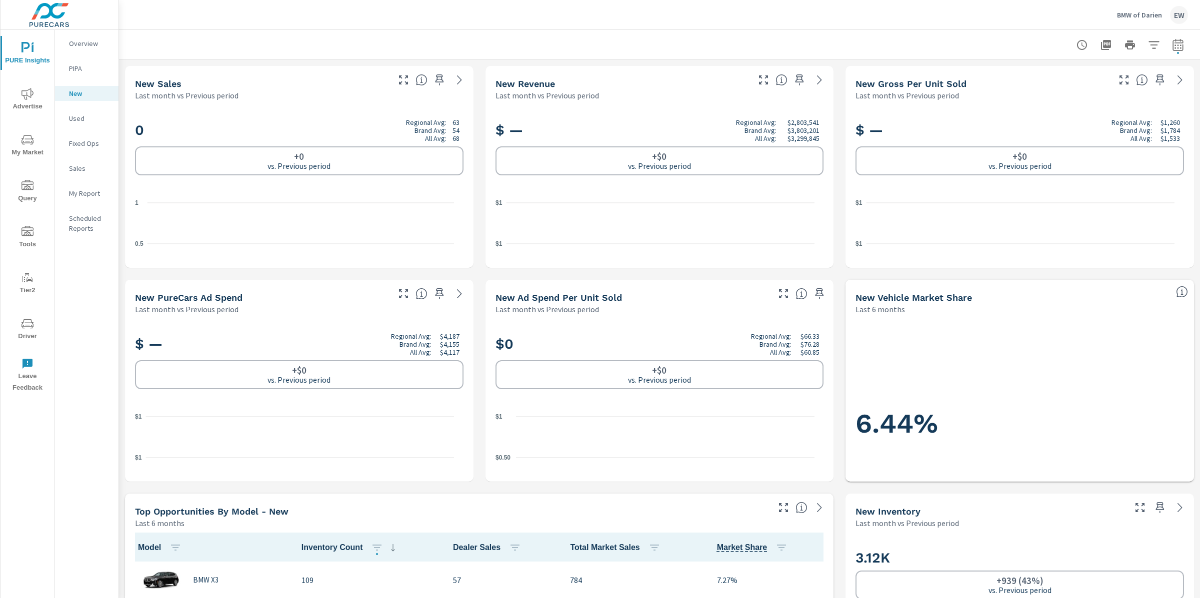
scroll to position [0, 0]
click at [26, 94] on icon "nav menu" at bounding box center [27, 93] width 12 height 11
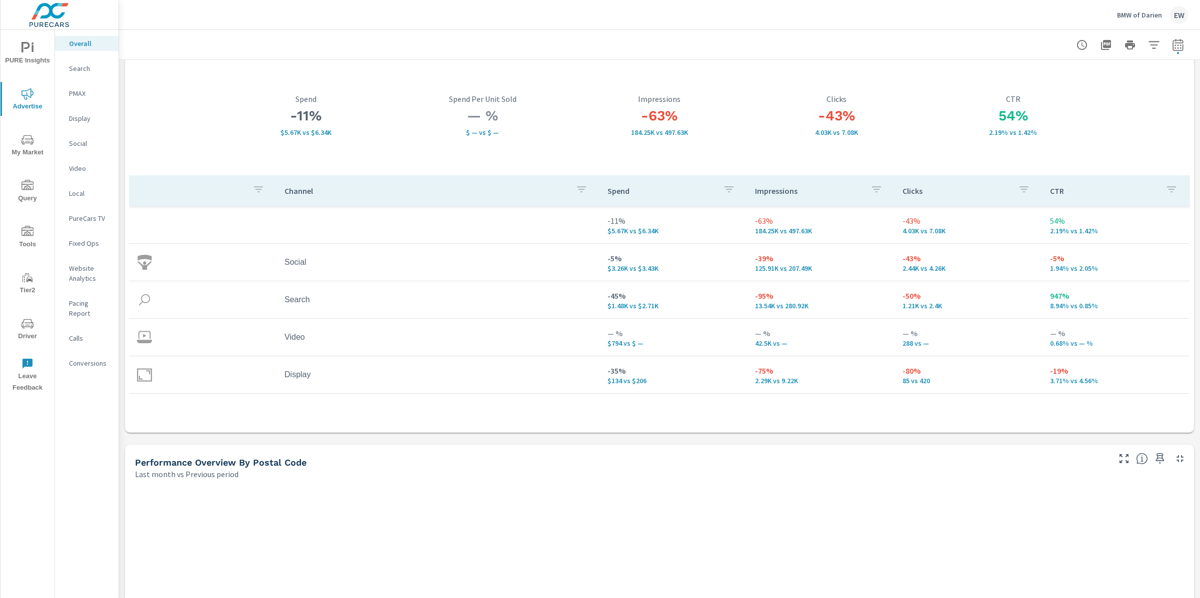
scroll to position [62, 0]
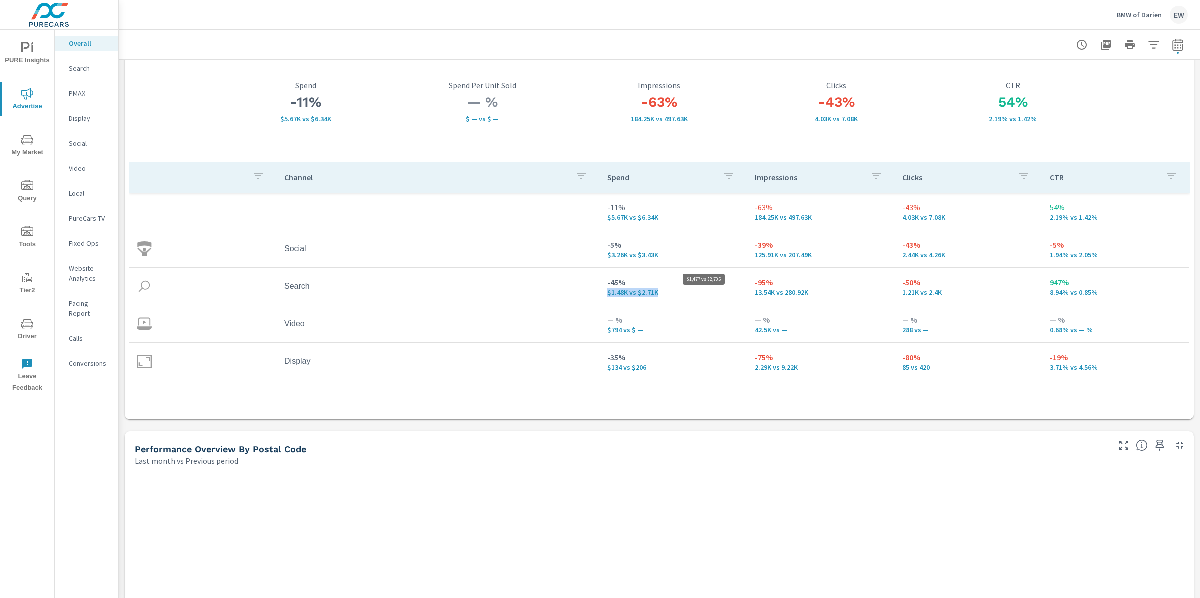
drag, startPoint x: 658, startPoint y: 296, endPoint x: 602, endPoint y: 296, distance: 55.5
click at [607, 296] on p "$1.48K vs $2.71K" at bounding box center [672, 292] width 131 height 8
drag, startPoint x: 655, startPoint y: 259, endPoint x: 603, endPoint y: 262, distance: 51.6
click at [607, 259] on p "$3.26K vs $3.43K" at bounding box center [672, 255] width 131 height 8
click at [609, 267] on td "-5% $3.26K vs $3.43K" at bounding box center [672, 249] width 147 height 36
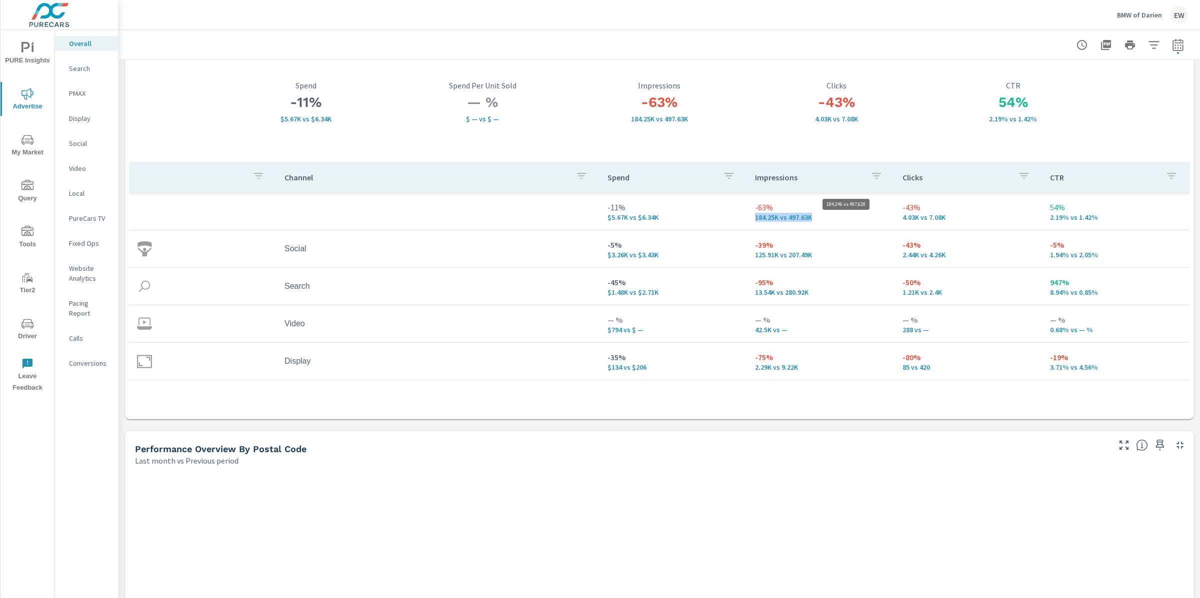
drag, startPoint x: 746, startPoint y: 222, endPoint x: 811, endPoint y: 225, distance: 65.6
click at [811, 225] on td "-63% 184.25K vs 497.63K" at bounding box center [820, 211] width 147 height 36
drag, startPoint x: 891, startPoint y: 224, endPoint x: 940, endPoint y: 226, distance: 49.0
click at [940, 226] on td "-43% 4.03K vs 7.08K" at bounding box center [967, 211] width 147 height 36
drag, startPoint x: 600, startPoint y: 211, endPoint x: 633, endPoint y: 211, distance: 33.0
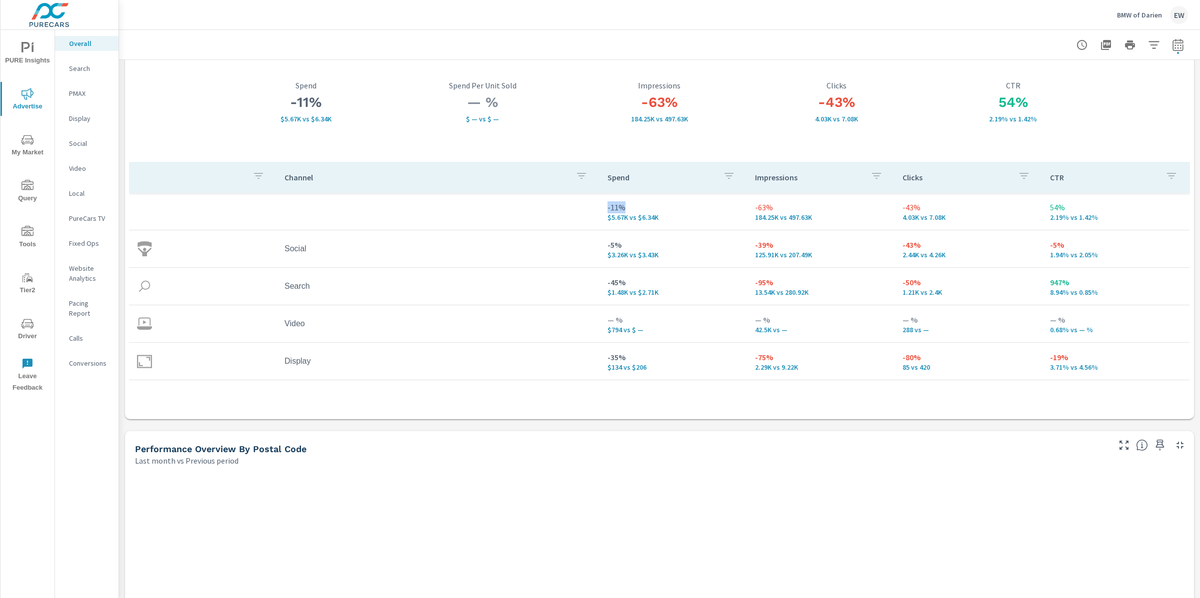
click at [633, 211] on td "-11% $5.67K vs $6.34K" at bounding box center [672, 211] width 147 height 36
click at [348, 257] on td "Social" at bounding box center [437, 248] width 323 height 25
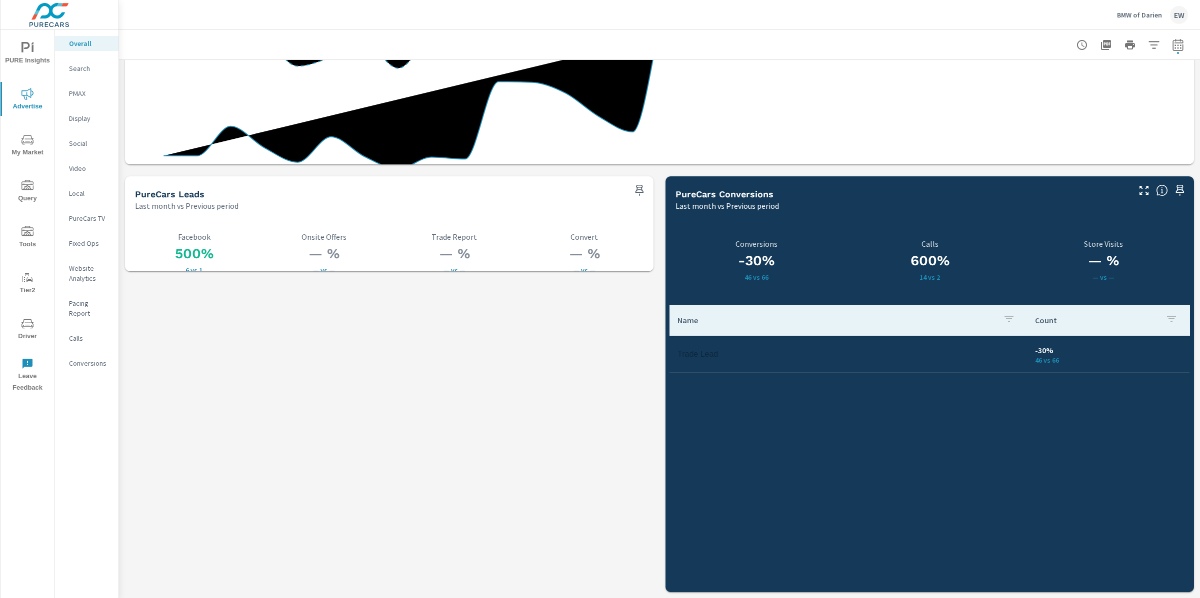
scroll to position [1437, 0]
click at [31, 50] on span "PURE Insights" at bounding box center [27, 54] width 48 height 24
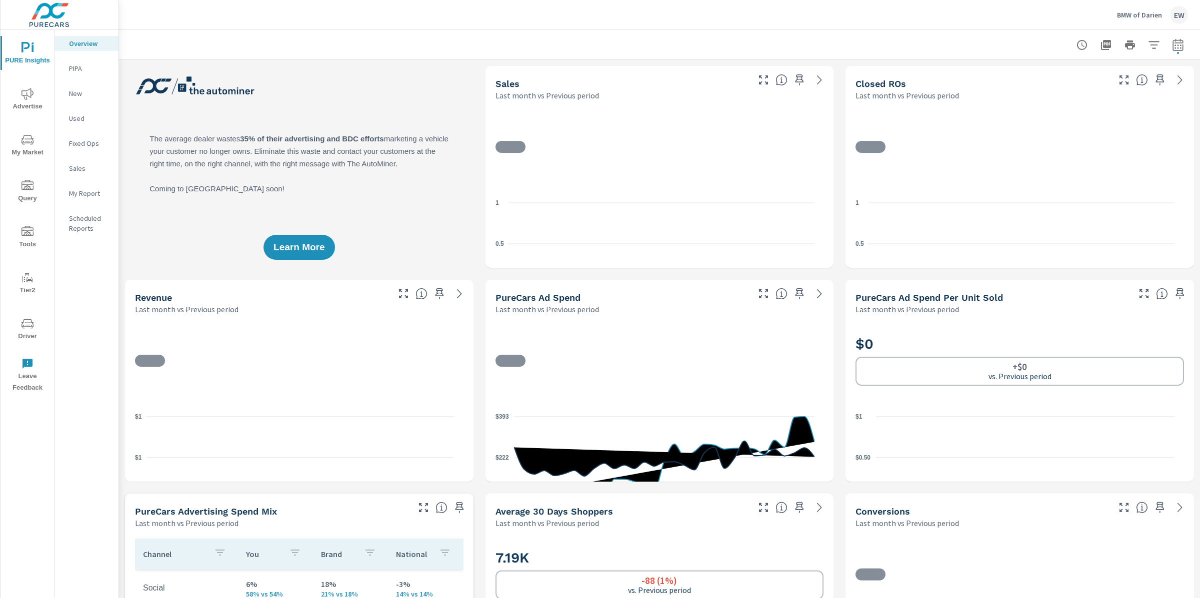
scroll to position [0, 0]
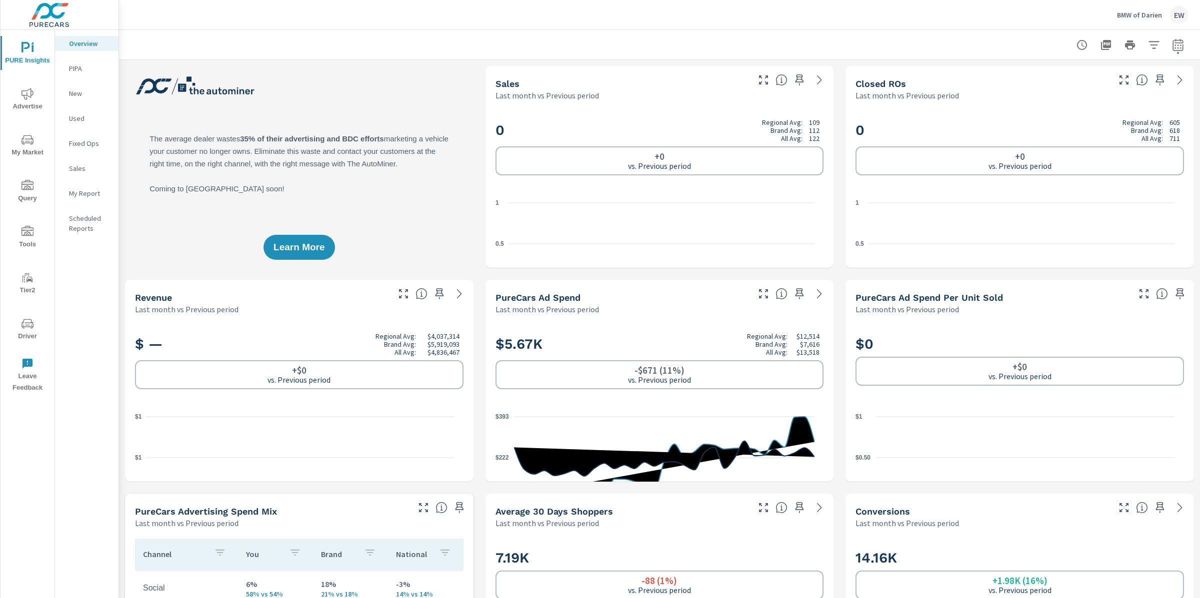
click at [29, 95] on icon "nav menu" at bounding box center [27, 93] width 12 height 11
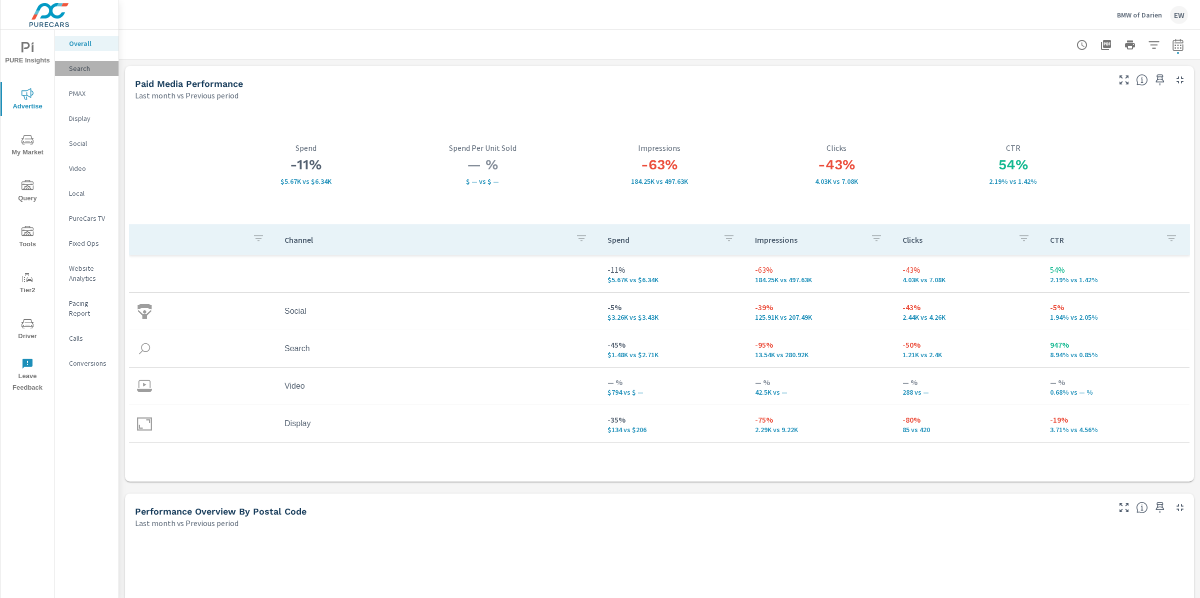
click at [83, 73] on p "Search" at bounding box center [89, 68] width 41 height 10
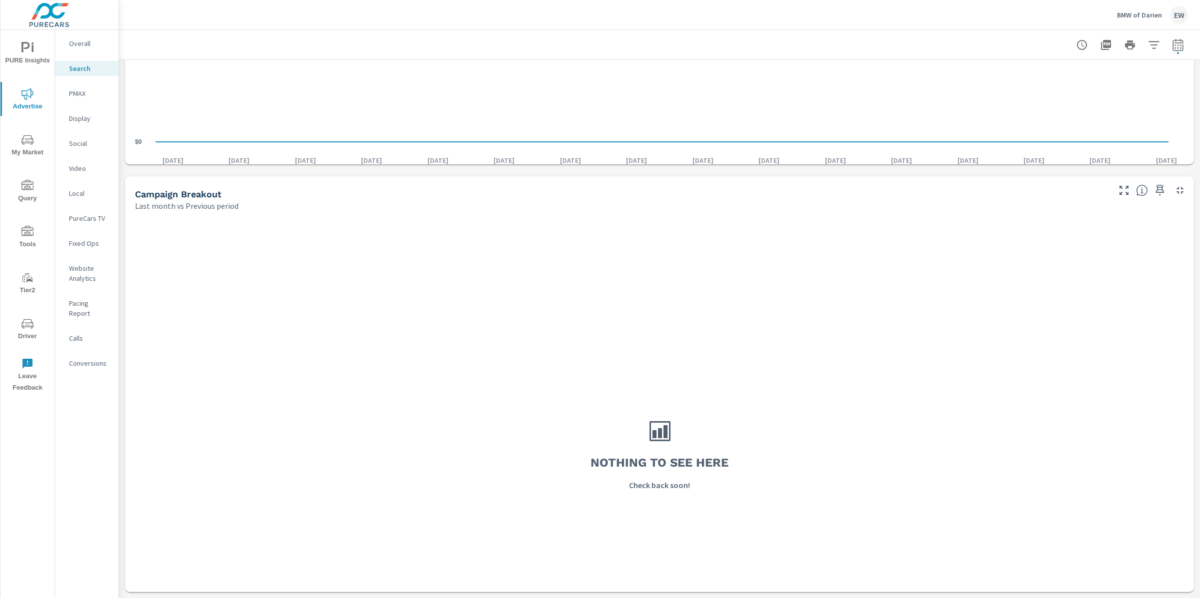
scroll to position [936, 0]
click at [79, 98] on p "PMAX" at bounding box center [89, 93] width 41 height 10
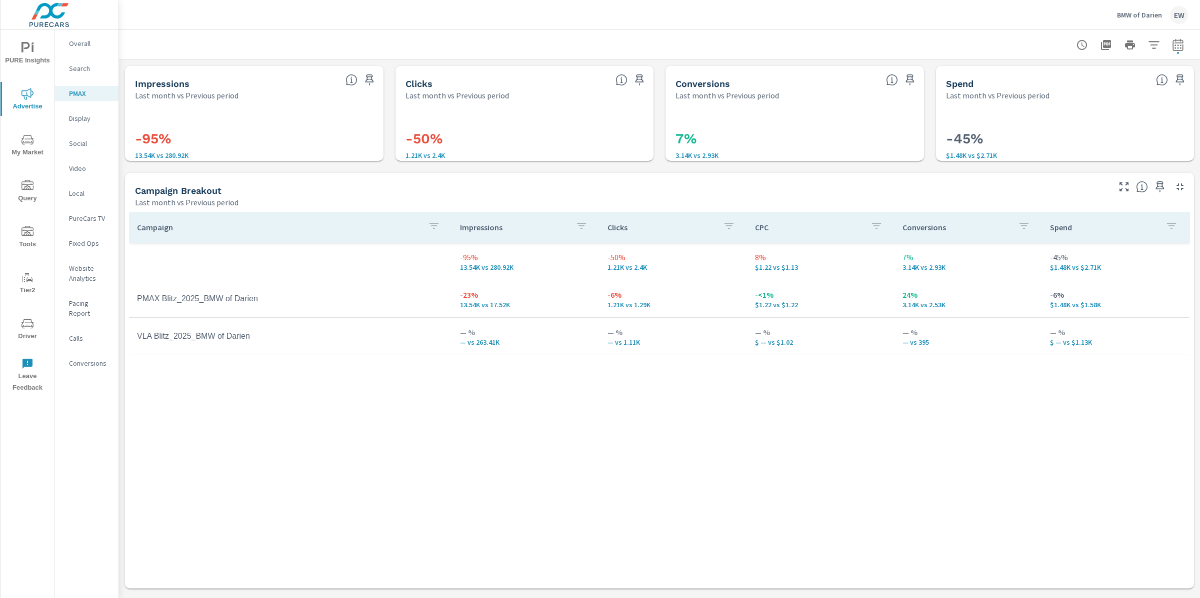
click at [120, 112] on div "Impressions Last month vs Previous period -95% 13.54K vs 280.92K Clicks Last mo…" at bounding box center [659, 327] width 1081 height 535
drag, startPoint x: 140, startPoint y: 367, endPoint x: 286, endPoint y: 370, distance: 145.5
click at [286, 349] on td "VLA Blitz_2025_BMW of Darien" at bounding box center [290, 336] width 323 height 25
click at [293, 349] on td "VLA Blitz_2025_BMW of Darien" at bounding box center [290, 336] width 323 height 25
click at [81, 123] on p "Display" at bounding box center [89, 118] width 41 height 10
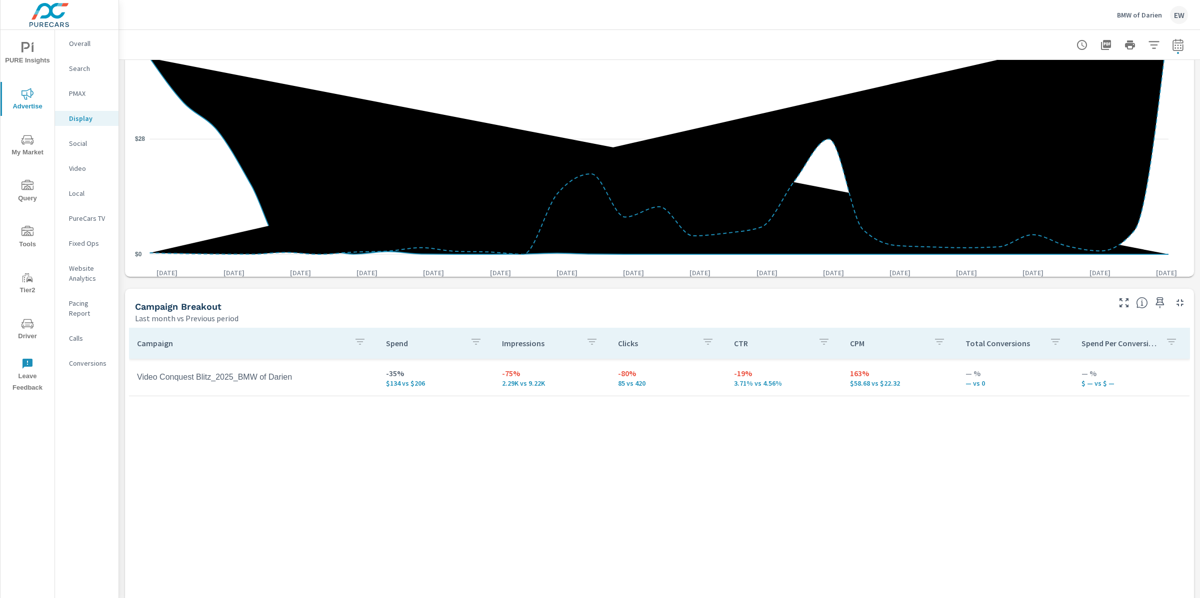
scroll to position [426, 0]
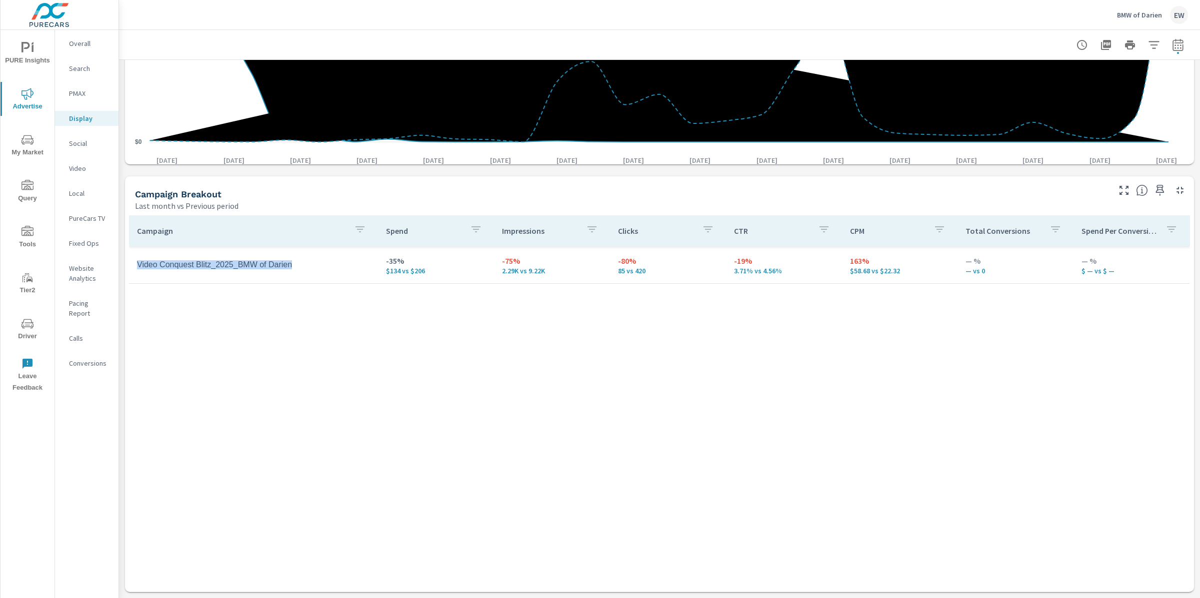
drag, startPoint x: 139, startPoint y: 269, endPoint x: 333, endPoint y: 271, distance: 194.0
click at [333, 271] on td "Video Conquest Blitz_2025_BMW of Darien" at bounding box center [253, 264] width 249 height 25
click at [335, 277] on td "Video Conquest Blitz_2025_BMW of Darien" at bounding box center [253, 264] width 249 height 25
click at [1172, 39] on icon "button" at bounding box center [1178, 45] width 12 height 12
select select "Last month"
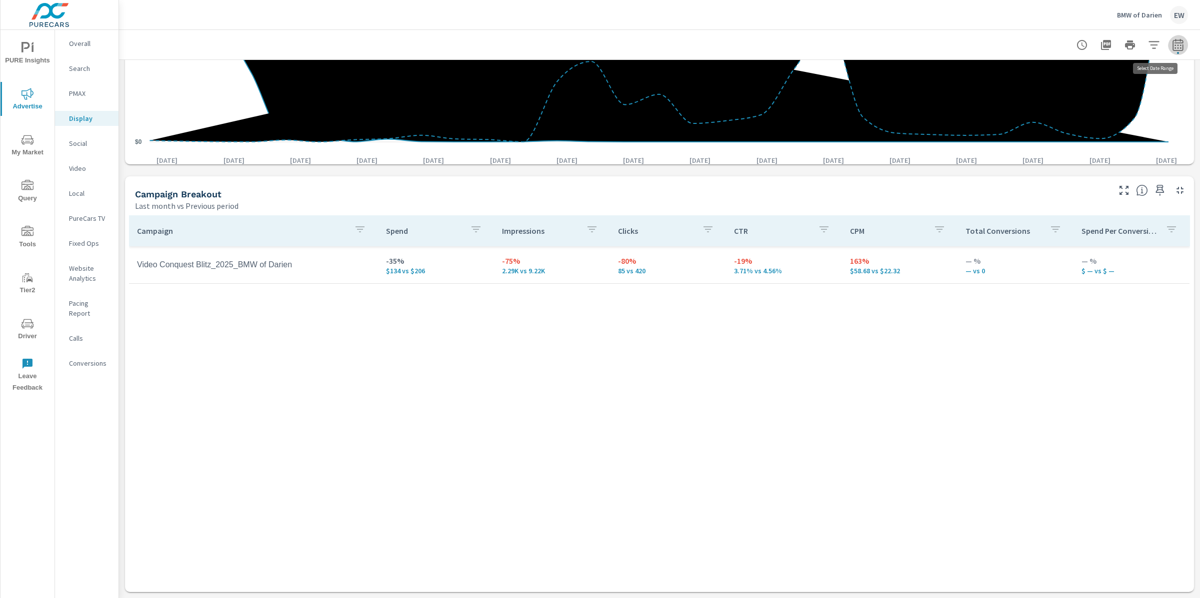
select select "Previous period"
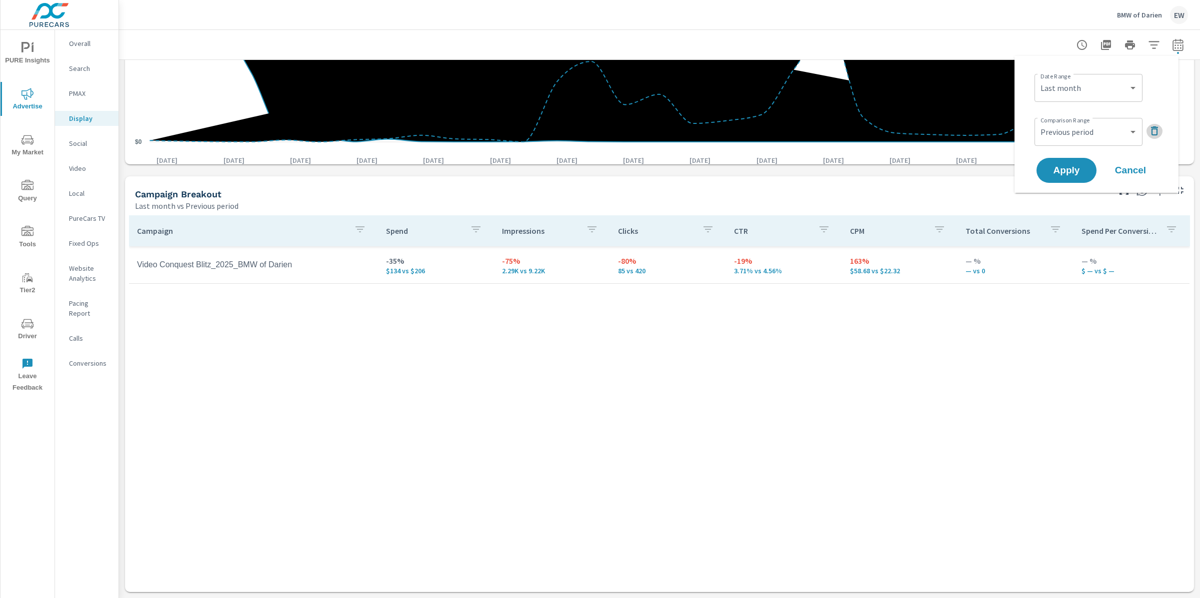
click at [1158, 132] on icon "button" at bounding box center [1154, 131] width 12 height 12
click at [1112, 89] on select "Custom [DATE] Last week Last 7 days Last 14 days Last 30 days Last 45 days Last…" at bounding box center [1088, 88] width 100 height 20
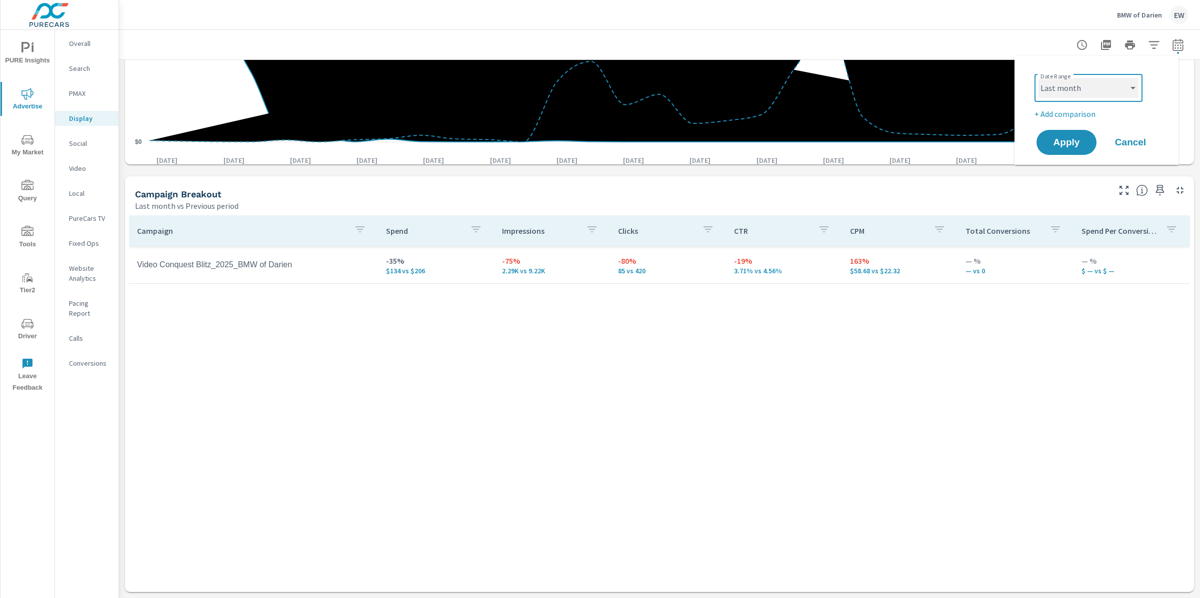
select select "Month to date"
click at [1070, 147] on span "Apply" at bounding box center [1066, 142] width 40 height 9
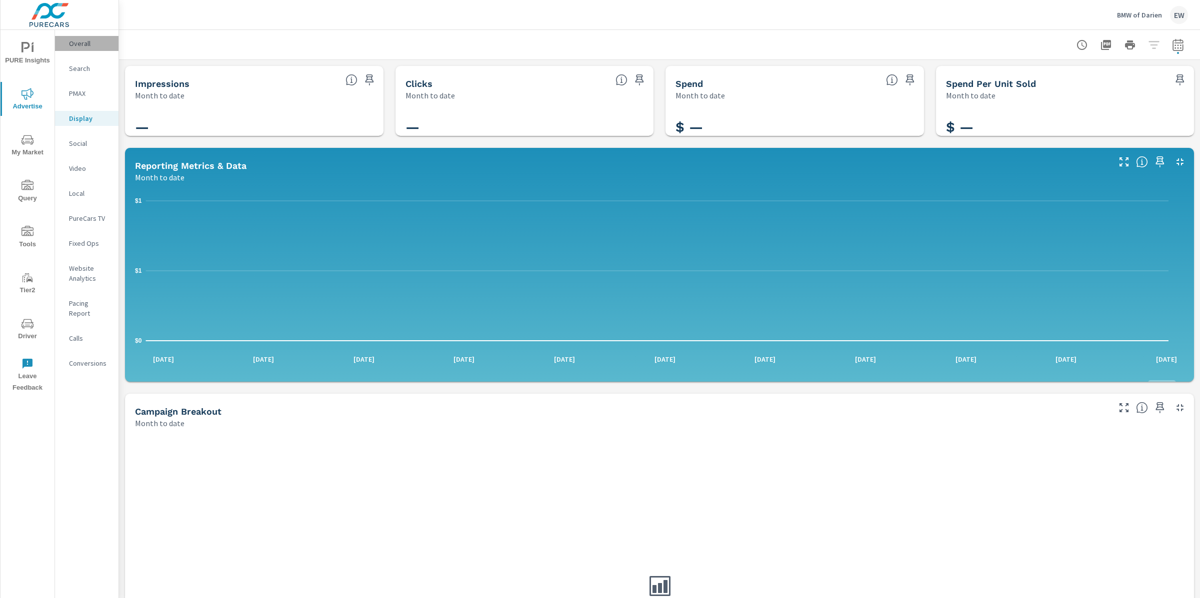
click at [84, 45] on p "Overall" at bounding box center [89, 43] width 41 height 10
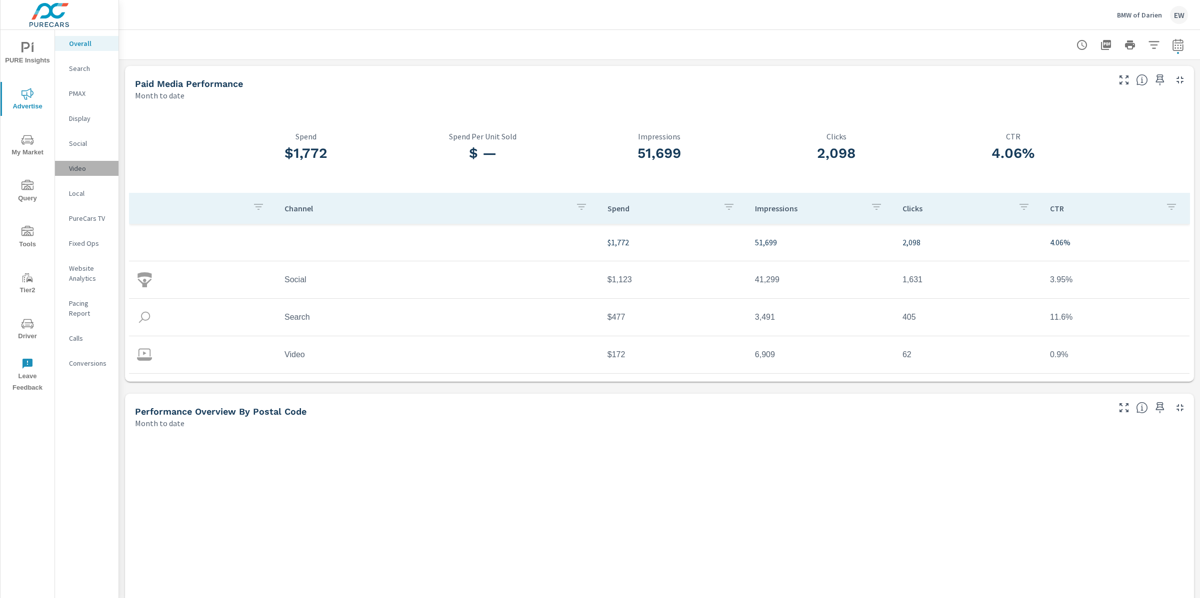
click at [84, 173] on p "Video" at bounding box center [89, 168] width 41 height 10
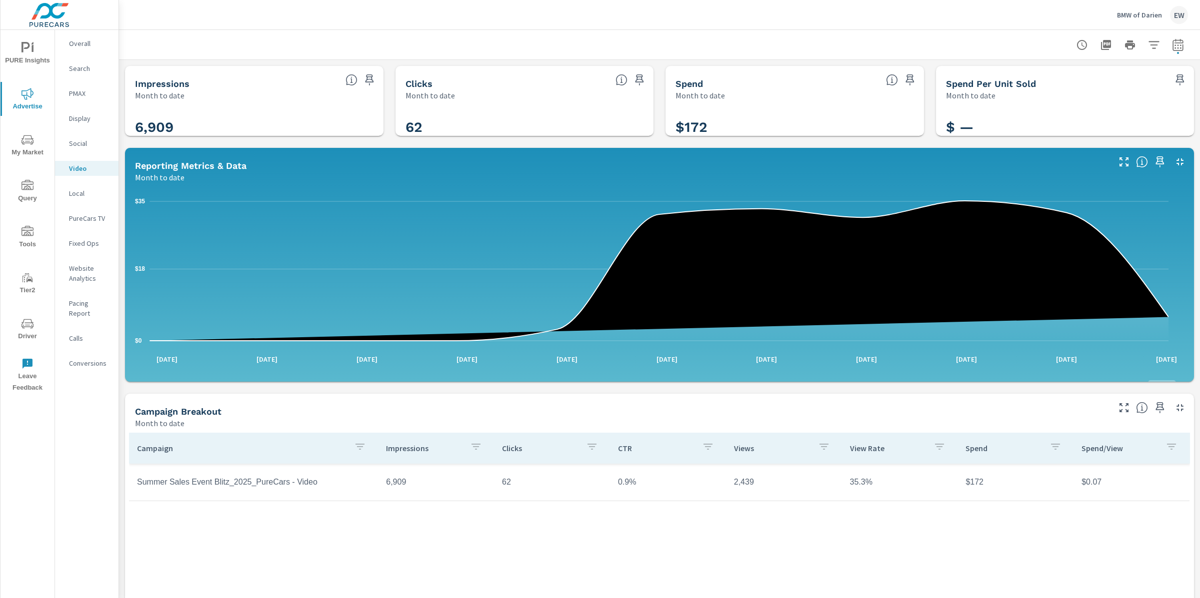
click at [120, 325] on div "Impressions Month to date 6,909 Clicks Month to date 62 Spend Month to date $17…" at bounding box center [659, 388] width 1081 height 656
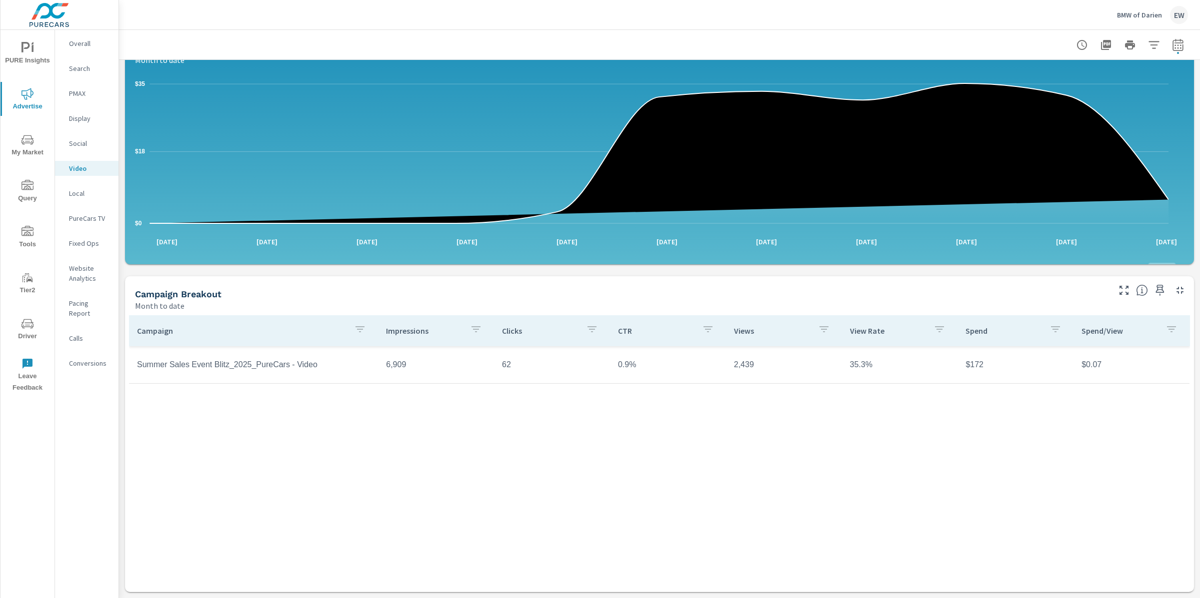
scroll to position [203, 0]
click at [86, 72] on p "Search" at bounding box center [89, 68] width 41 height 10
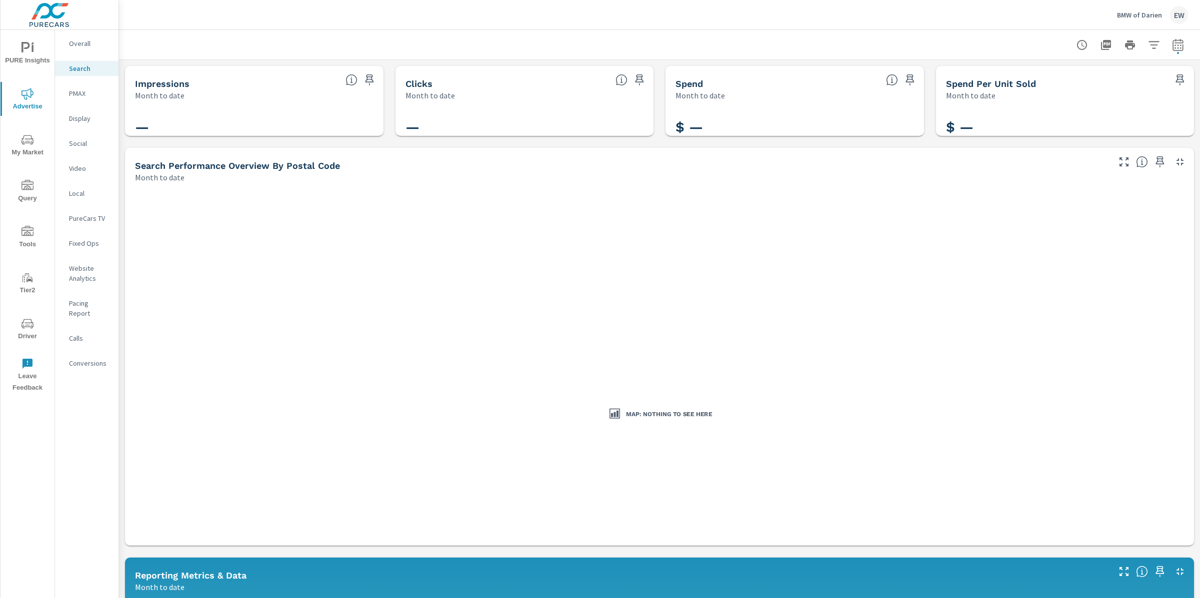
click at [87, 98] on p "PMAX" at bounding box center [89, 93] width 41 height 10
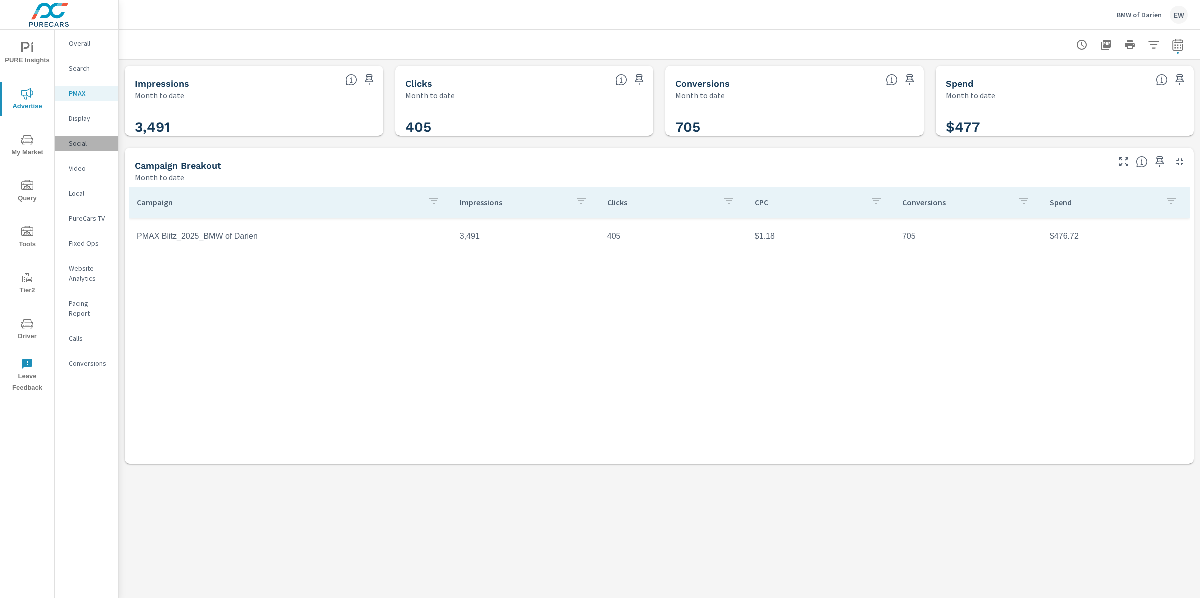
click at [84, 148] on p "Social" at bounding box center [89, 143] width 41 height 10
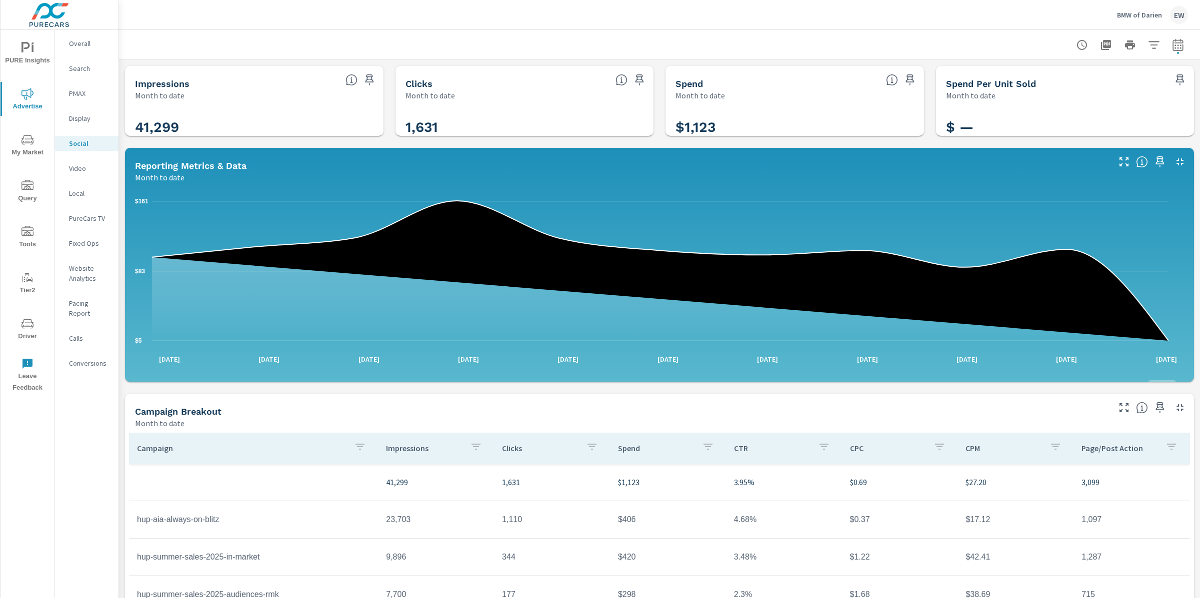
click at [121, 160] on div "Impressions Month to date 41,299 Clicks Month to date 1,631 Spend Month to date…" at bounding box center [659, 388] width 1081 height 656
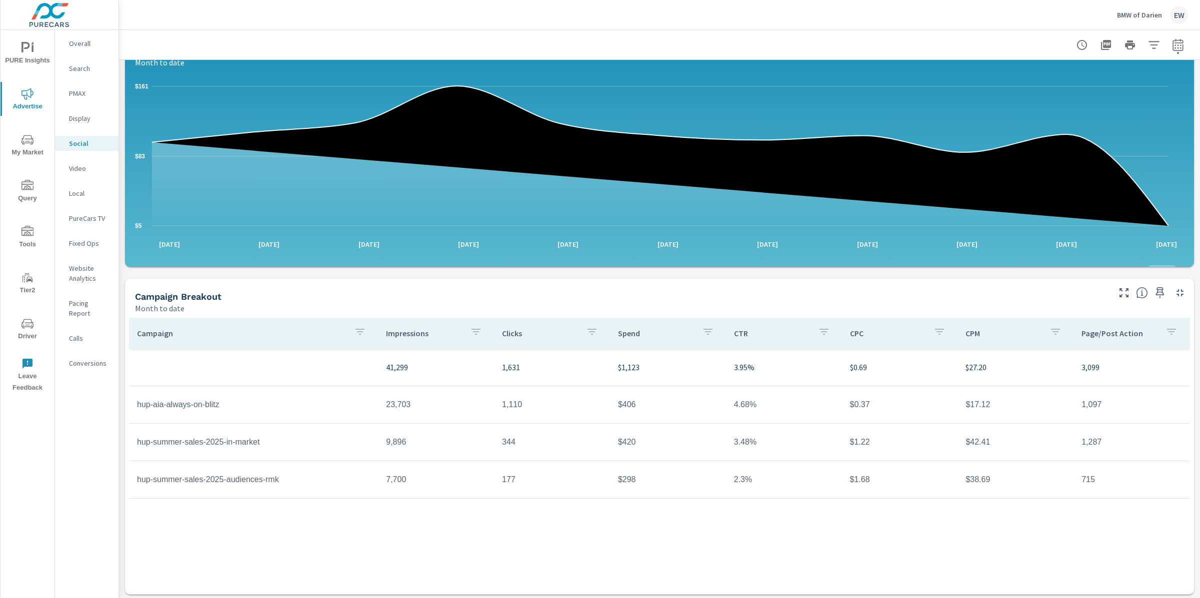
scroll to position [64, 0]
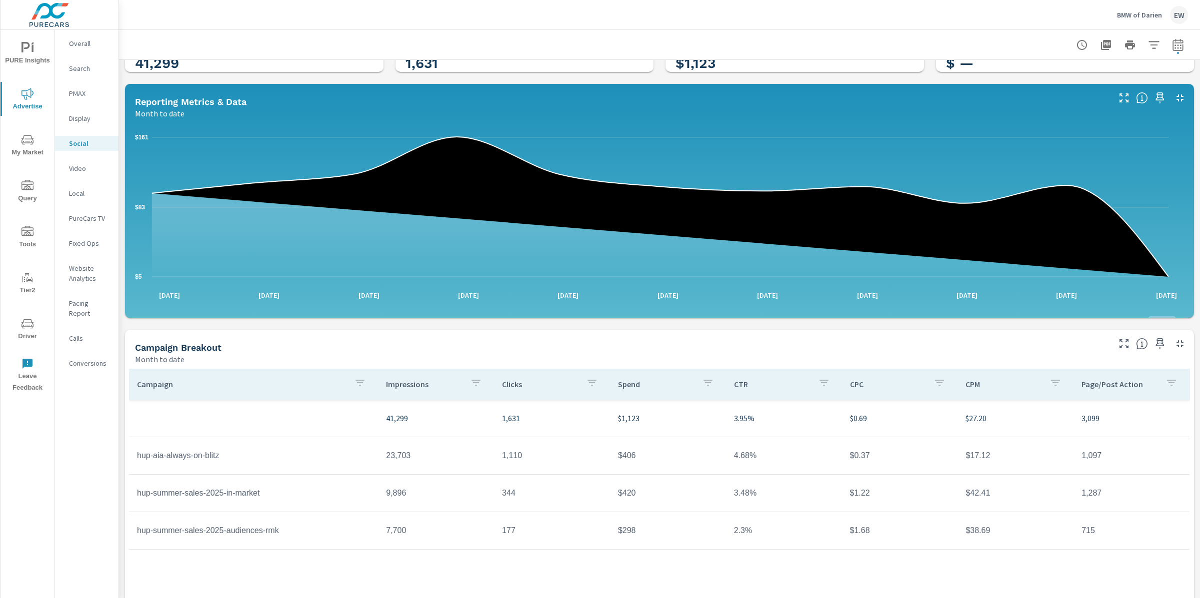
click at [81, 45] on p "Overall" at bounding box center [89, 43] width 41 height 10
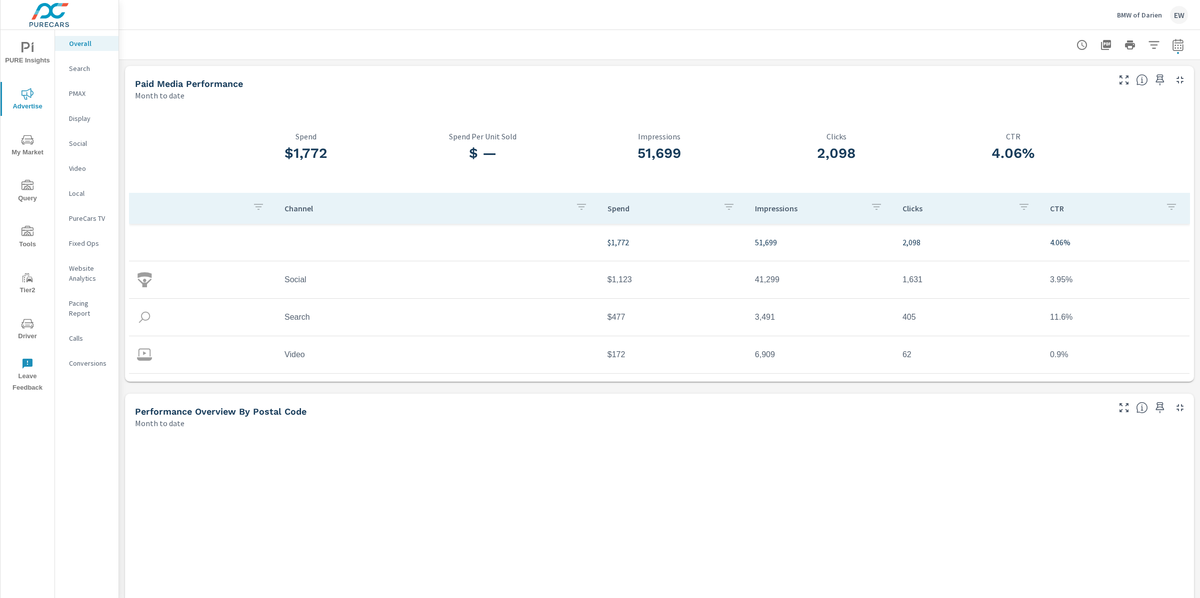
click at [182, 33] on div at bounding box center [659, 44] width 1057 height 29
click at [215, 24] on div "BMW of Darien EW" at bounding box center [659, 14] width 1057 height 29
